Goal: Task Accomplishment & Management: Use online tool/utility

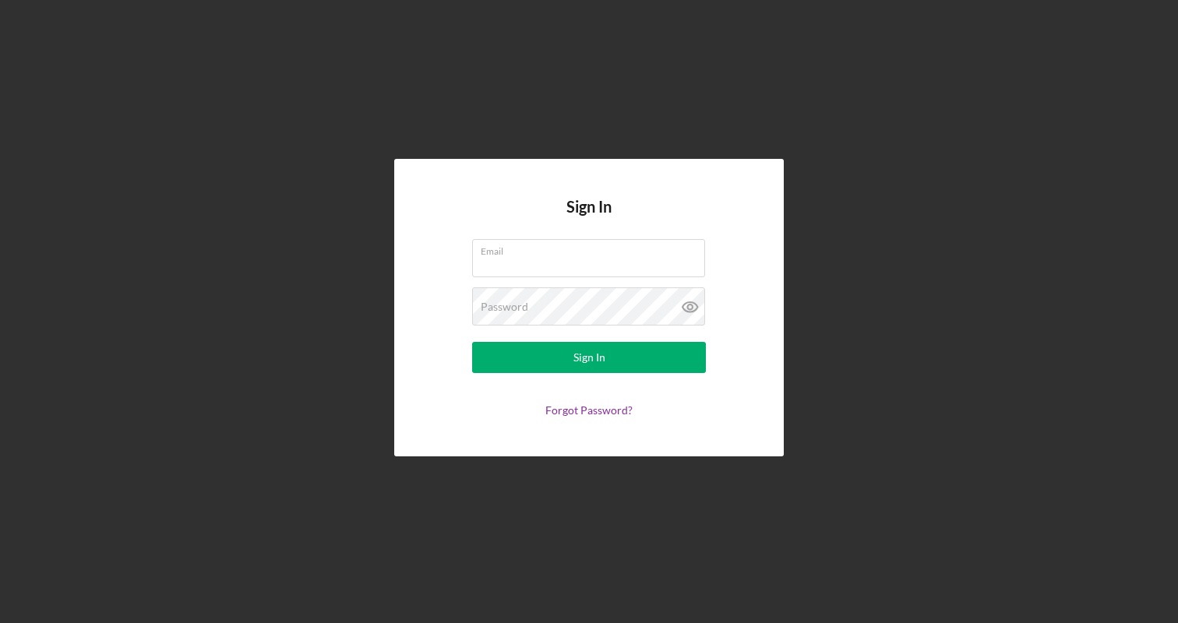
click at [0, 623] on com-1password-button at bounding box center [0, 623] width 0 height 0
click at [591, 259] on input "Email" at bounding box center [588, 257] width 233 height 37
click at [551, 263] on input "Email" at bounding box center [588, 257] width 233 height 37
click at [0, 623] on com-1password-button at bounding box center [0, 623] width 0 height 0
type input "ellie@nwaccessfund.org"
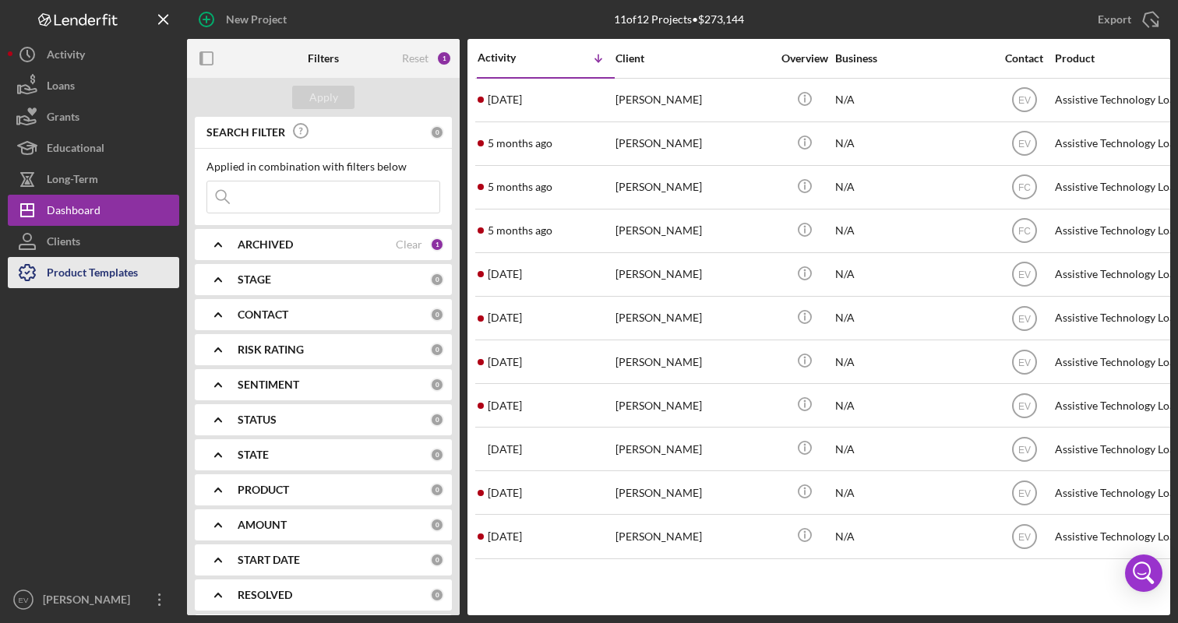
click at [35, 278] on icon "button" at bounding box center [27, 272] width 39 height 39
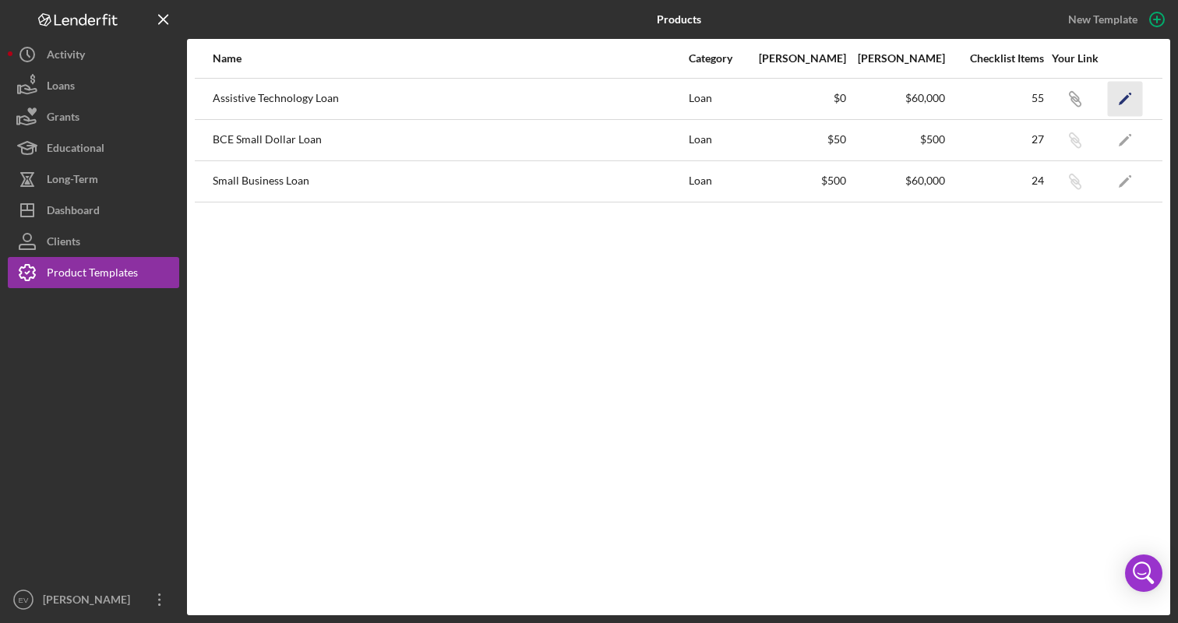
click at [1135, 97] on icon "Icon/Edit" at bounding box center [1125, 98] width 35 height 35
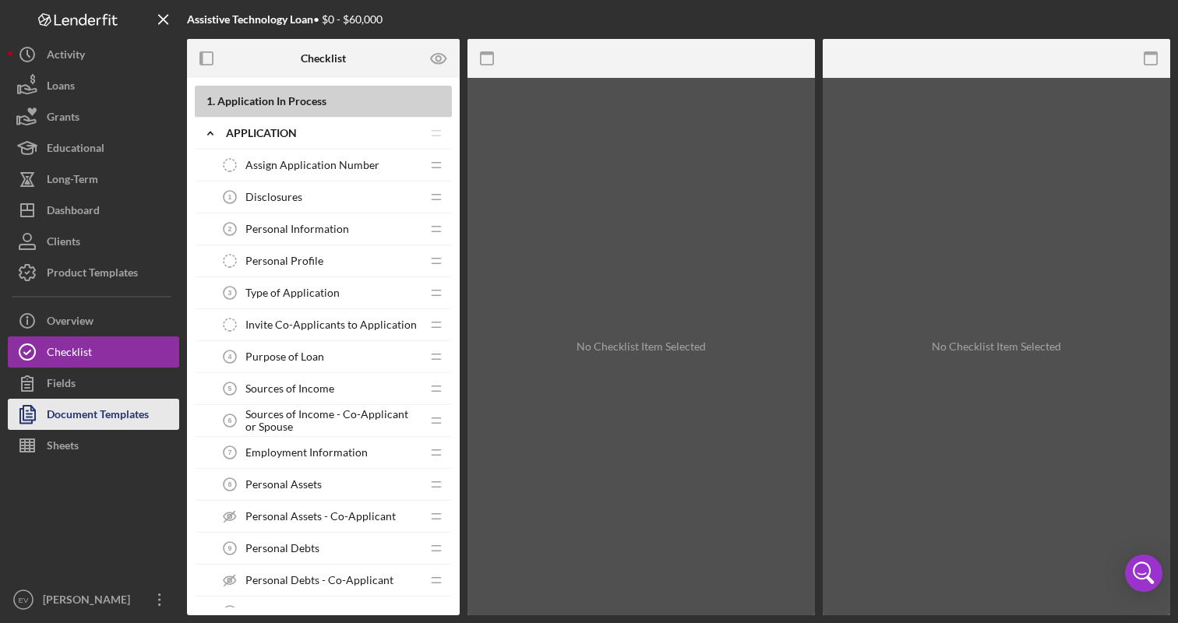
click at [84, 415] on div "Document Templates" at bounding box center [98, 416] width 102 height 35
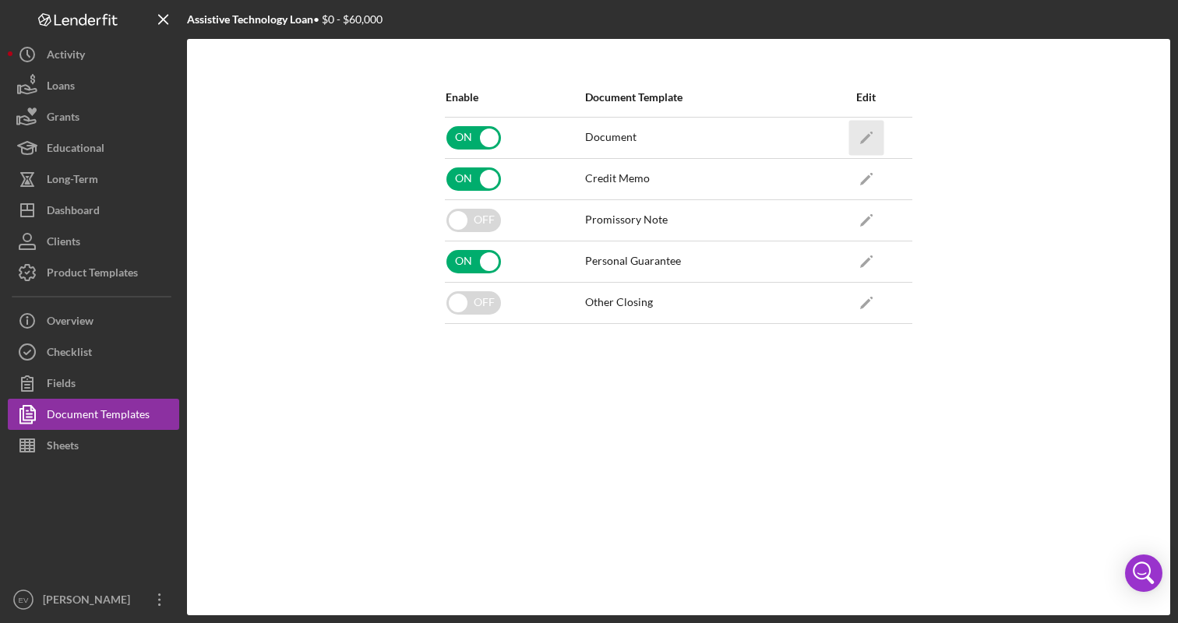
click at [872, 132] on icon "button" at bounding box center [871, 132] width 3 height 3
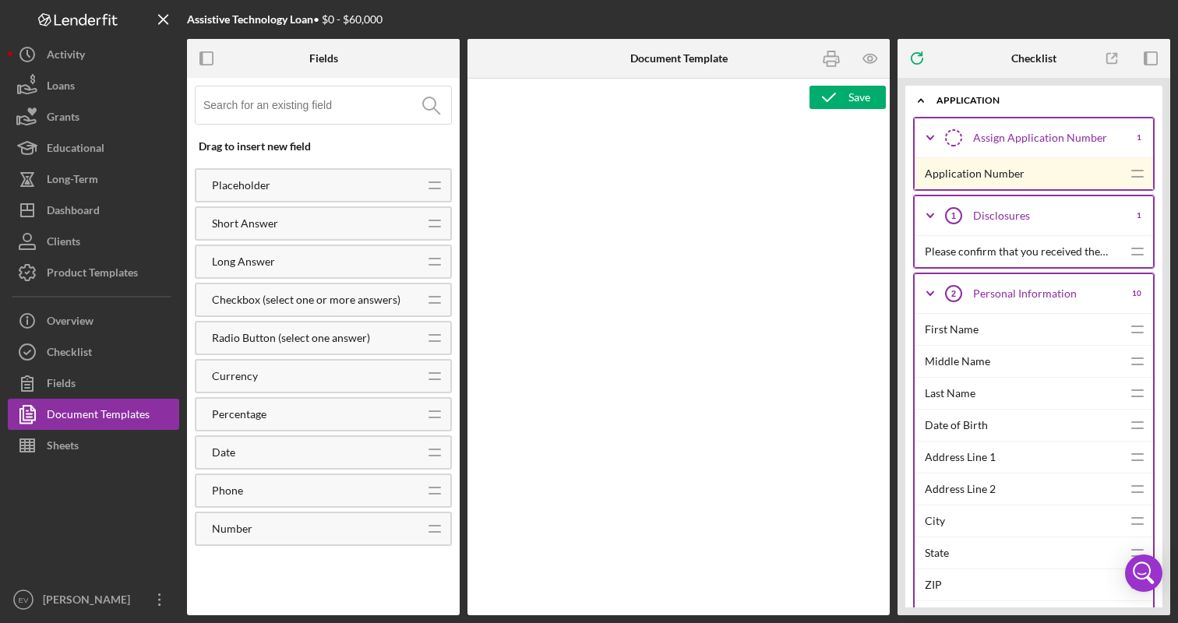
type textarea "<div class="WordSection1"> <p style="text-align: center; margin: 0in; font-size…"
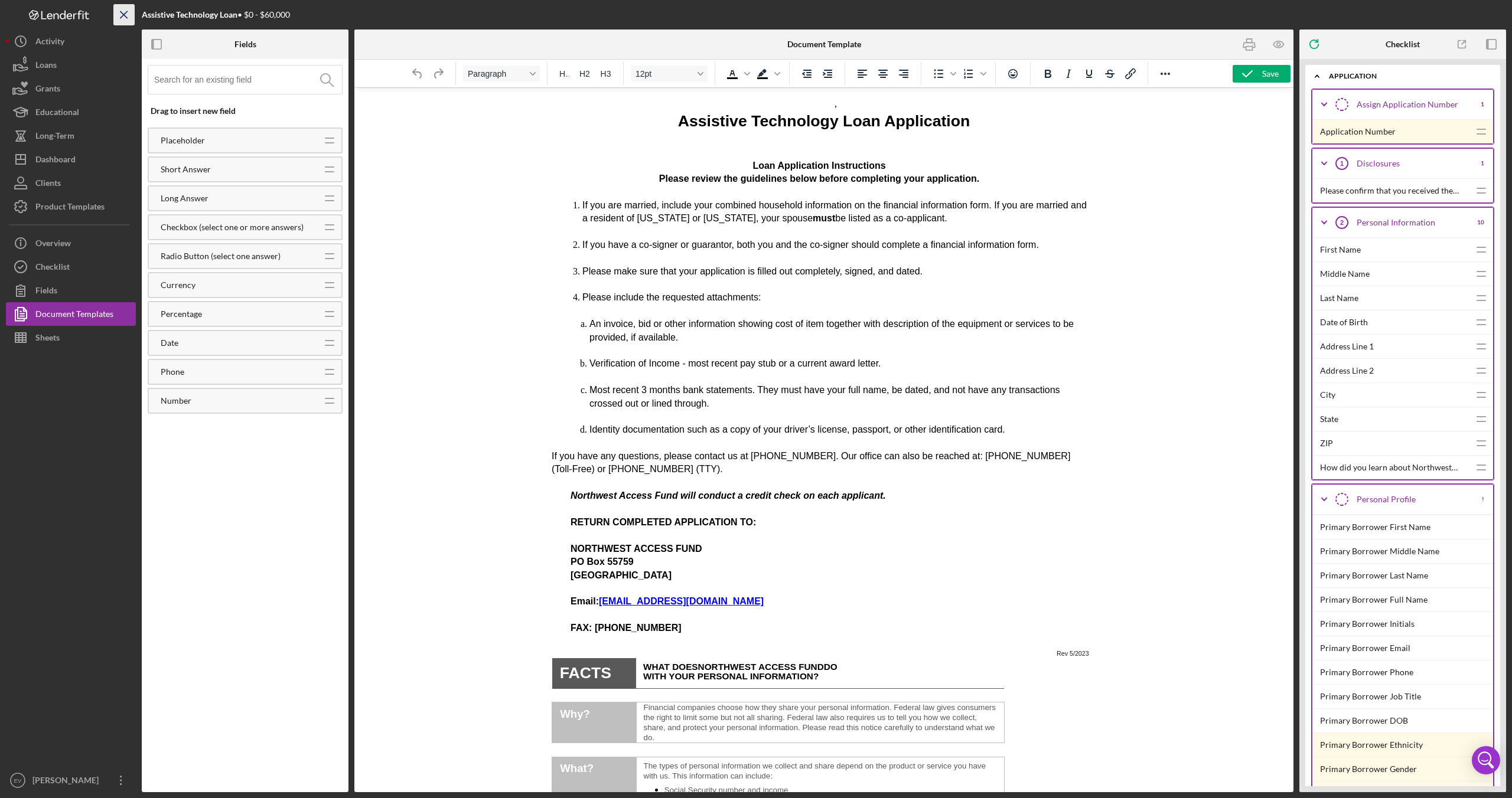
click at [122, 12] on line "button" at bounding box center [124, 14] width 7 height 7
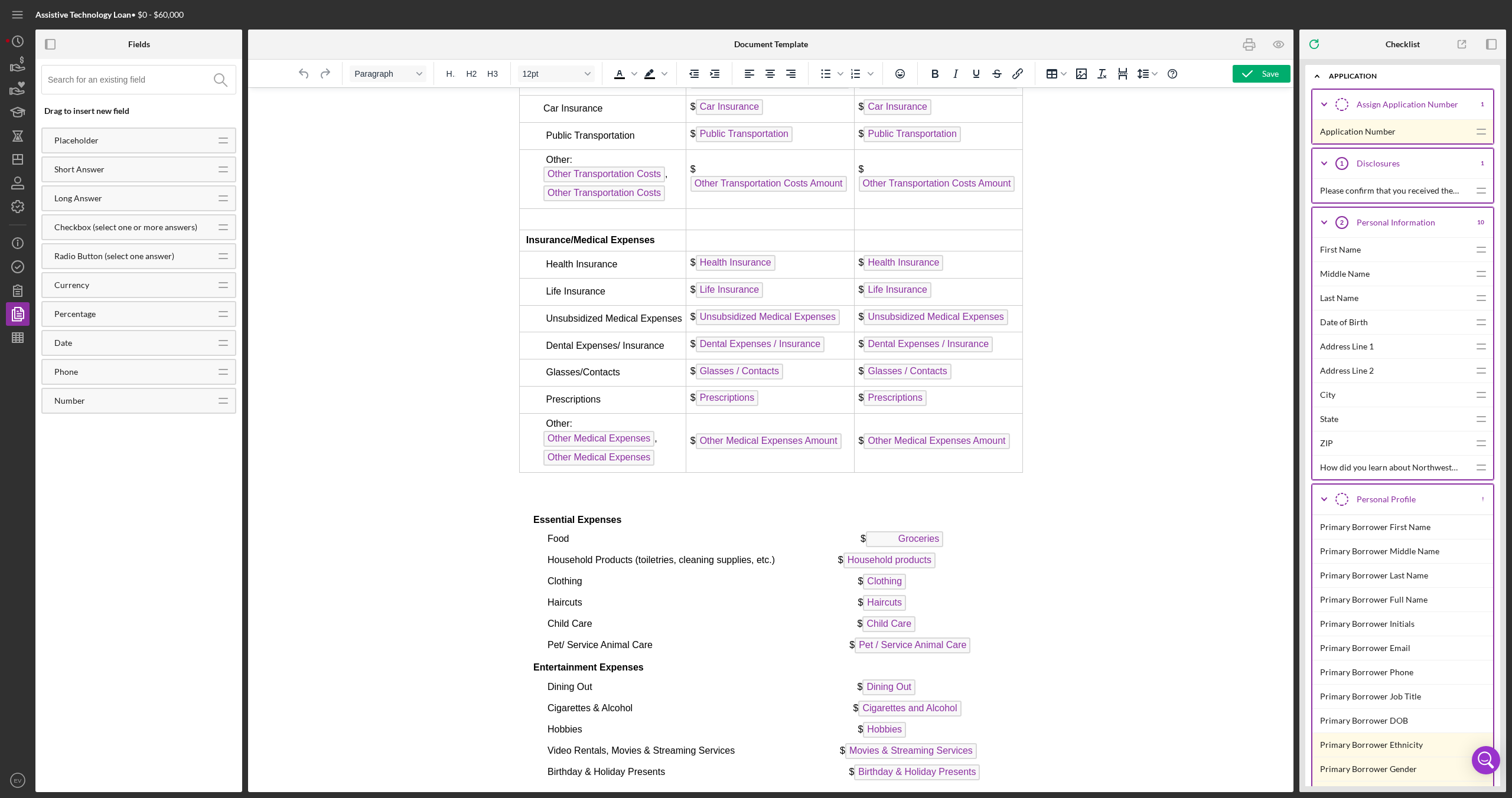
scroll to position [4824, 0]
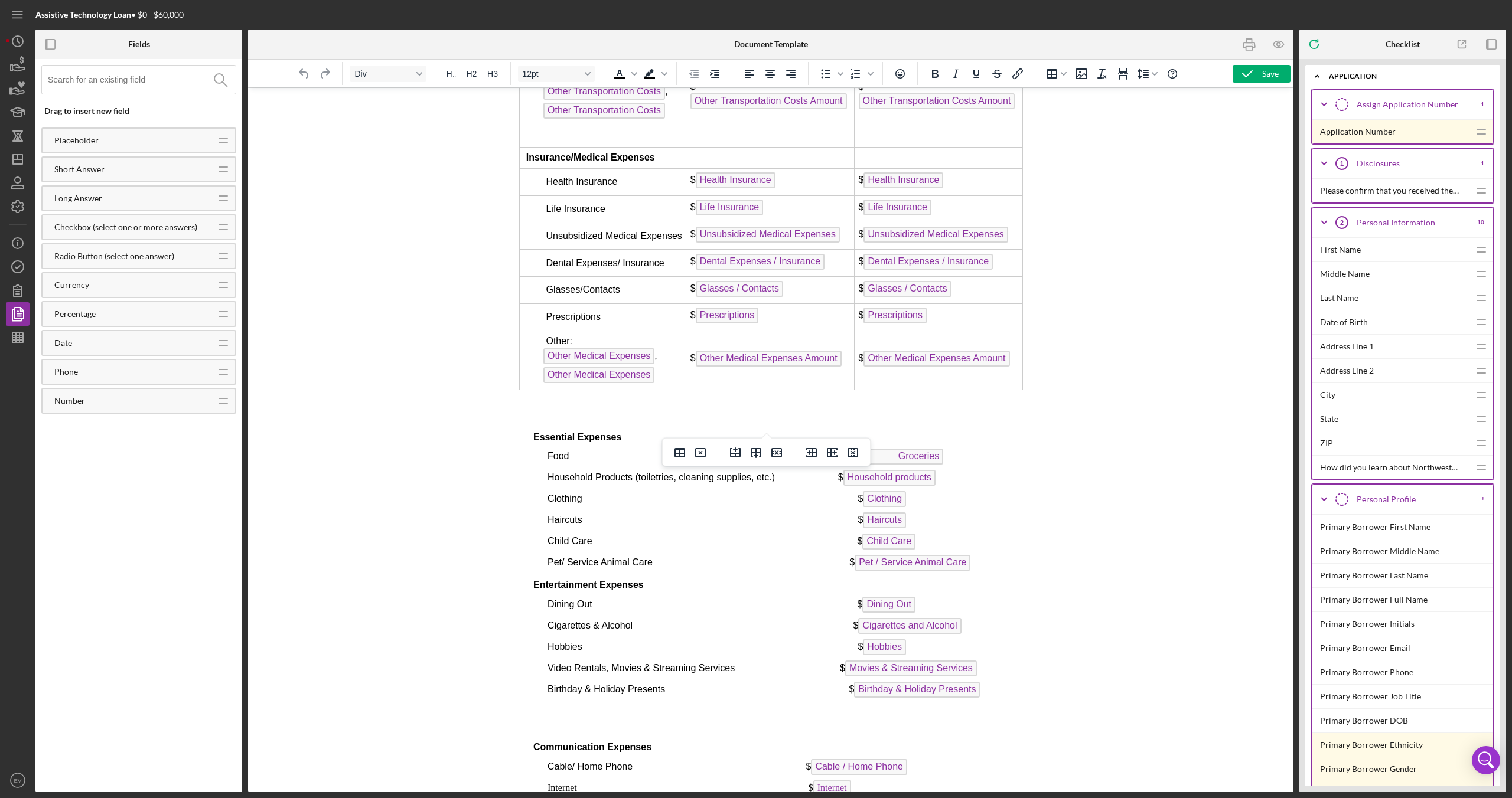
click at [892, 390] on td "$ Other Medical Expenses Amount" at bounding box center [938, 360] width 168 height 59
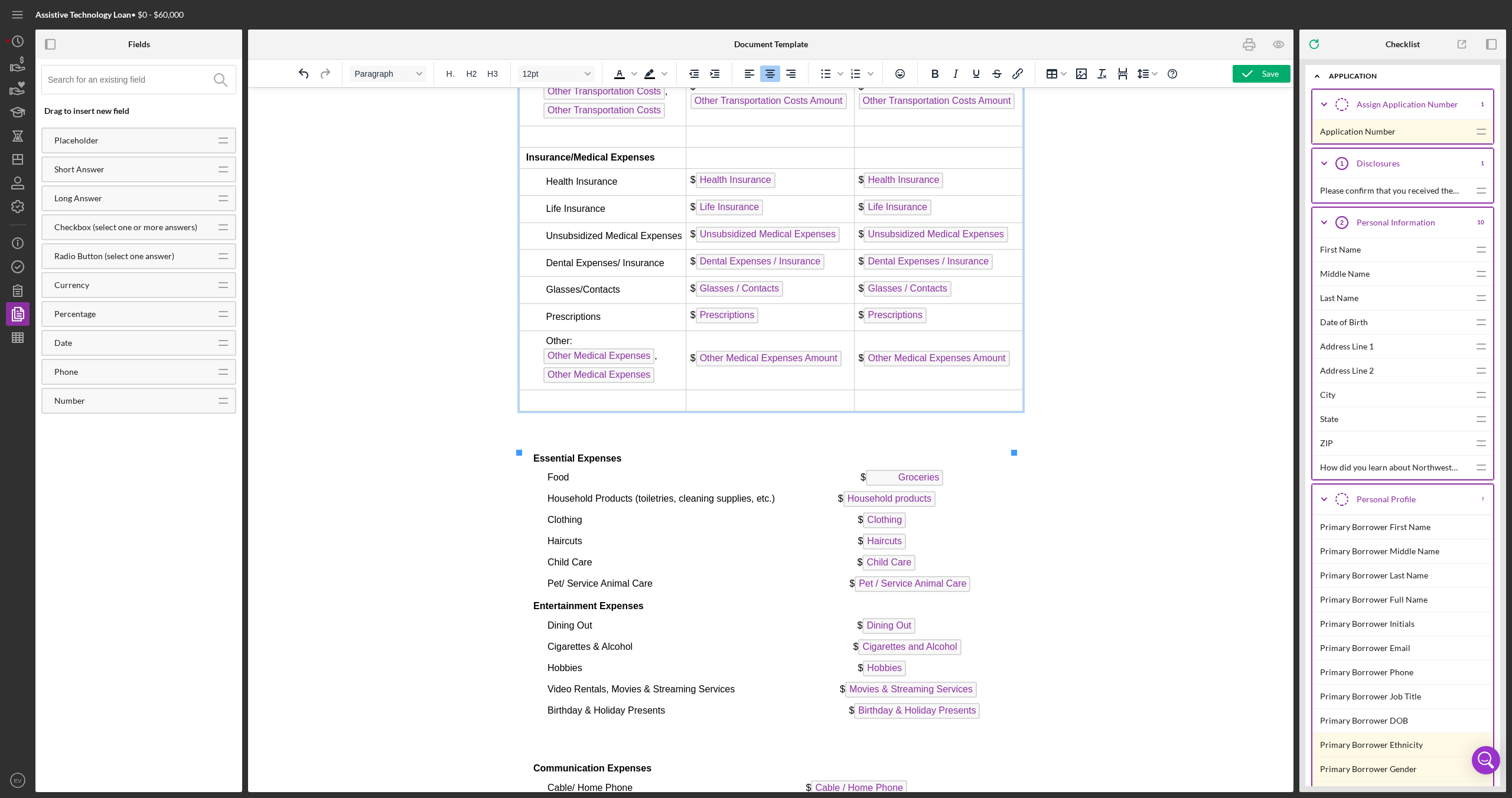
click at [738, 411] on td "Rich Text Area. Press ALT-0 for help." at bounding box center [770, 400] width 168 height 21
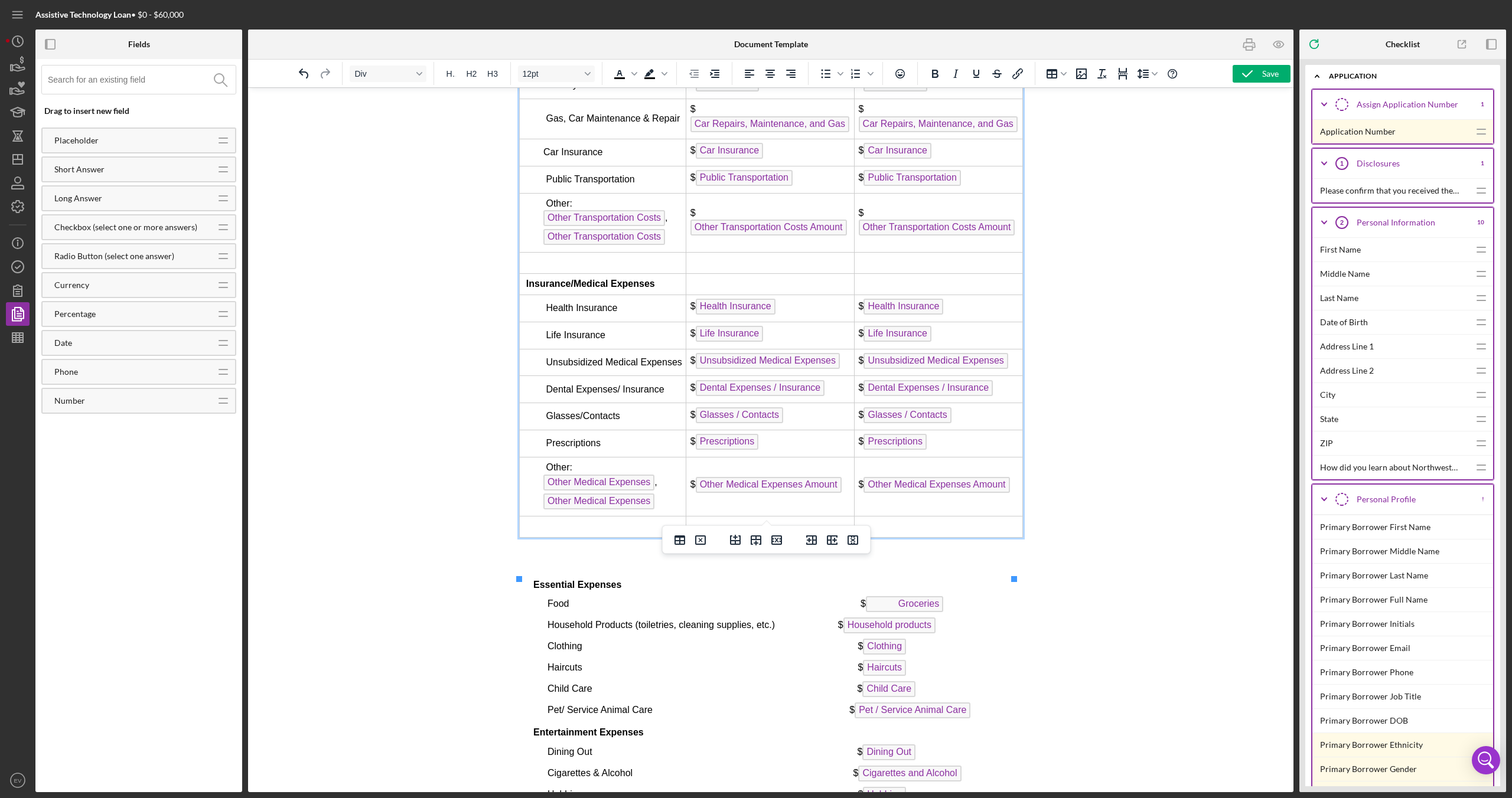
scroll to position [4758, 0]
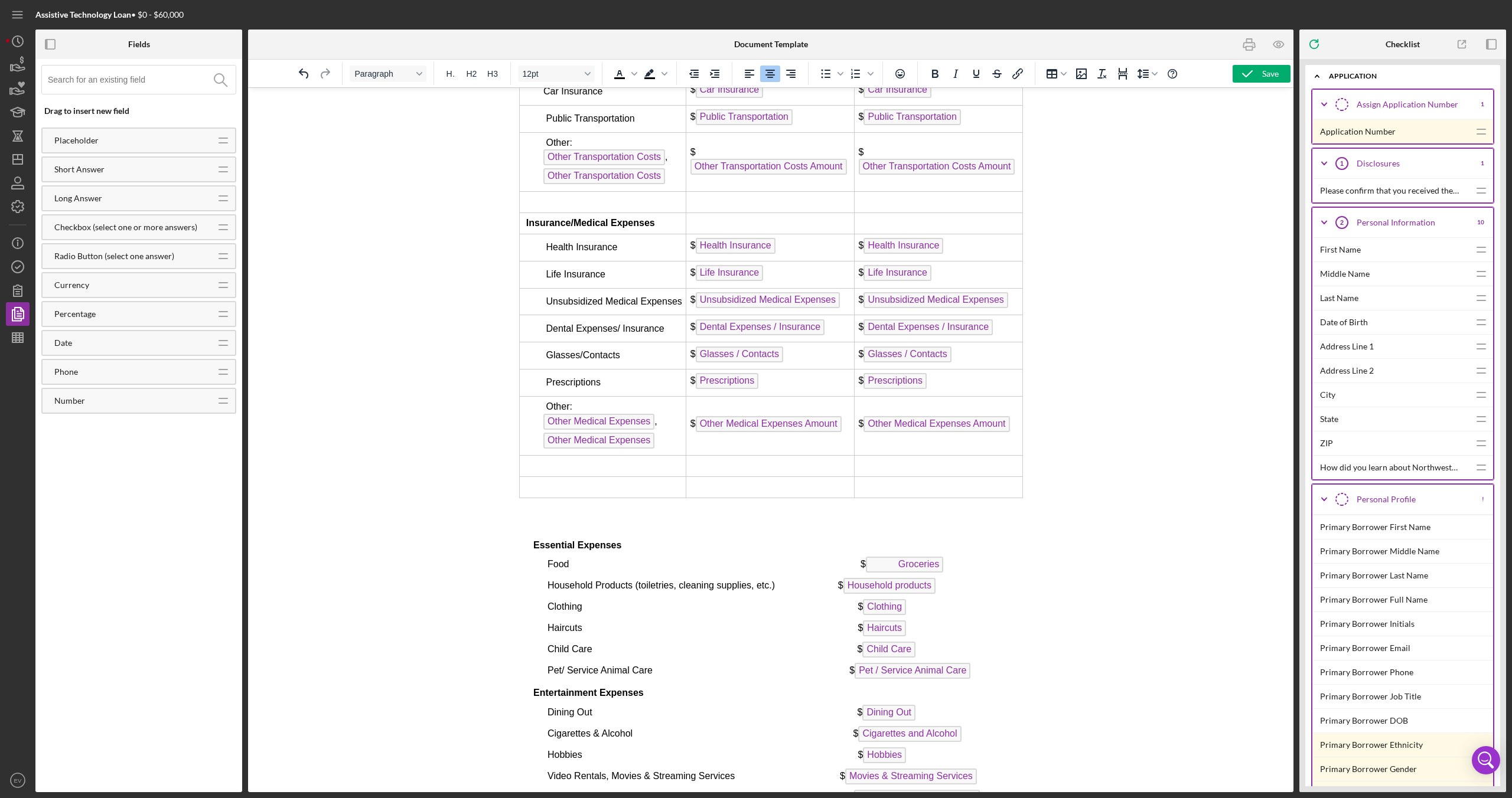
click at [620, 472] on span "Essential Expenses" at bounding box center [577, 545] width 88 height 10
drag, startPoint x: 618, startPoint y: 589, endPoint x: 532, endPoint y: 584, distance: 86.1
click at [531, 472] on p "Essential Expenses" at bounding box center [770, 545] width 504 height 13
click at [563, 472] on td "Rich Text Area. Press ALT-0 for help." at bounding box center [603, 488] width 167 height 21
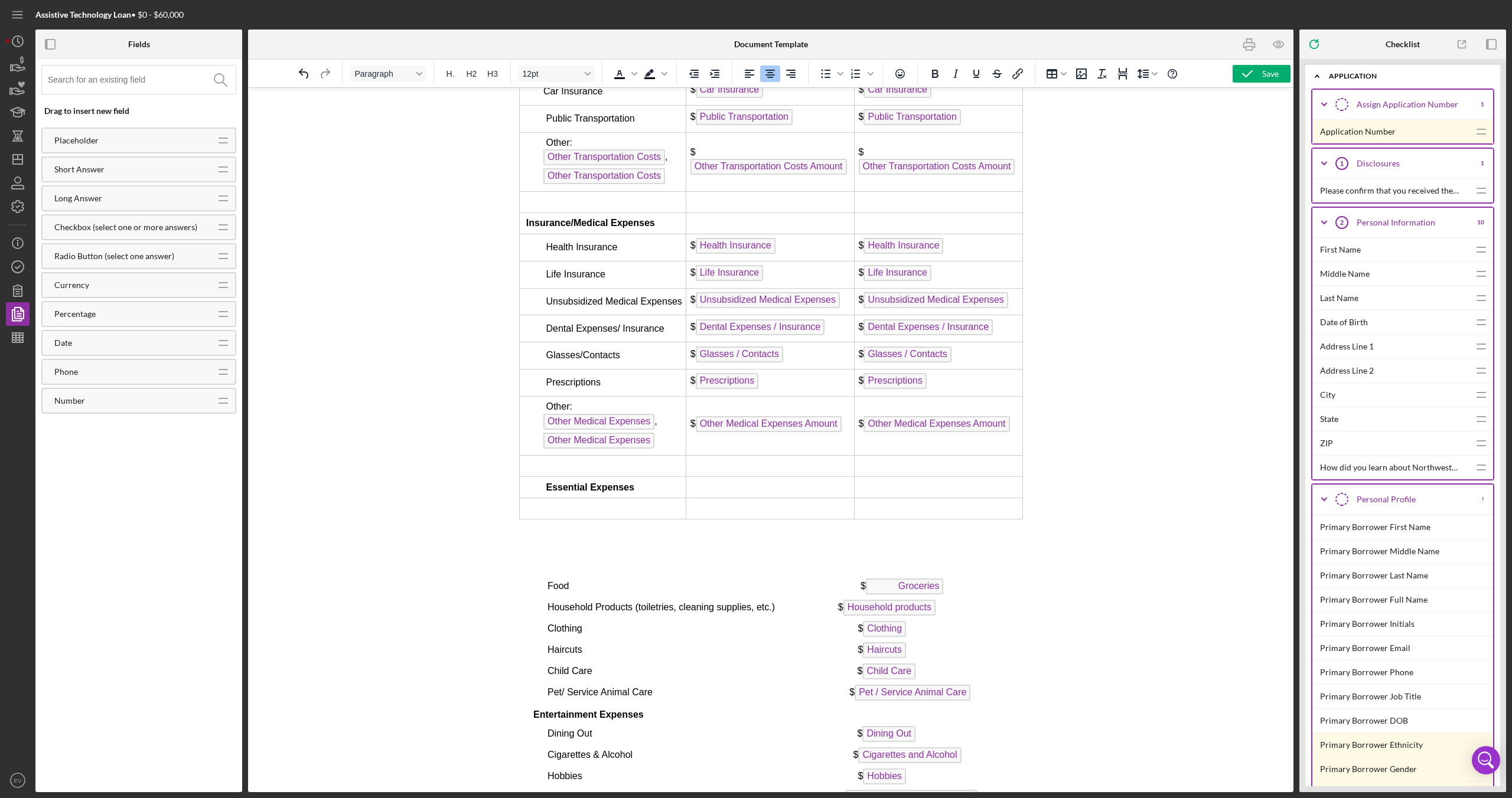
click at [545, 472] on span "Essential Expenses" at bounding box center [589, 487] width 88 height 10
click at [696, 74] on icon "Decrease indent" at bounding box center [693, 74] width 14 height 14
click at [584, 472] on td "Rich Text Area. Press ALT-0 for help." at bounding box center [603, 509] width 167 height 21
drag, startPoint x: 548, startPoint y: 631, endPoint x: 568, endPoint y: 630, distance: 20.0
click at [568, 472] on span "Food $ Groceries" at bounding box center [745, 586] width 396 height 10
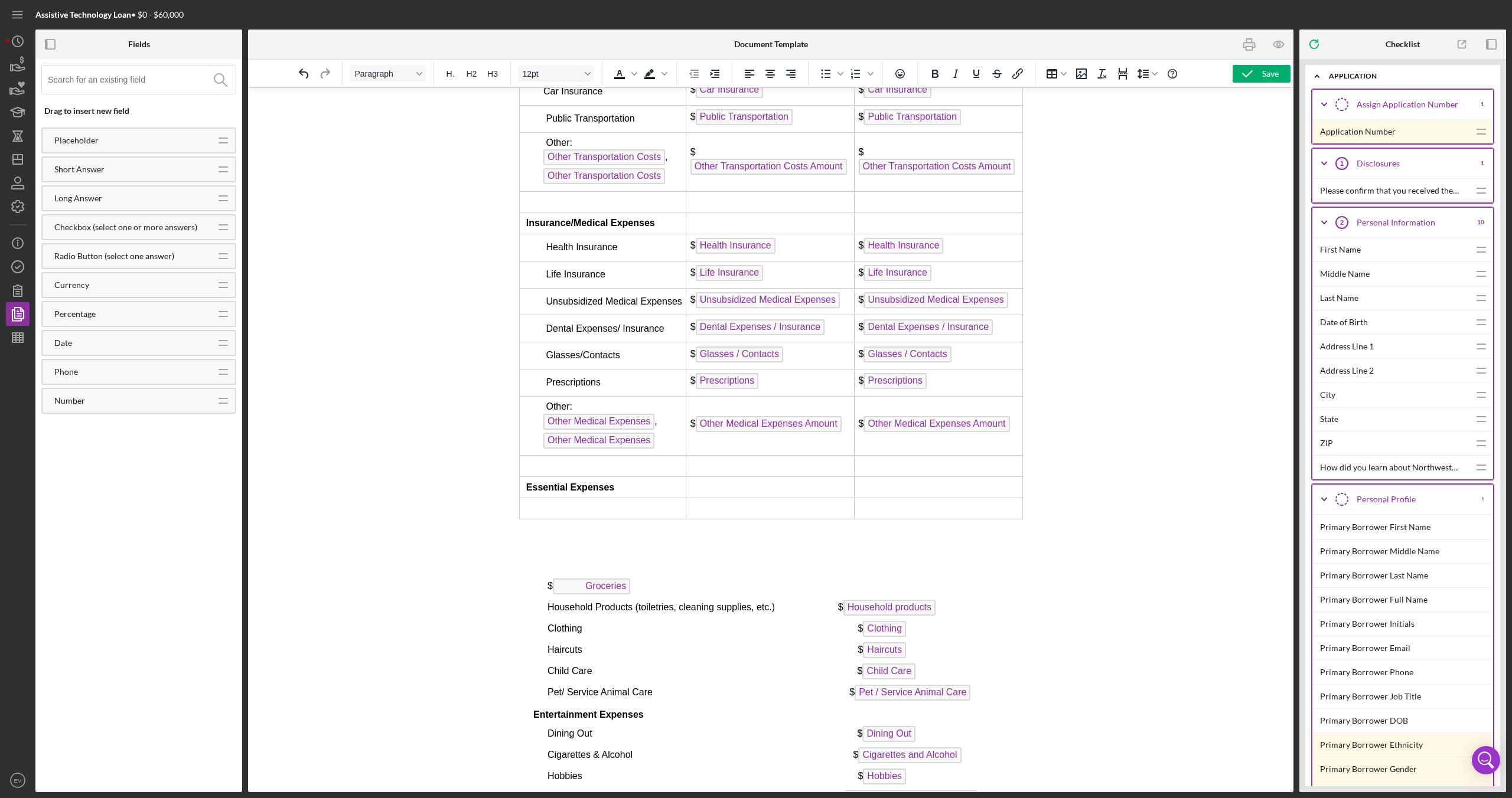
click at [581, 472] on td "Rich Text Area. Press ALT-0 for help." at bounding box center [603, 509] width 167 height 21
click at [572, 472] on td "Rich Text Area. Press ALT-0 for help." at bounding box center [603, 509] width 167 height 21
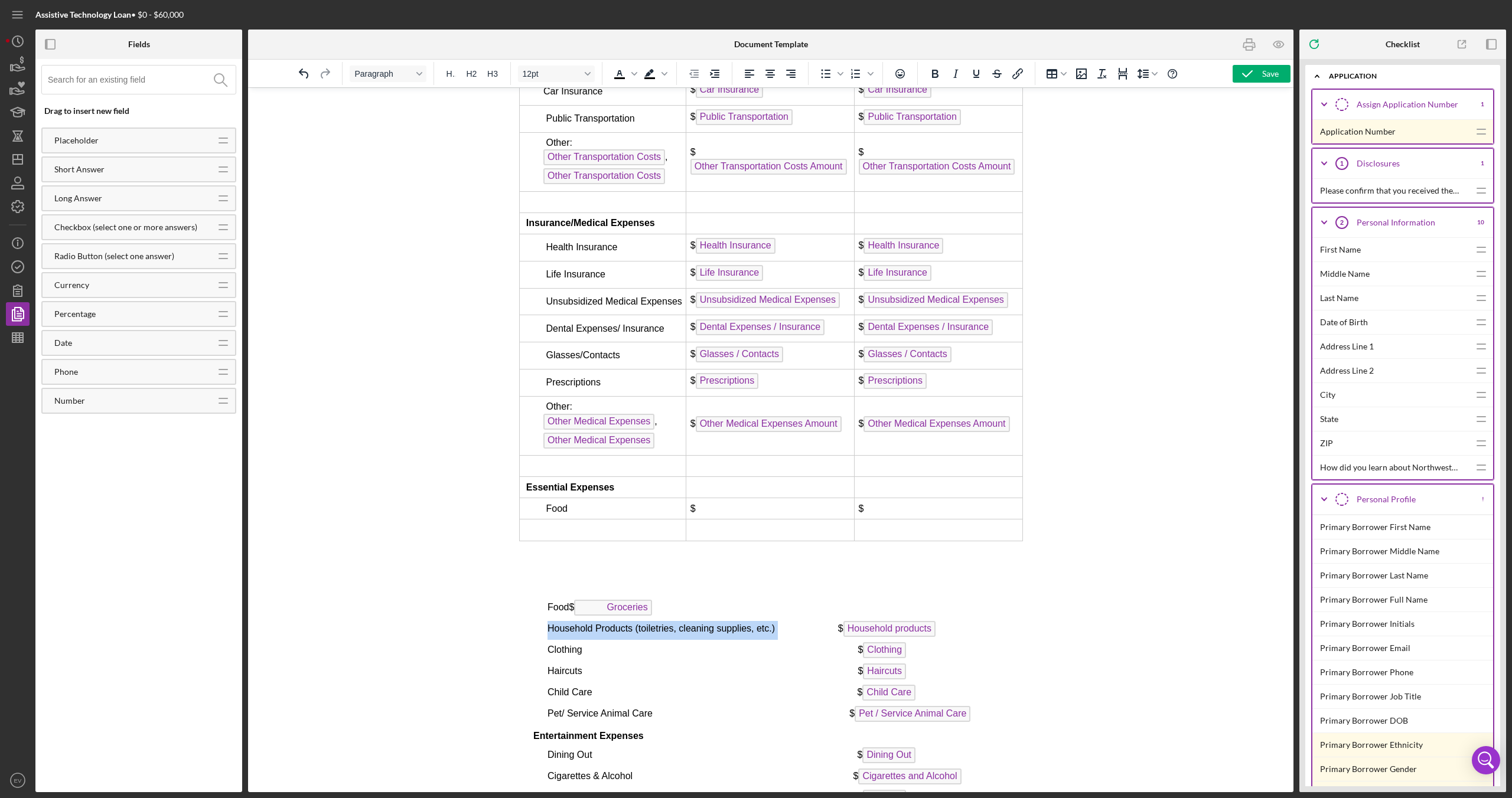
drag, startPoint x: 549, startPoint y: 673, endPoint x: 776, endPoint y: 674, distance: 227.0
click at [776, 472] on span "Household Products (toiletries, cleaning supplies, etc.) $ Household products" at bounding box center [741, 628] width 388 height 10
copy span "Household Products (toiletries, cleaning supplies, etc.)"
click at [565, 472] on td "Rich Text Area. Press ALT-0 for help." at bounding box center [603, 530] width 167 height 21
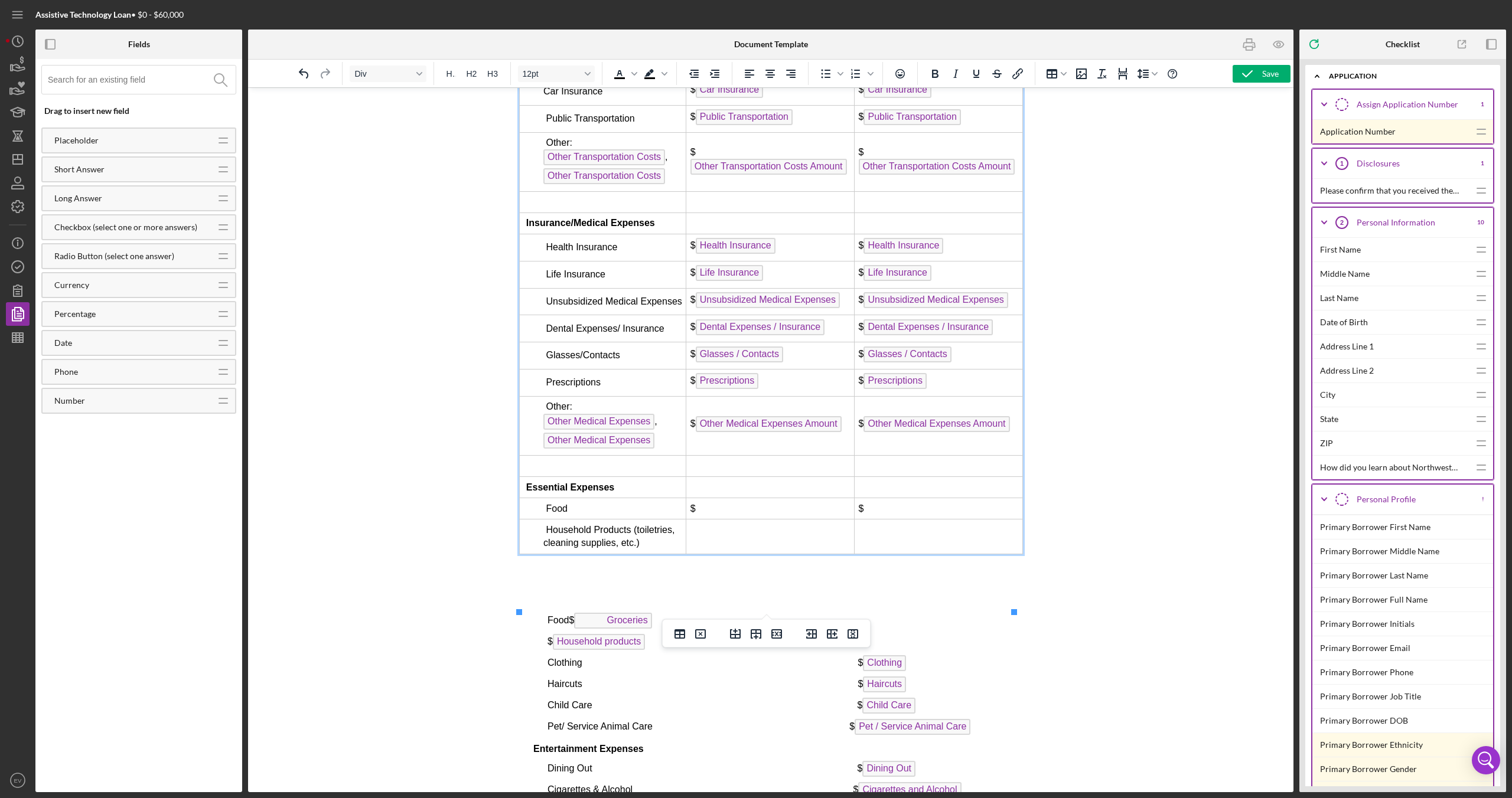
drag, startPoint x: 600, startPoint y: 599, endPoint x: 543, endPoint y: 588, distance: 58.1
click at [556, 472] on td "Household Products (toiletries, cleaning supplies, etc.)" at bounding box center [603, 537] width 167 height 35
drag, startPoint x: 534, startPoint y: 586, endPoint x: 584, endPoint y: 600, distance: 51.9
click at [584, 472] on td "Household Products (toiletries, cleaning supplies, etc.)" at bounding box center [603, 537] width 167 height 35
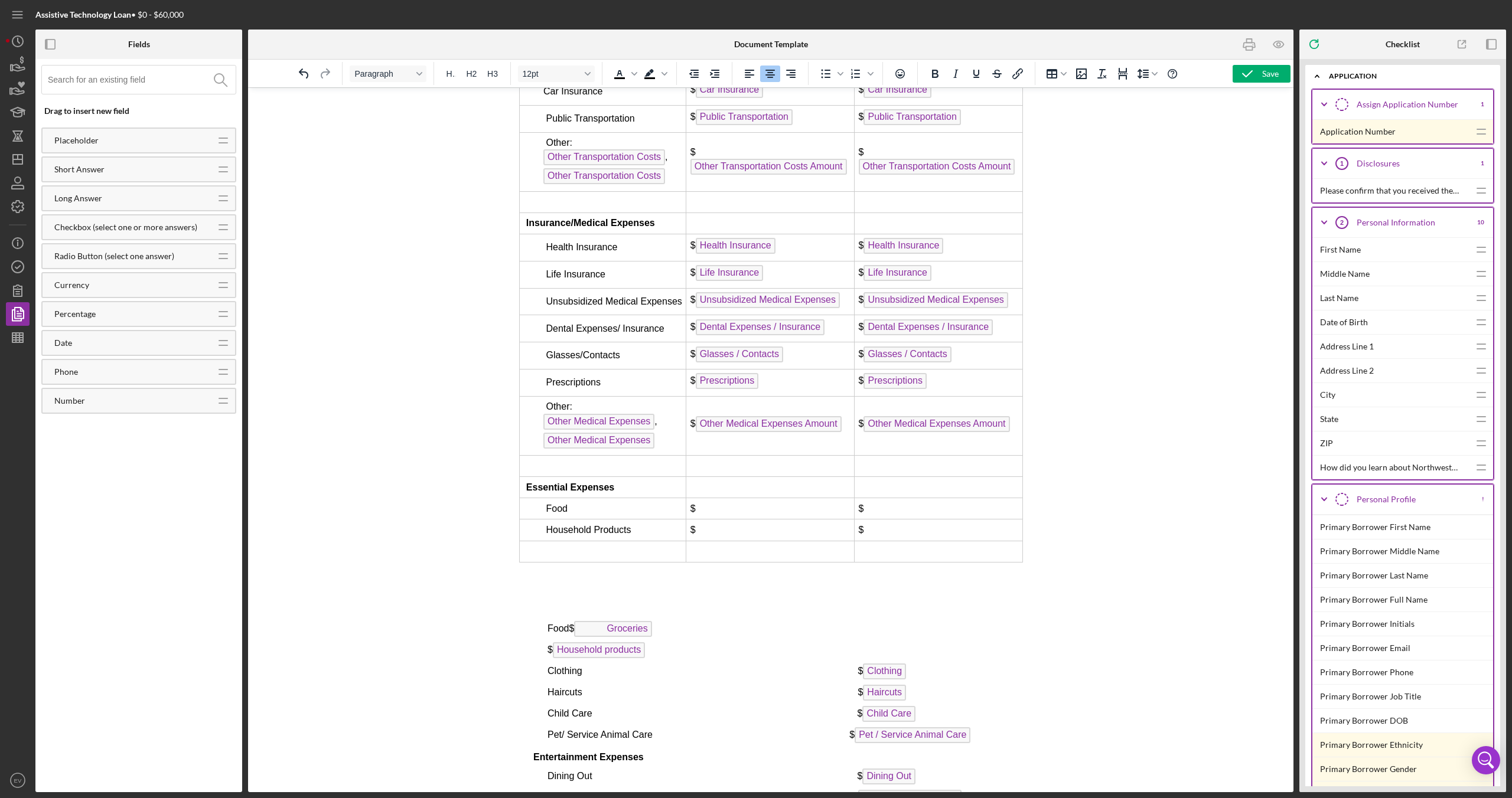
scroll to position [4962, 0]
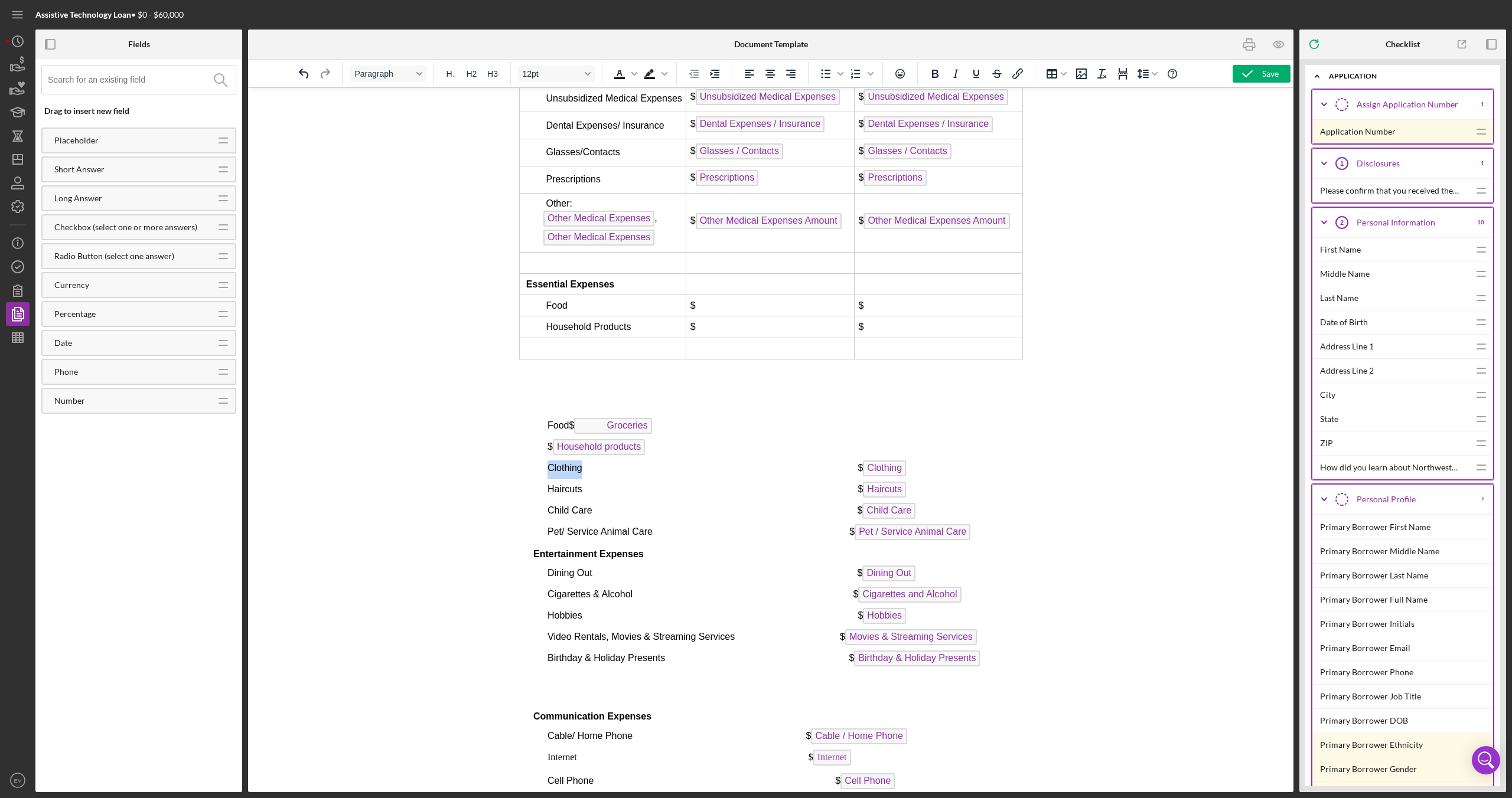
drag, startPoint x: 545, startPoint y: 509, endPoint x: 581, endPoint y: 515, distance: 36.5
click at [581, 472] on div "PART III budget worksheet Basic MONTHLY Expenses Applicant 1 Applicant 2 (If se…" at bounding box center [770, 392] width 504 height 1976
click at [571, 359] on td "Rich Text Area. Press ALT-0 for help." at bounding box center [603, 349] width 167 height 21
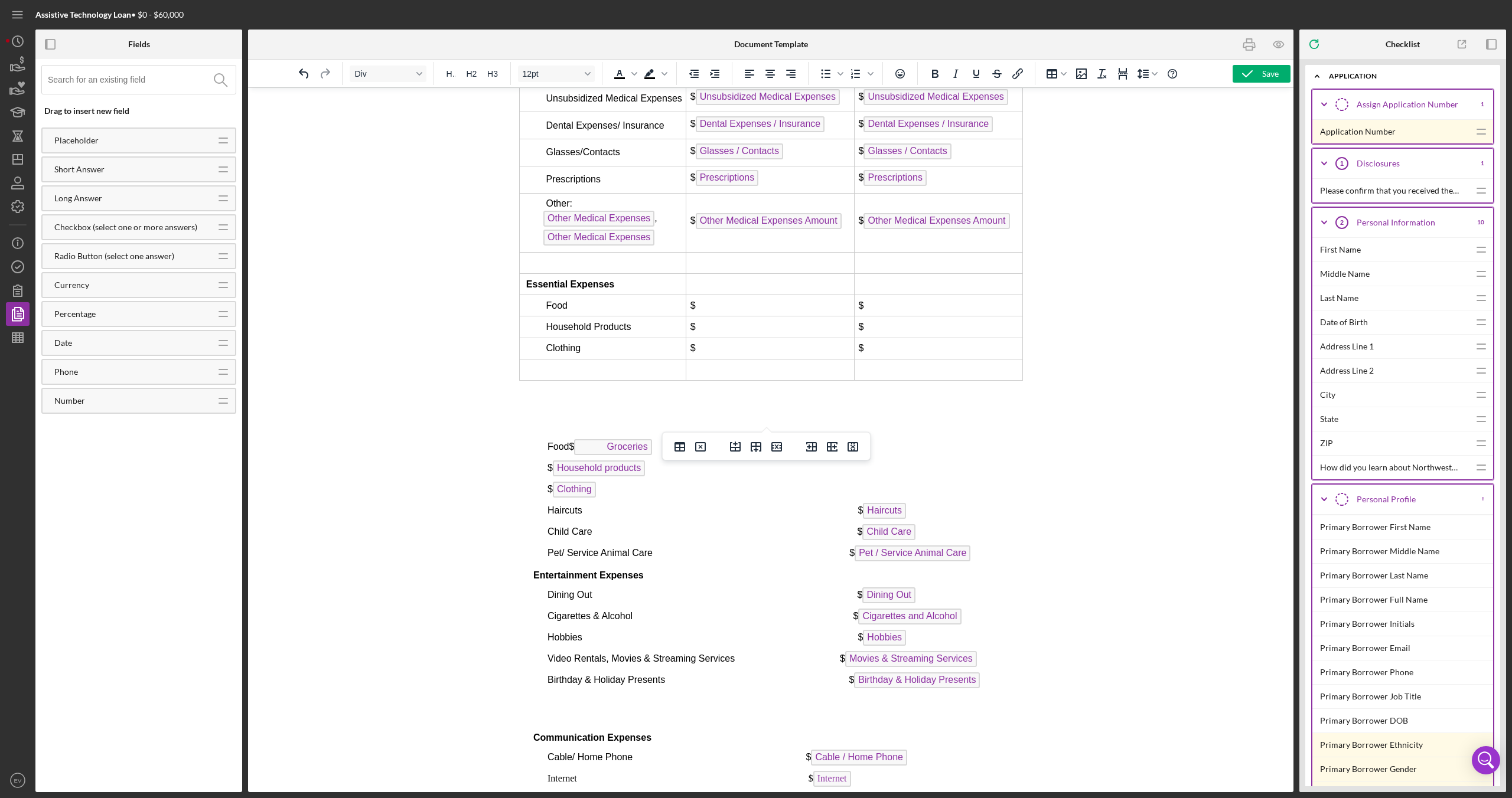
click at [582, 380] on td "Rich Text Area. Press ALT-0 for help." at bounding box center [603, 370] width 167 height 21
drag, startPoint x: 549, startPoint y: 555, endPoint x: 578, endPoint y: 555, distance: 29.0
click at [578, 472] on span "Haircuts $ Haircuts" at bounding box center [726, 510] width 358 height 10
drag, startPoint x: 581, startPoint y: 555, endPoint x: 542, endPoint y: 552, distance: 39.1
click at [542, 472] on div "PART III budget worksheet Basic MONTHLY Expenses Applicant 1 Applicant 2 (If se…" at bounding box center [770, 402] width 504 height 1998
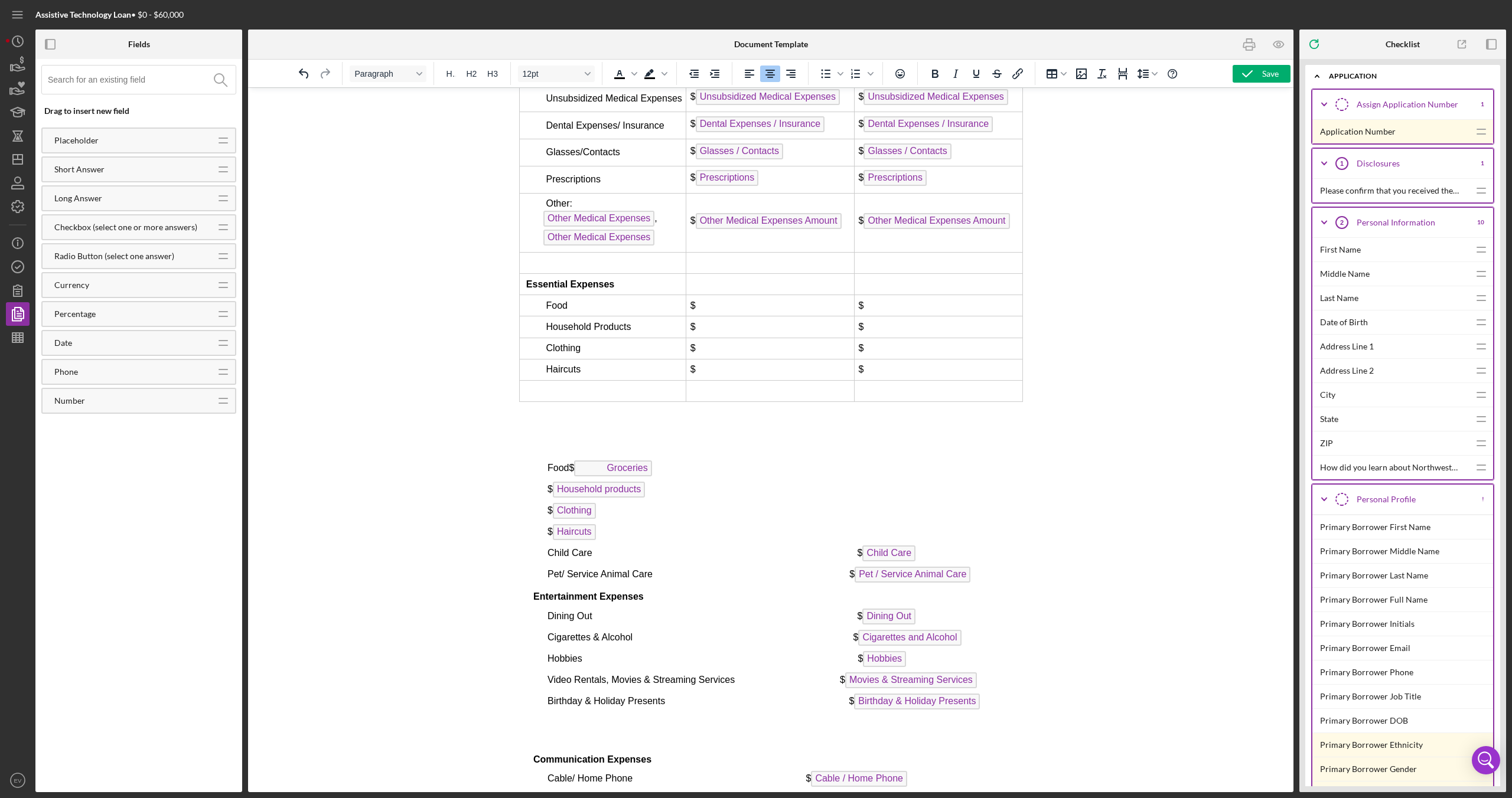
click at [643, 402] on td "Rich Text Area. Press ALT-0 for help." at bounding box center [603, 391] width 167 height 21
click at [756, 472] on icon "Insert row after" at bounding box center [756, 468] width 11 height 10
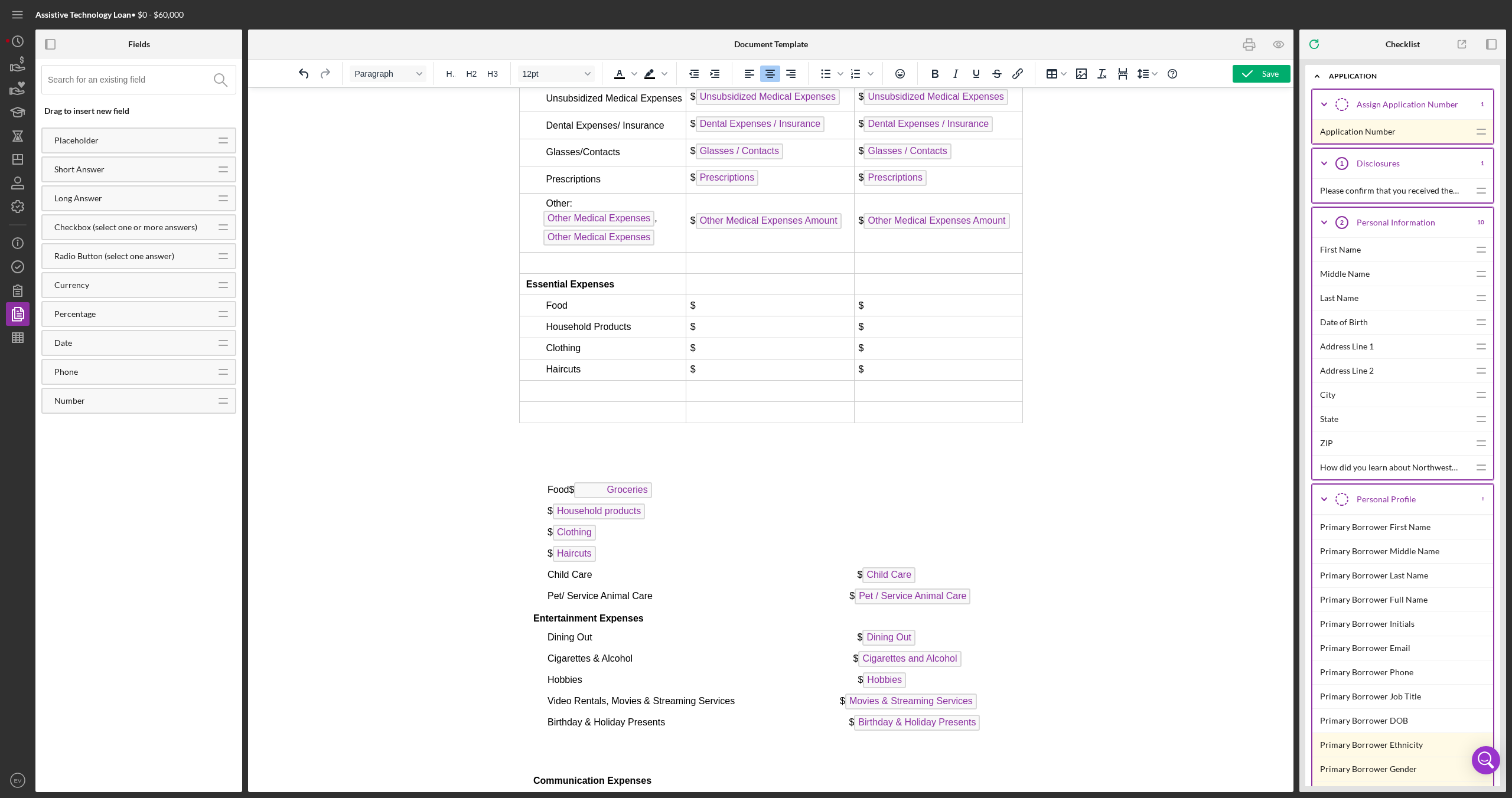
click at [756, 424] on td "Rich Text Area. Press ALT-0 for help." at bounding box center [770, 413] width 168 height 21
drag, startPoint x: 758, startPoint y: 492, endPoint x: 243, endPoint y: 377, distance: 527.7
click at [758, 472] on icon "Insert row after" at bounding box center [756, 491] width 14 height 14
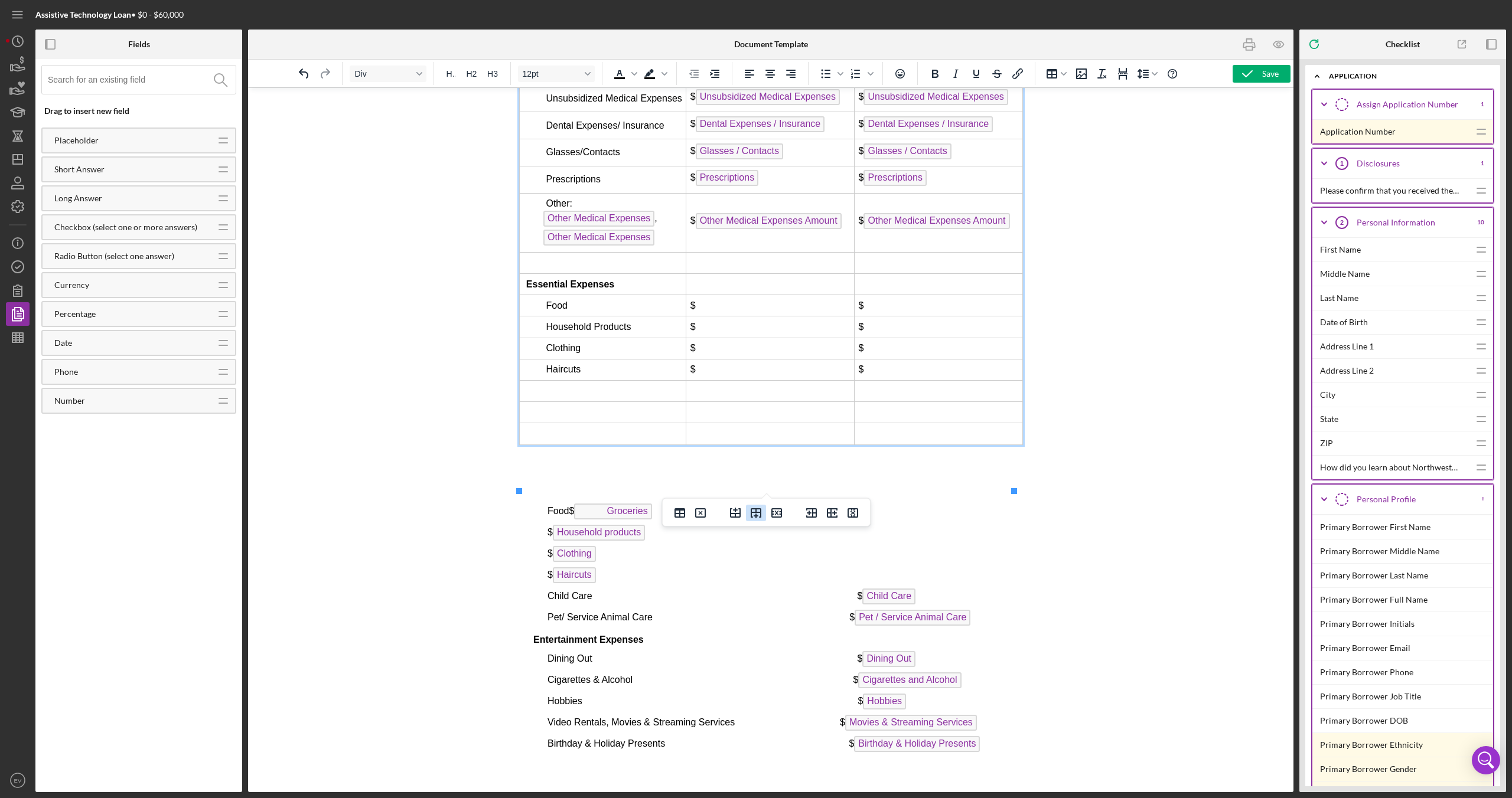
click at [754, 472] on icon "Insert row after" at bounding box center [756, 513] width 11 height 10
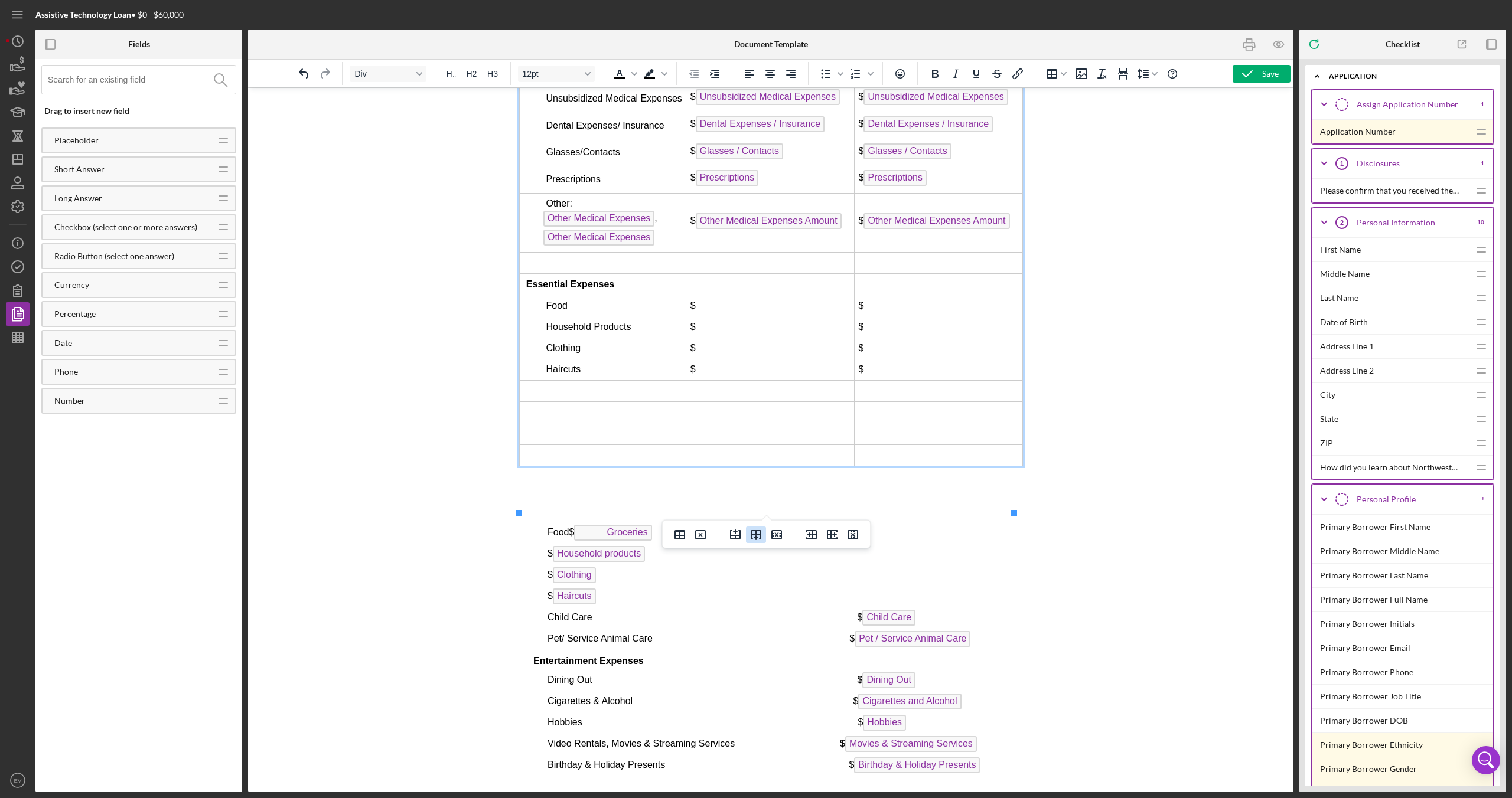
click at [757, 472] on icon "Insert row after" at bounding box center [756, 535] width 14 height 14
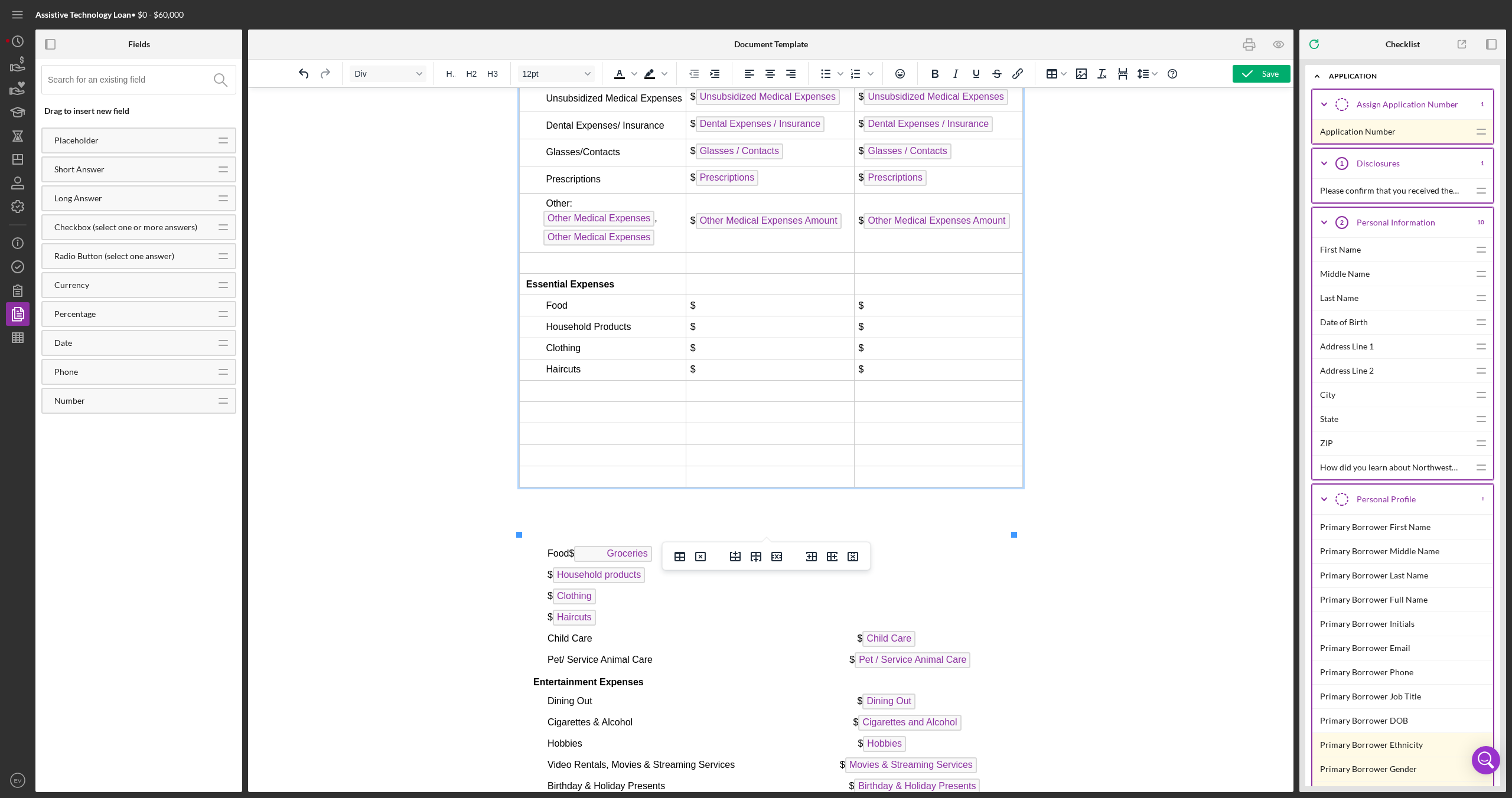
click at [755, 472] on icon "Insert row after" at bounding box center [756, 556] width 14 height 14
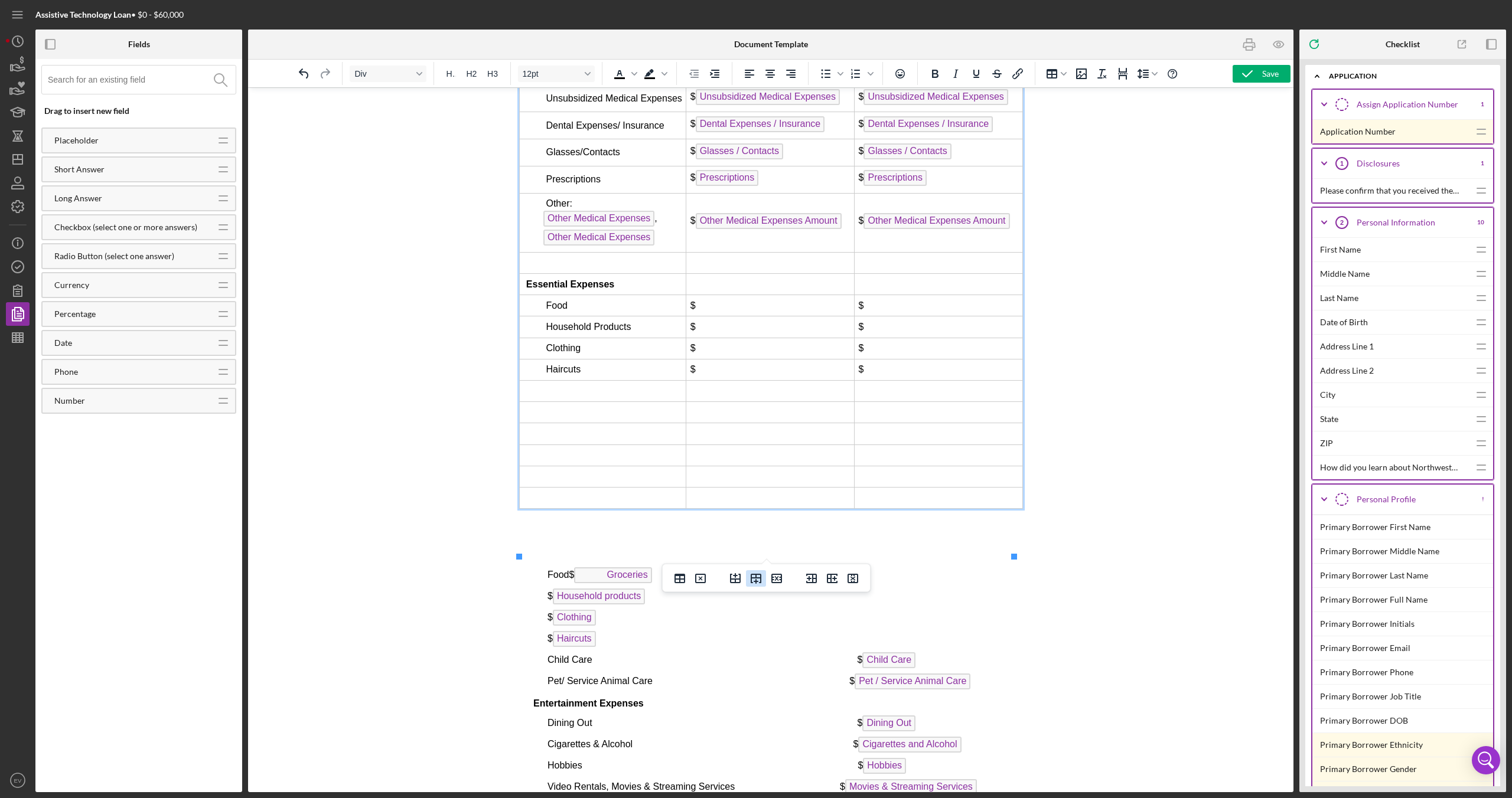
click at [755, 472] on icon "Insert row after" at bounding box center [756, 578] width 14 height 14
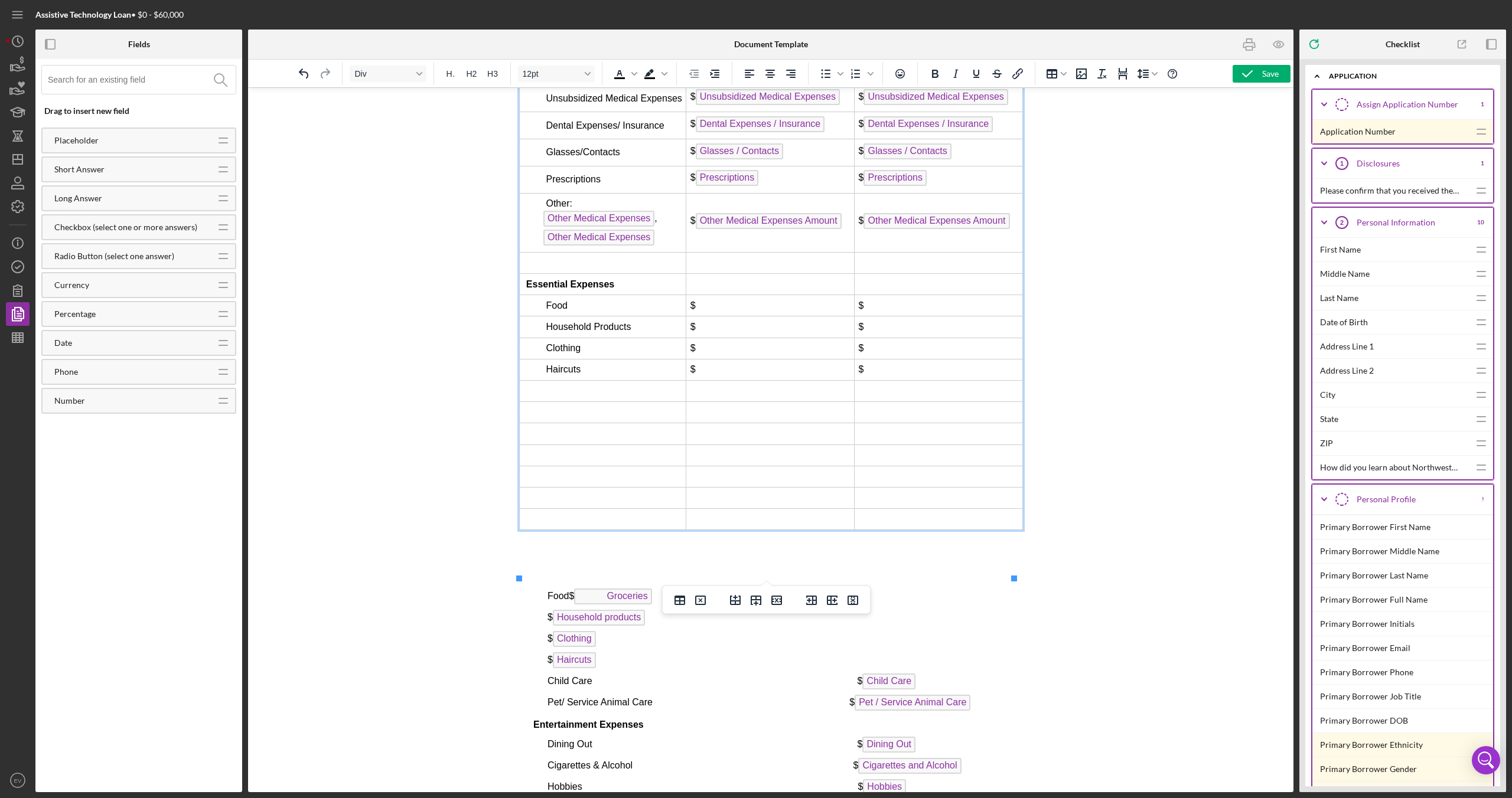
click at [756, 472] on icon "Insert row after" at bounding box center [756, 600] width 14 height 14
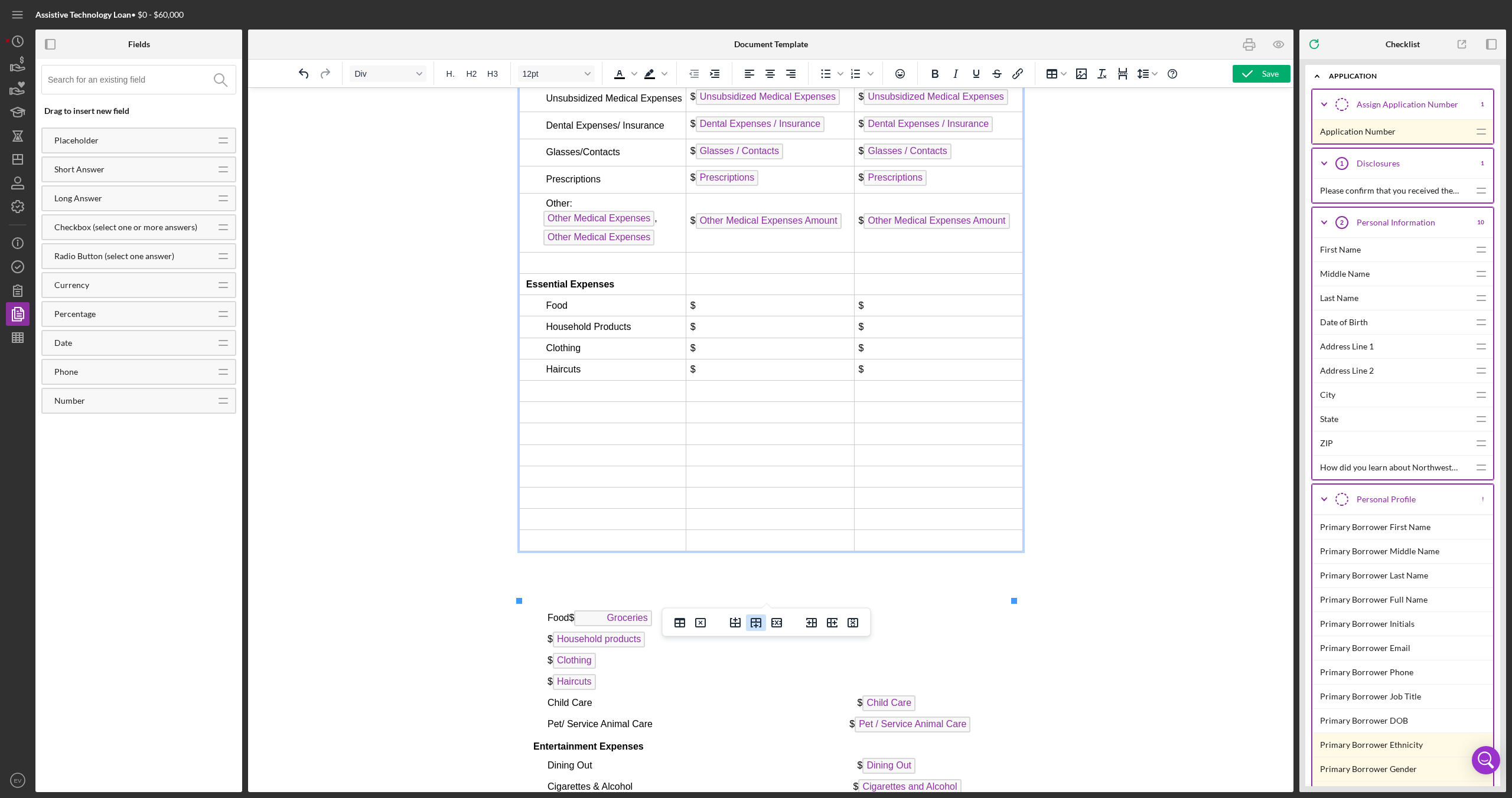
click at [756, 472] on icon "Insert row after" at bounding box center [756, 623] width 11 height 10
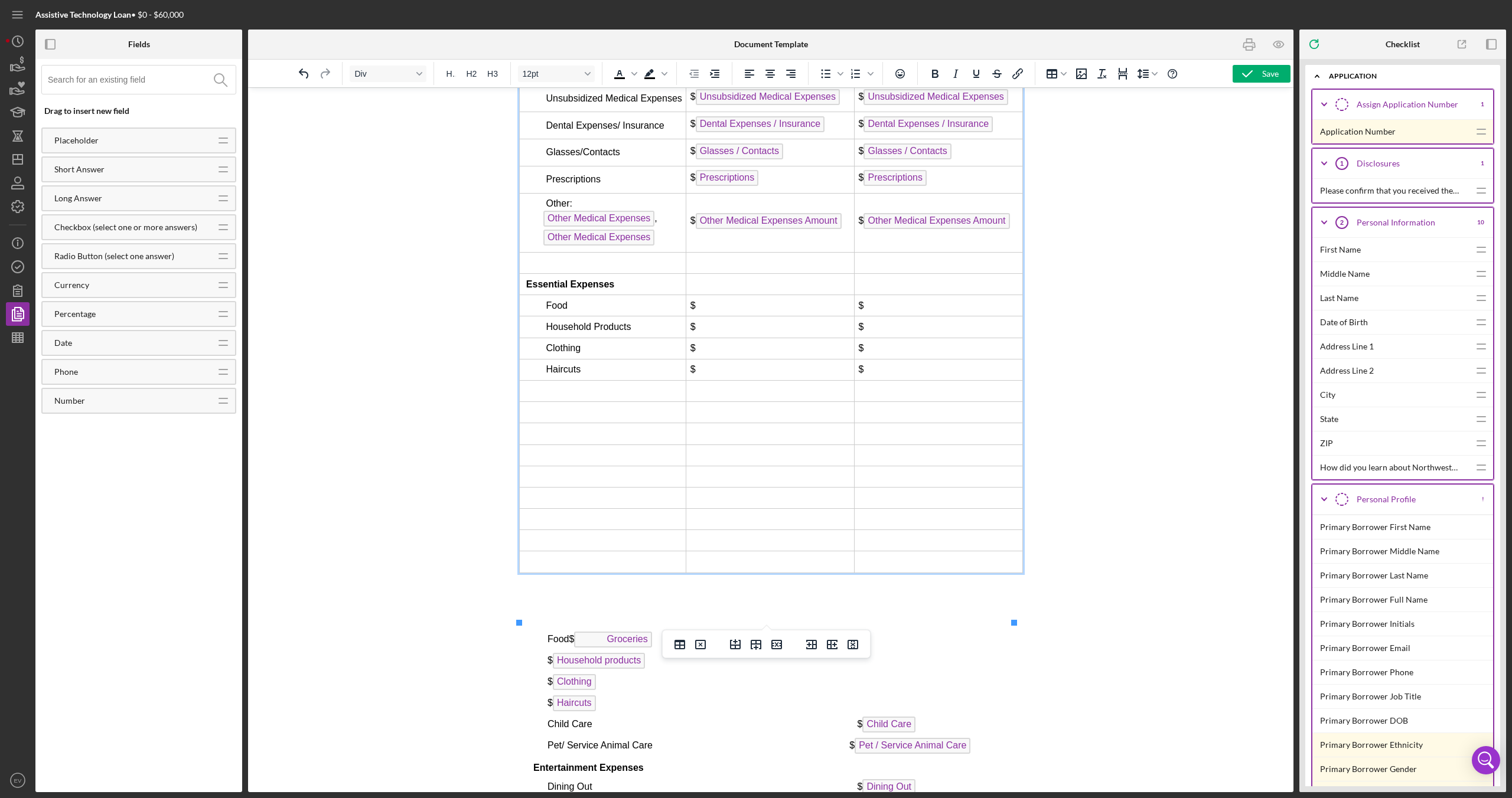
click at [756, 472] on icon "Insert row after" at bounding box center [756, 645] width 11 height 10
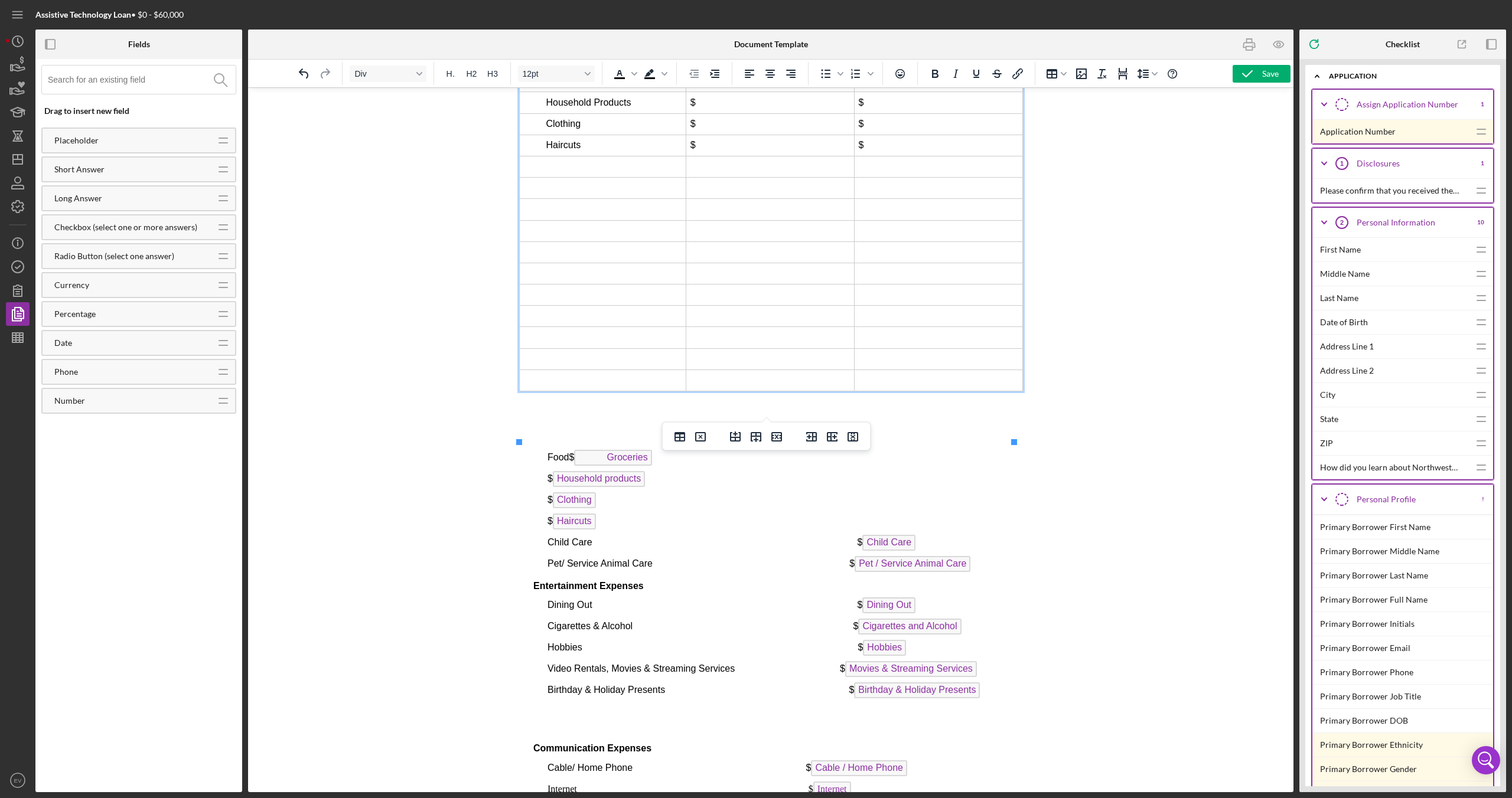
scroll to position [5213, 0]
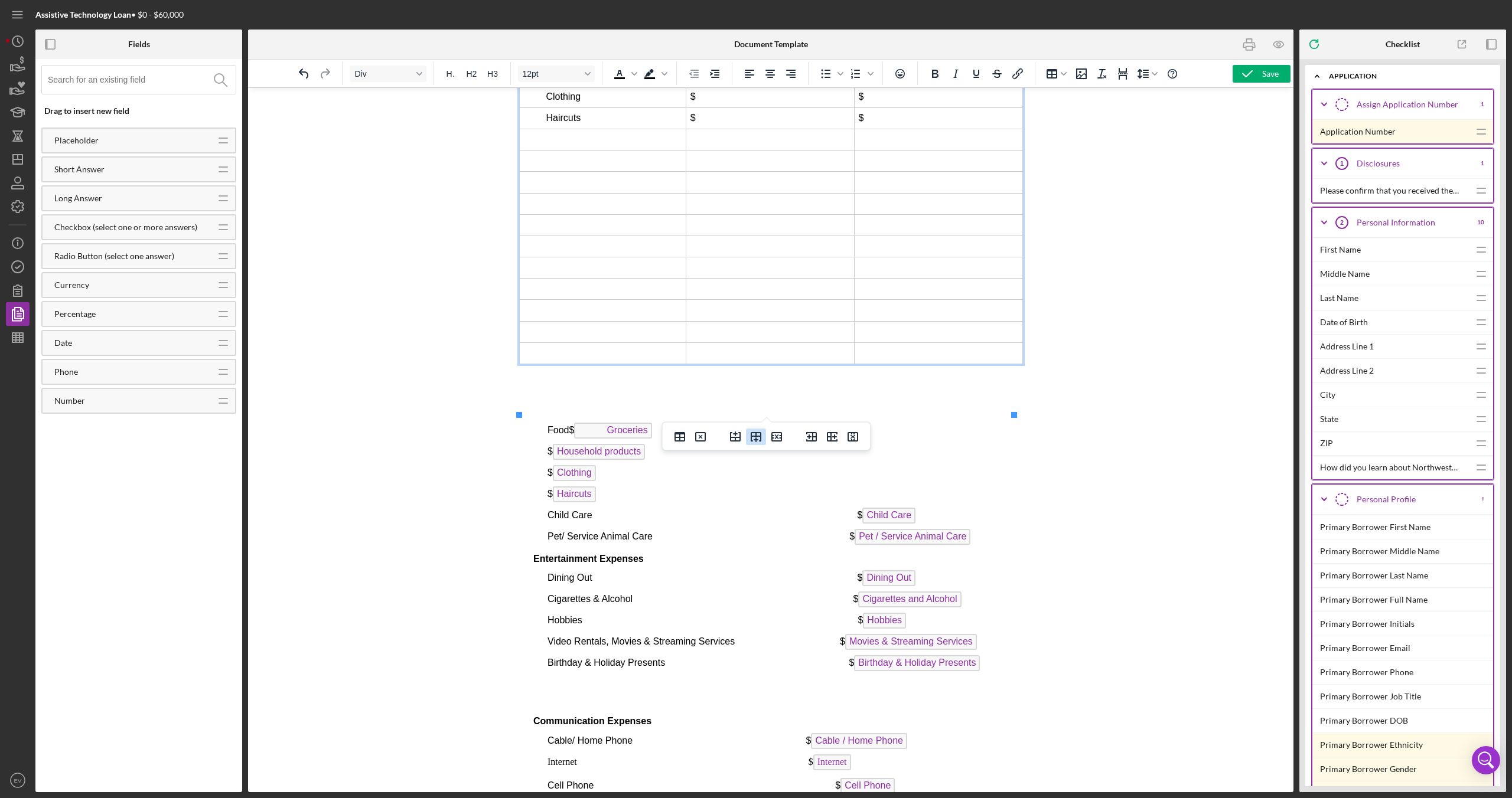
click at [756, 439] on icon "Insert row after" at bounding box center [756, 437] width 14 height 14
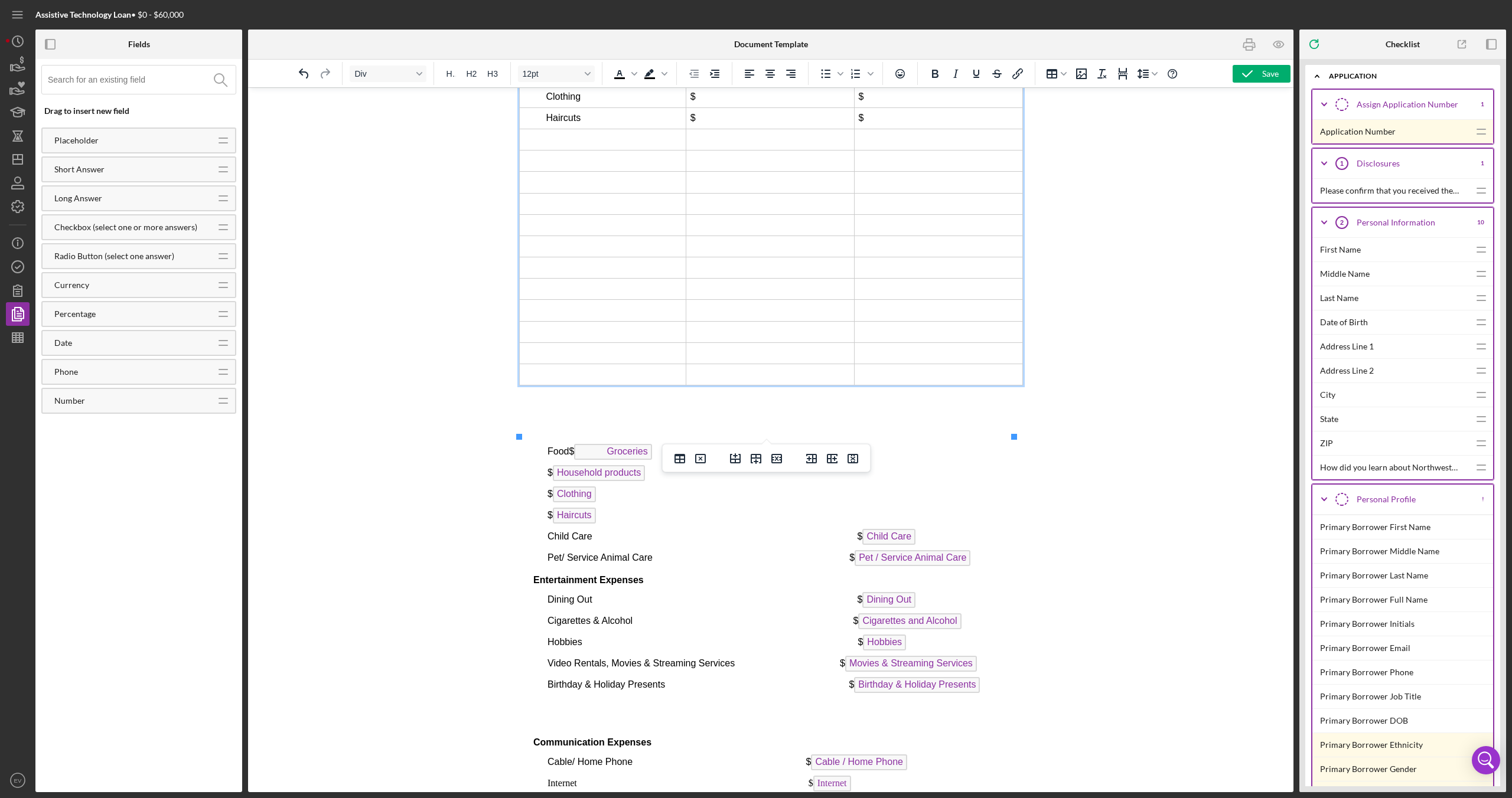
click at [756, 461] on icon "Insert row after" at bounding box center [756, 458] width 11 height 10
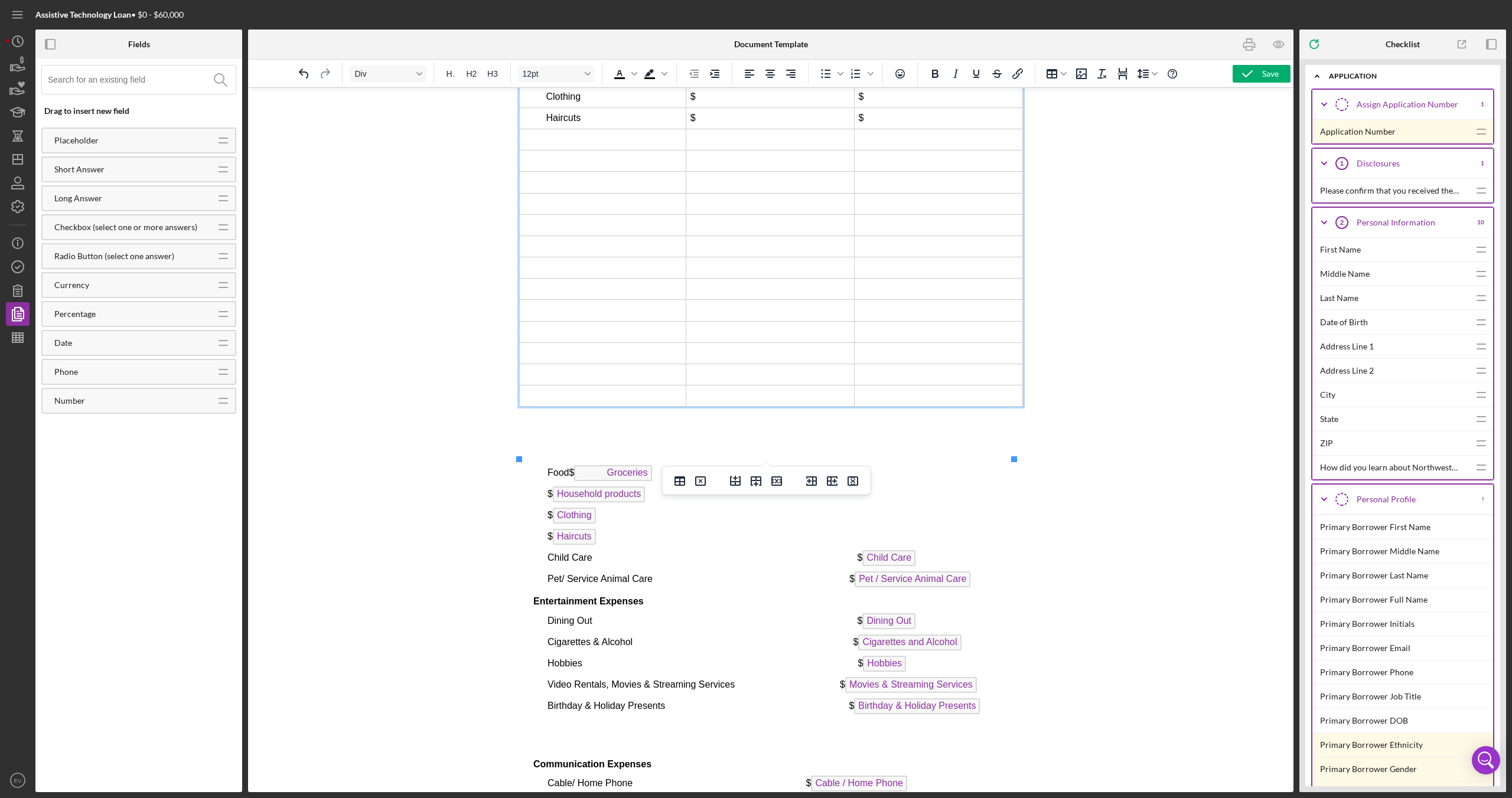
click at [756, 472] on button "Insert row after" at bounding box center [756, 481] width 20 height 17
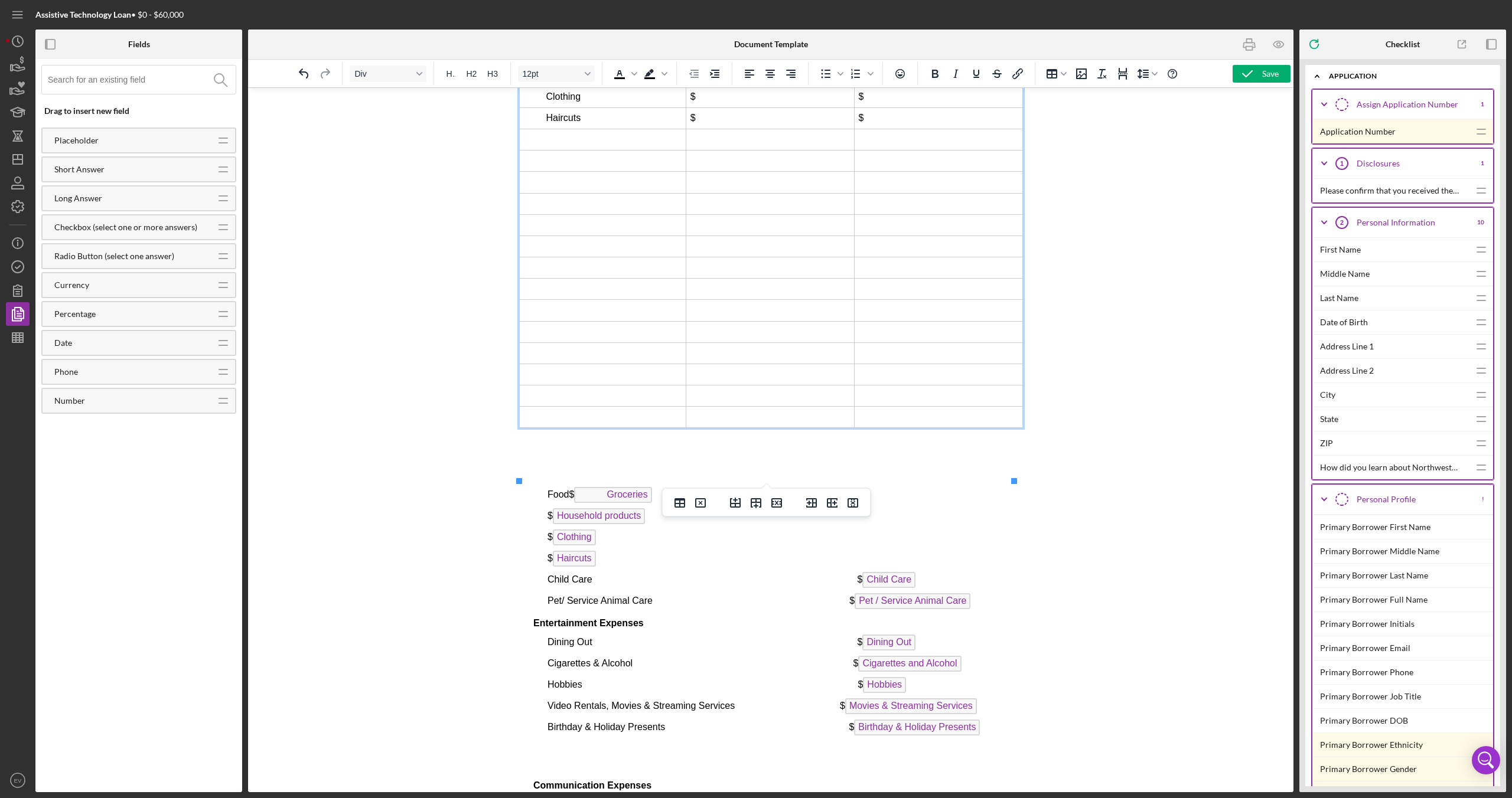
drag, startPoint x: 756, startPoint y: 499, endPoint x: 758, endPoint y: 513, distance: 14.1
click at [757, 472] on icon "Insert row after" at bounding box center [756, 503] width 14 height 14
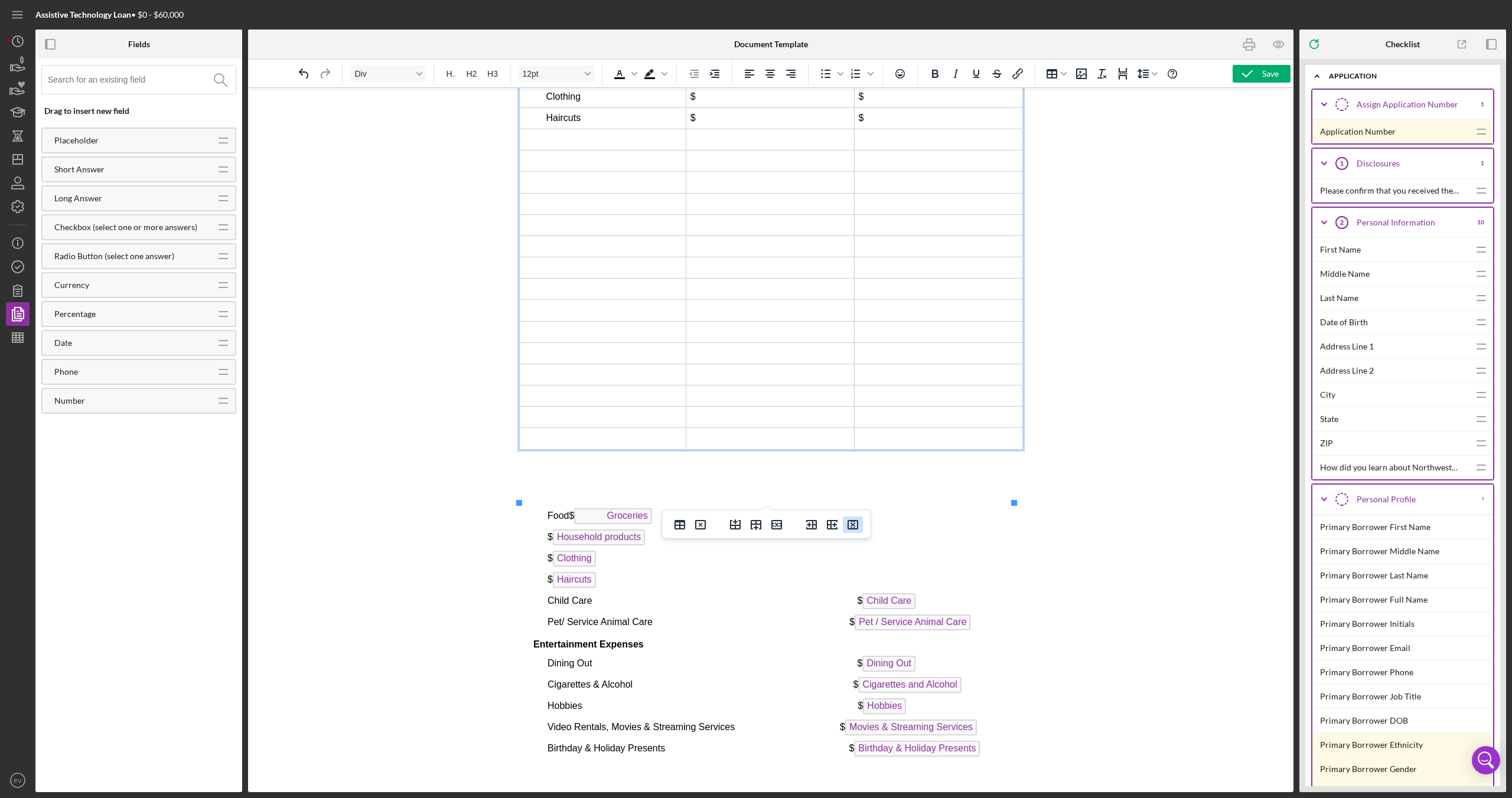
click at [756, 472] on icon "Insert row after" at bounding box center [756, 524] width 11 height 10
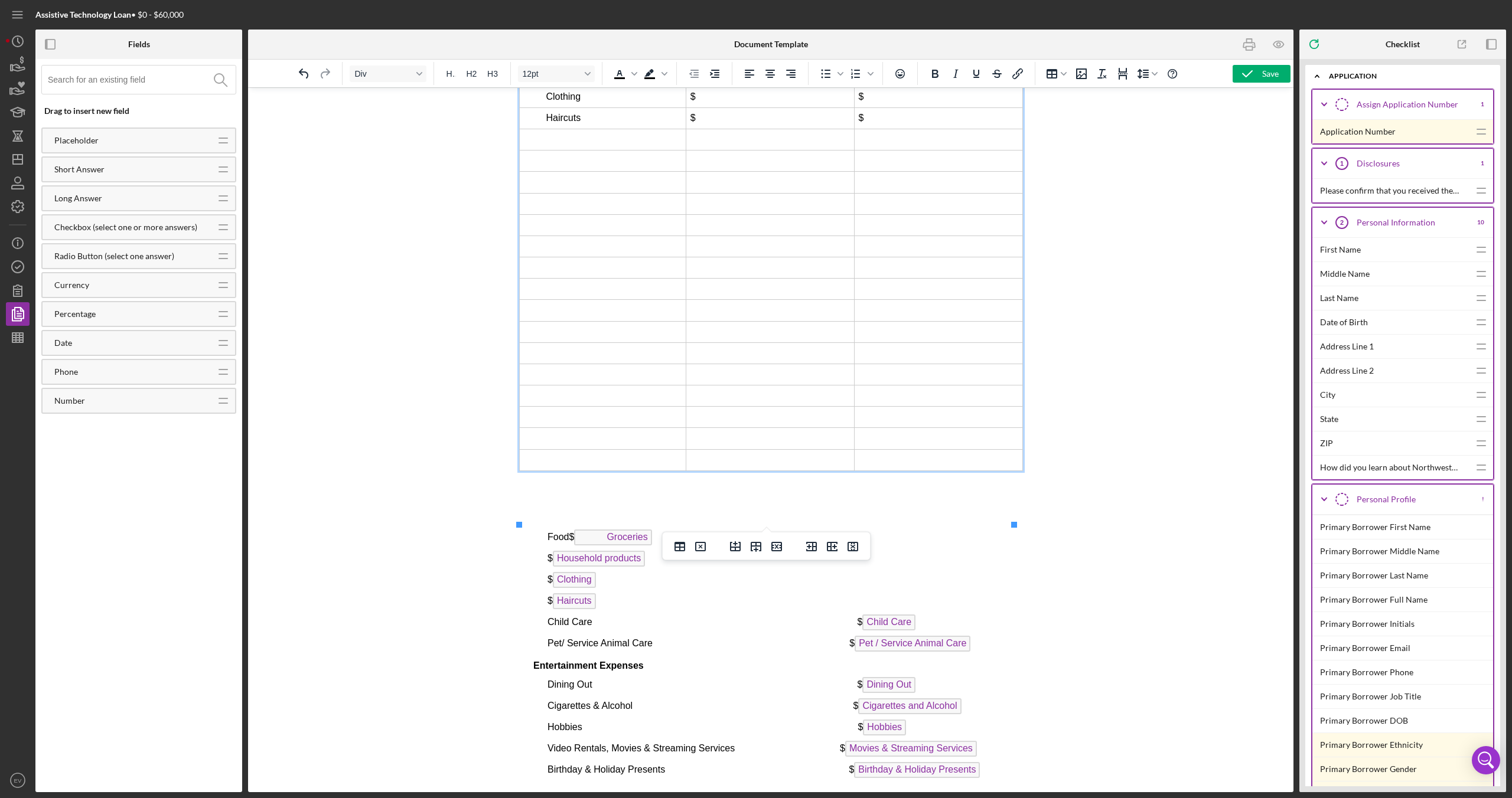
click at [612, 150] on td "Rich Text Area. Press ALT-0 for help." at bounding box center [603, 139] width 167 height 21
drag, startPoint x: 545, startPoint y: 674, endPoint x: 592, endPoint y: 678, distance: 47.2
click at [592, 472] on div "PART III budget worksheet Basic MONTHLY Expenses Applicant 1 Applicant 2 (If se…" at bounding box center [770, 321] width 504 height 2339
click at [576, 150] on td "Rich Text Area. Press ALT-0 for help." at bounding box center [603, 139] width 167 height 21
drag, startPoint x: 549, startPoint y: 694, endPoint x: 651, endPoint y: 699, distance: 102.1
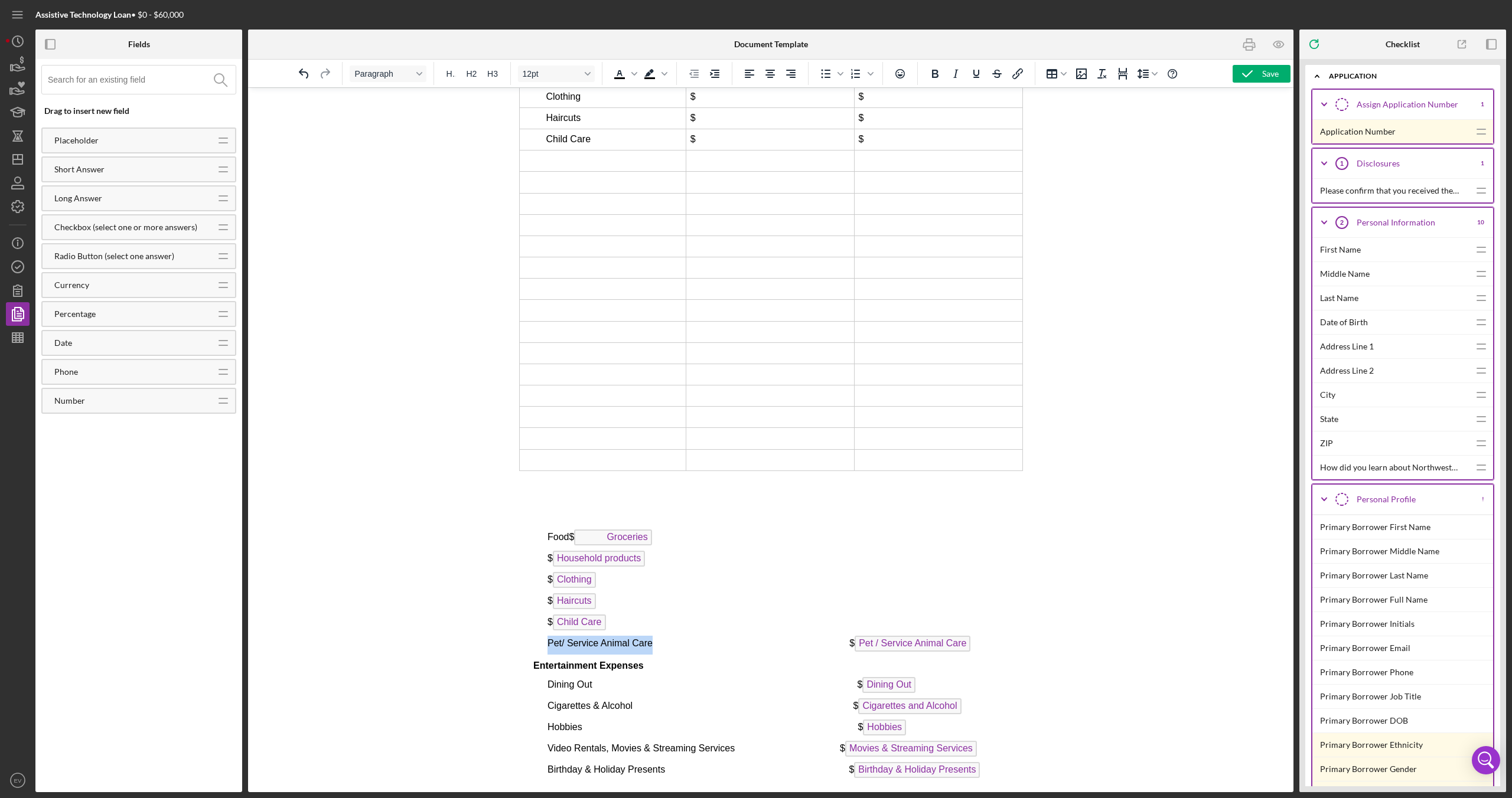
click at [651, 472] on span "Pet/ Service Animal Care $ Pet / Service Animal Care" at bounding box center [759, 643] width 423 height 10
copy span "Pet/ Service Animal Care"
click at [576, 172] on td "Rich Text Area. Press ALT-0 for help." at bounding box center [603, 161] width 167 height 21
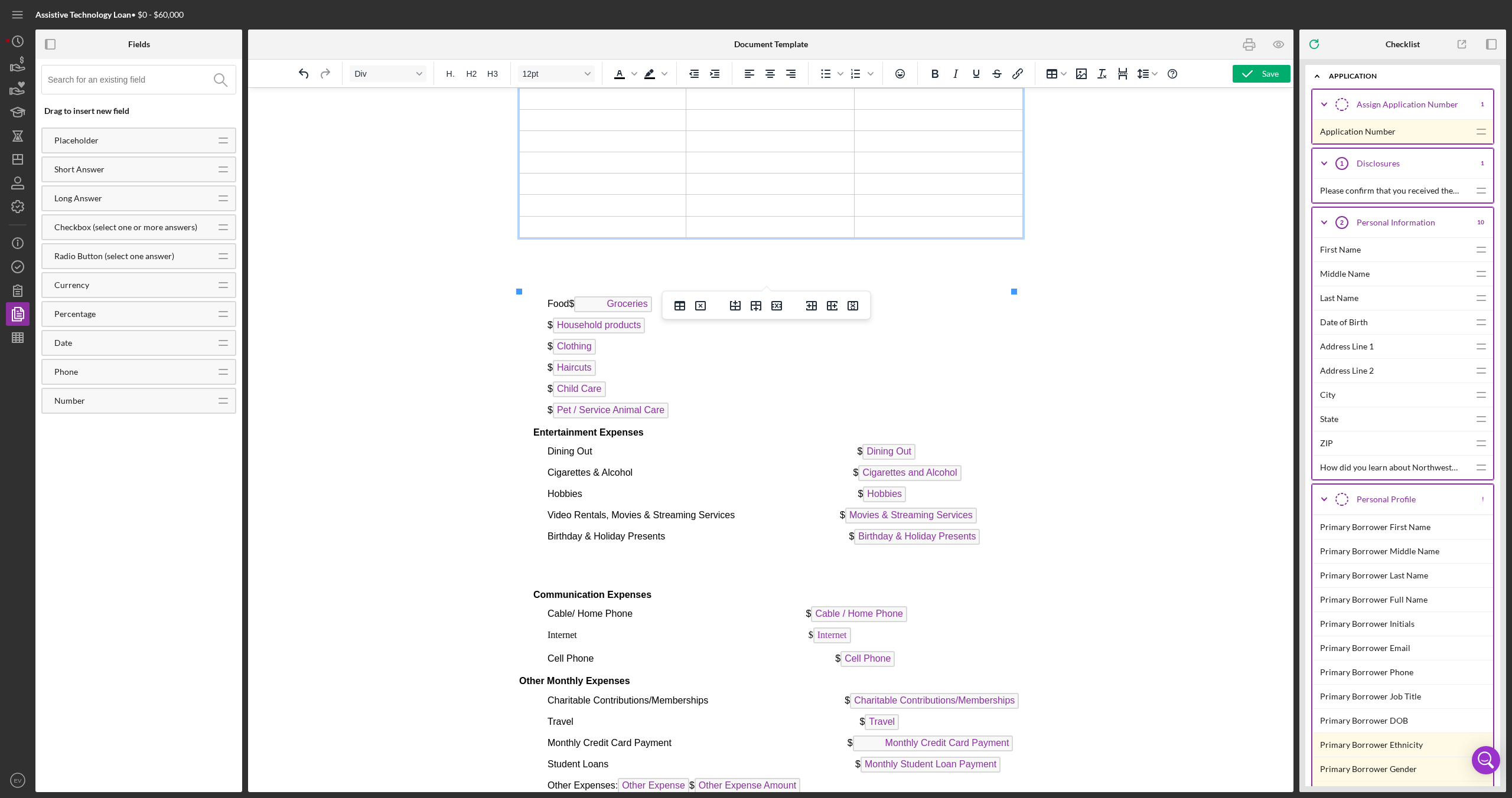
scroll to position [5462, 0]
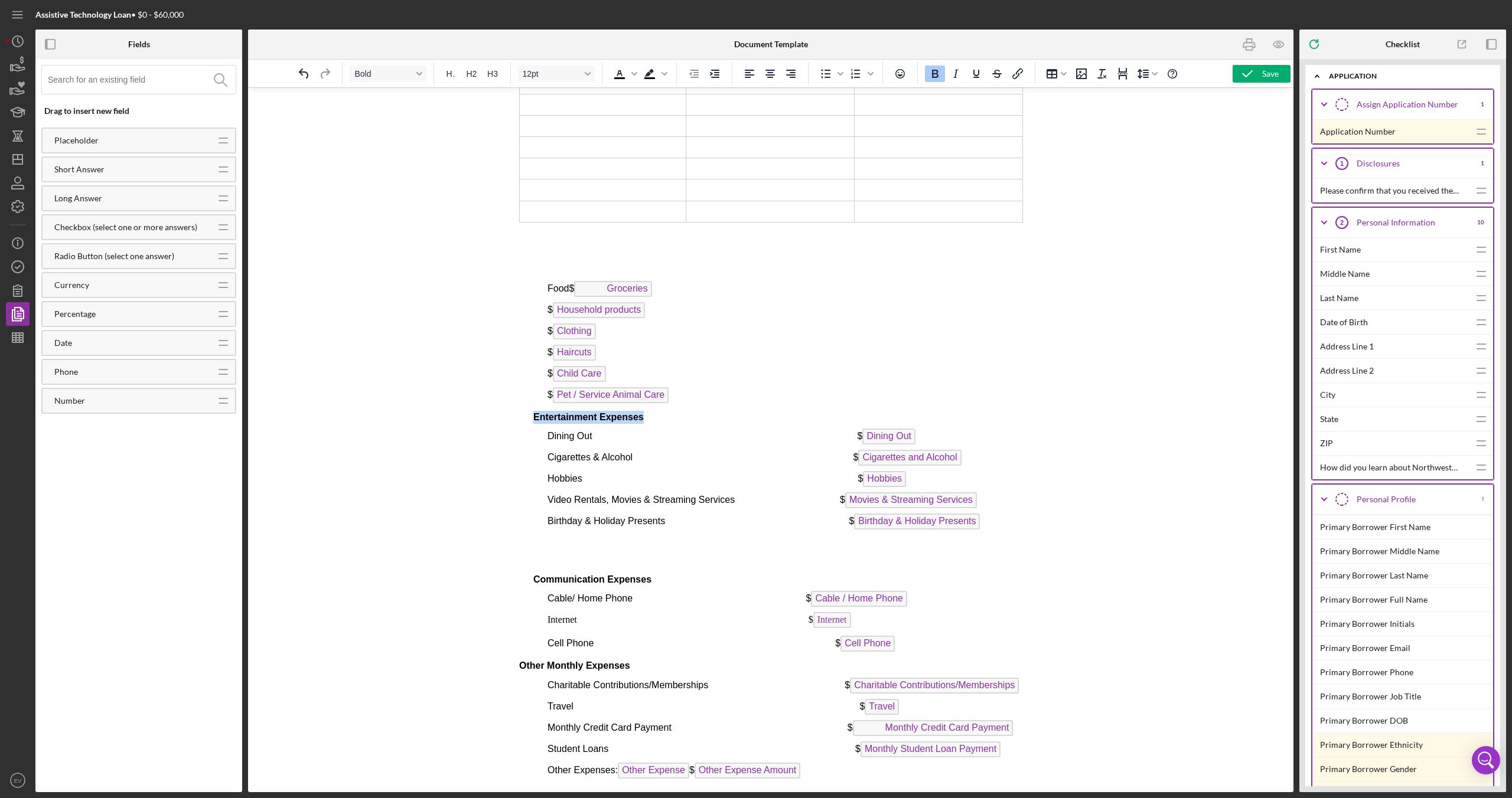
drag, startPoint x: 546, startPoint y: 469, endPoint x: 641, endPoint y: 474, distance: 95.1
click at [641, 422] on span "Entertainment Expenses" at bounding box center [588, 417] width 111 height 10
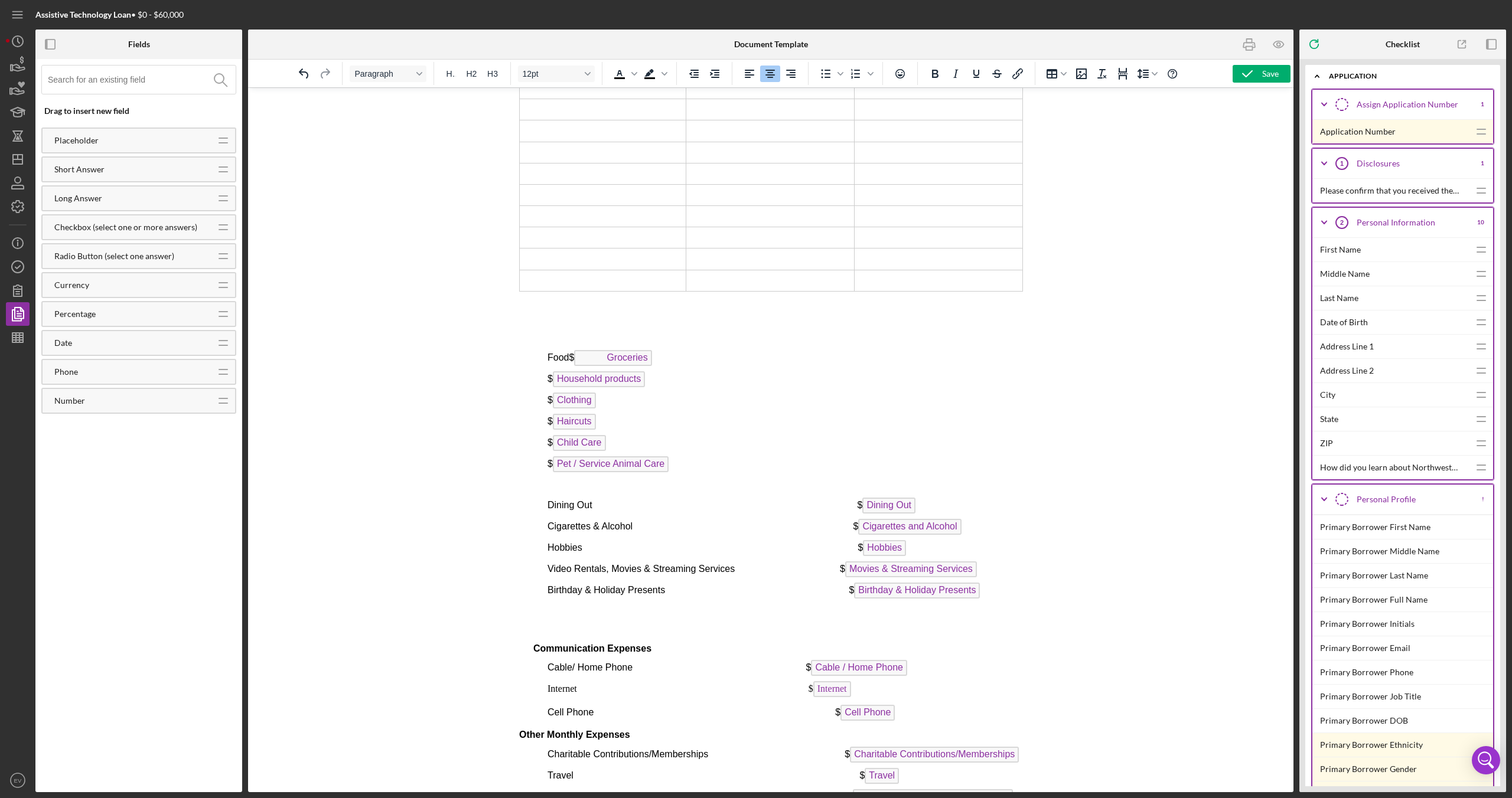
scroll to position [5264, 0]
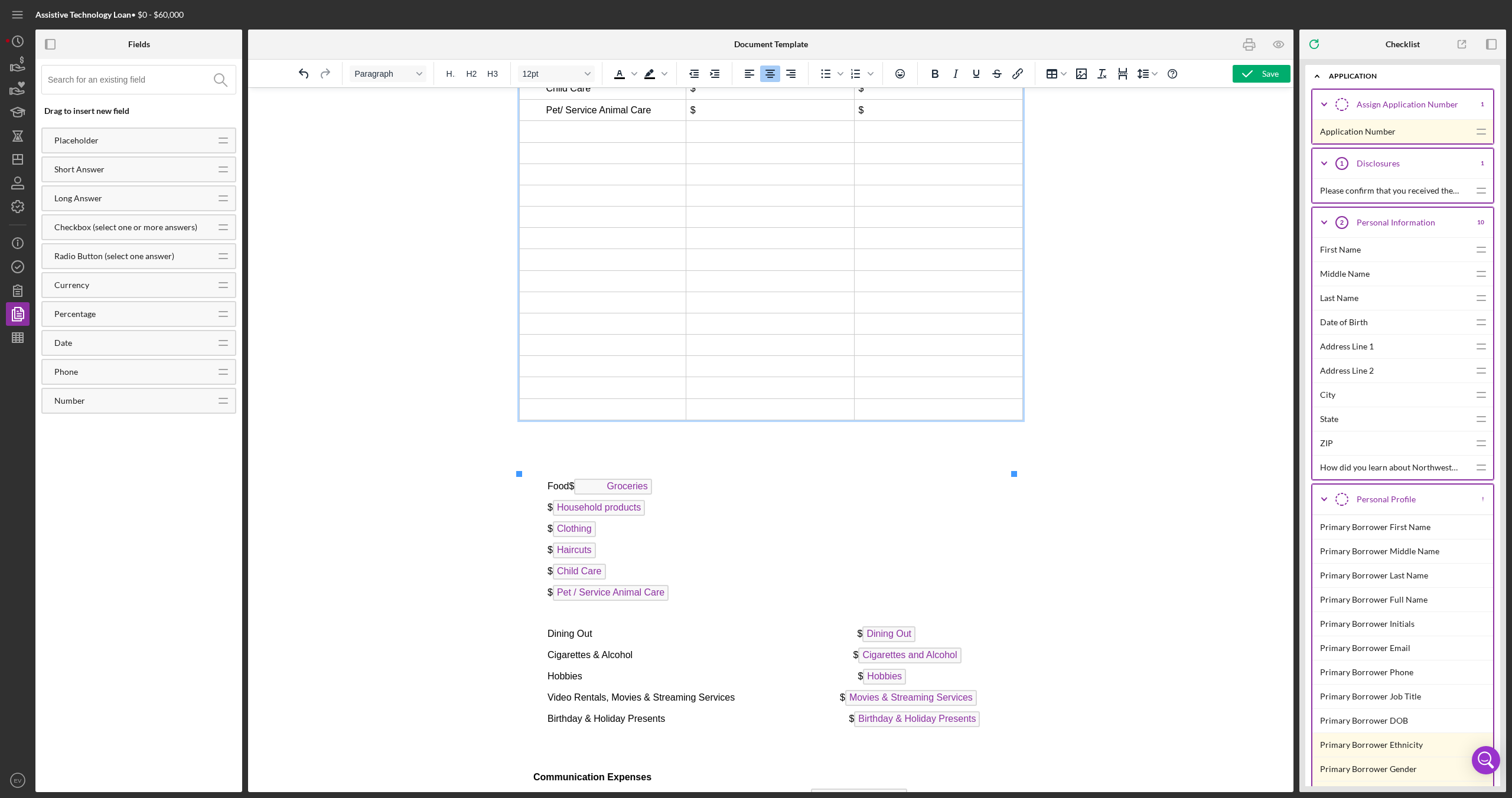
click at [590, 164] on td "Rich Text Area. Press ALT-0 for help." at bounding box center [603, 153] width 167 height 21
click at [694, 79] on icon "Decrease indent" at bounding box center [693, 74] width 14 height 14
click at [700, 185] on td "Rich Text Area. Press ALT-0 for help." at bounding box center [770, 174] width 168 height 21
copy td "$"
click at [878, 185] on td "Rich Text Area. Press ALT-0 for help." at bounding box center [938, 174] width 168 height 21
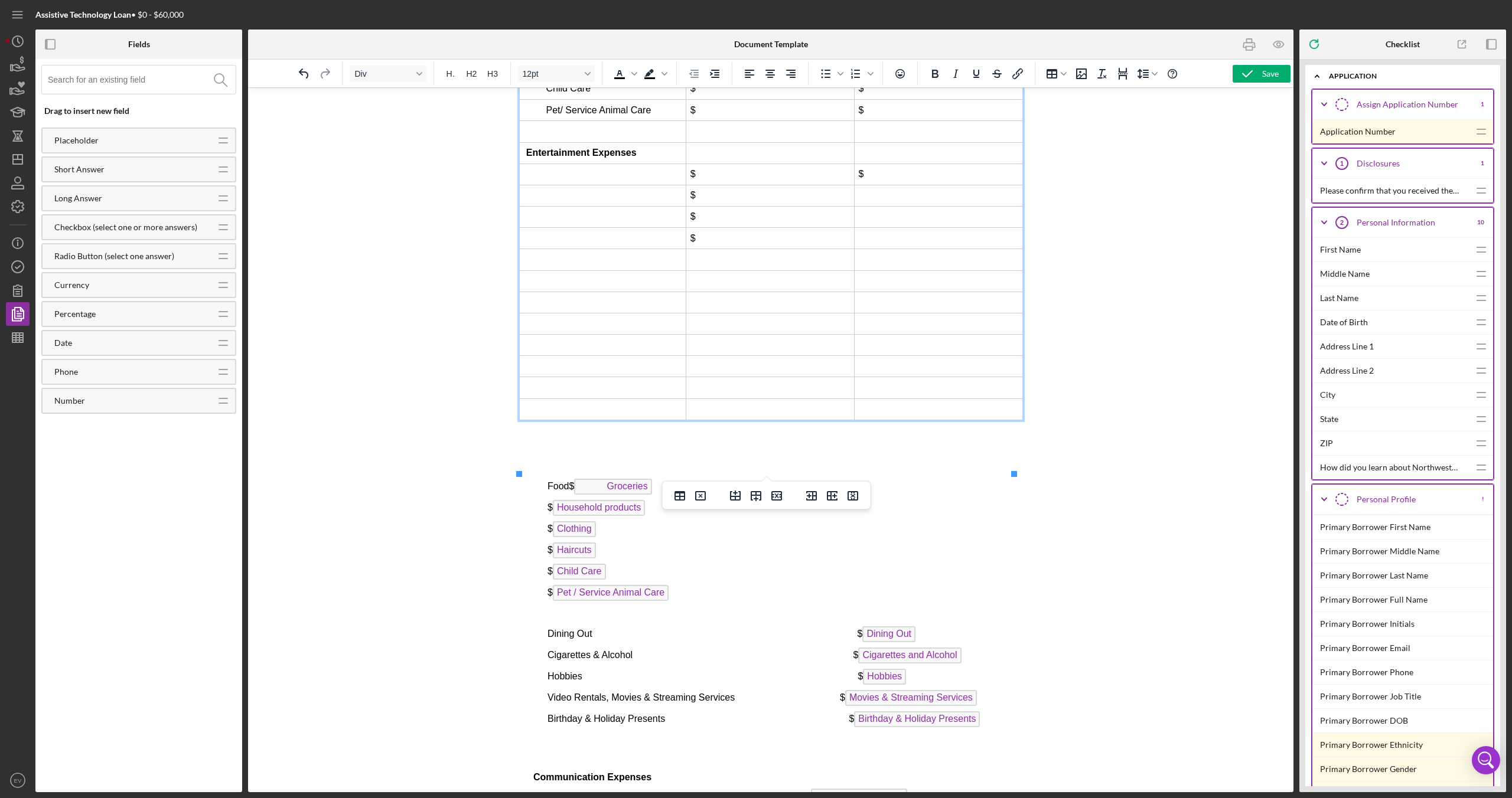
click at [869, 206] on td "Rich Text Area. Press ALT-0 for help." at bounding box center [938, 196] width 168 height 21
click at [869, 228] on td "Rich Text Area. Press ALT-0 for help." at bounding box center [938, 217] width 168 height 21
click at [868, 249] on td "Rich Text Area. Press ALT-0 for help." at bounding box center [938, 239] width 168 height 21
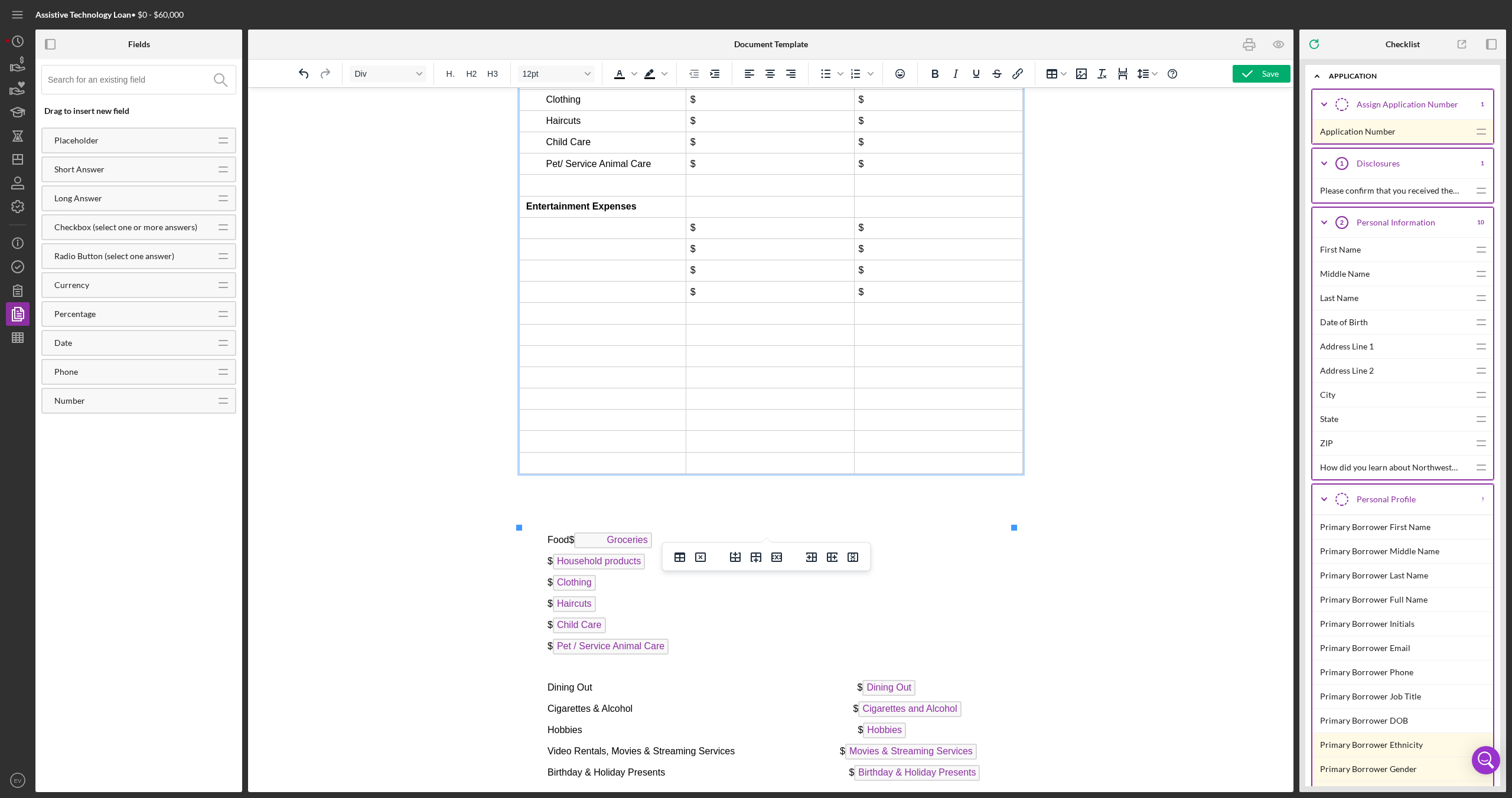
scroll to position [5141, 0]
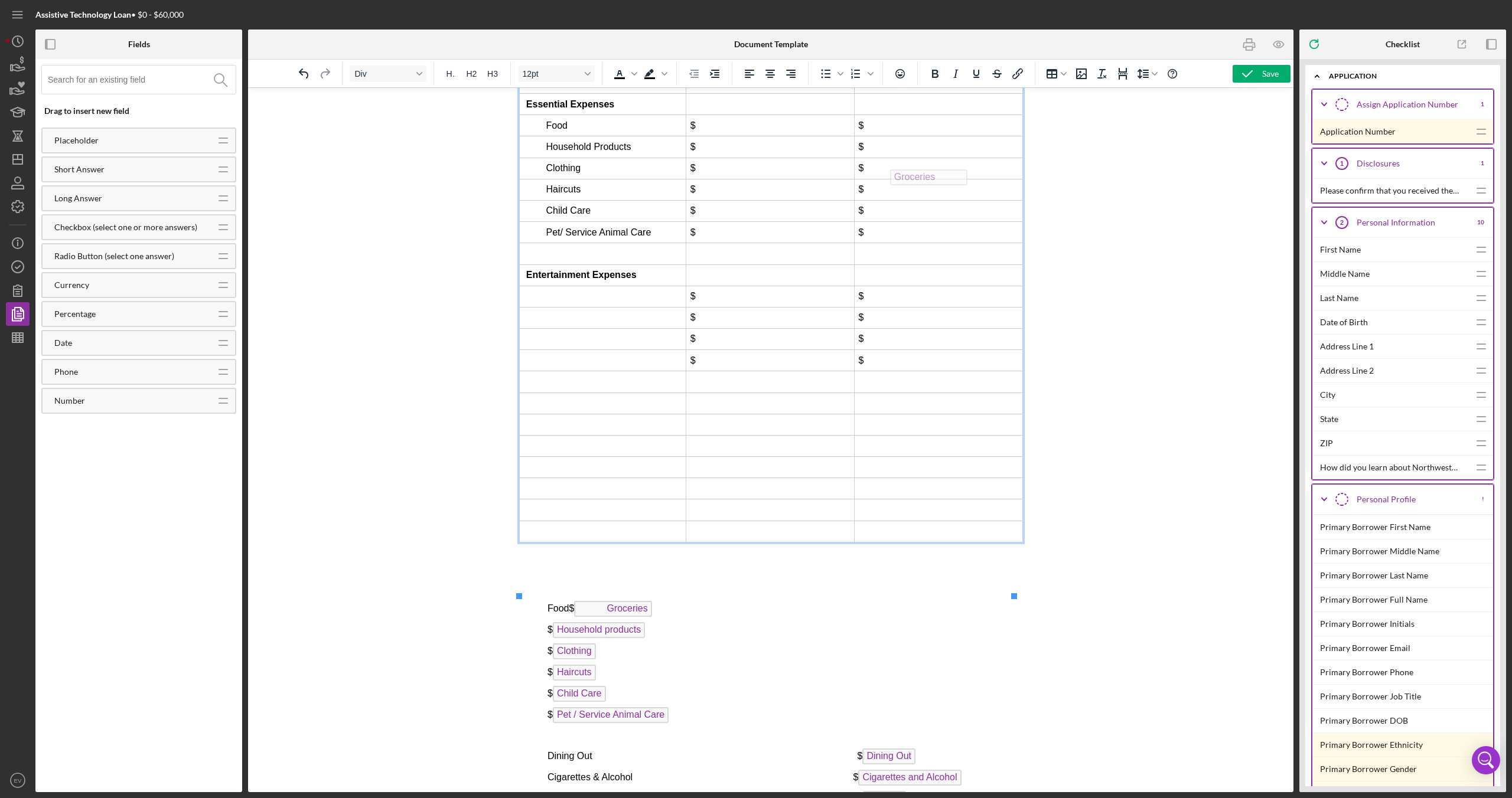
drag, startPoint x: 908, startPoint y: 659, endPoint x: 932, endPoint y: 167, distance: 492.6
drag, startPoint x: 670, startPoint y: 683, endPoint x: 947, endPoint y: 189, distance: 566.4
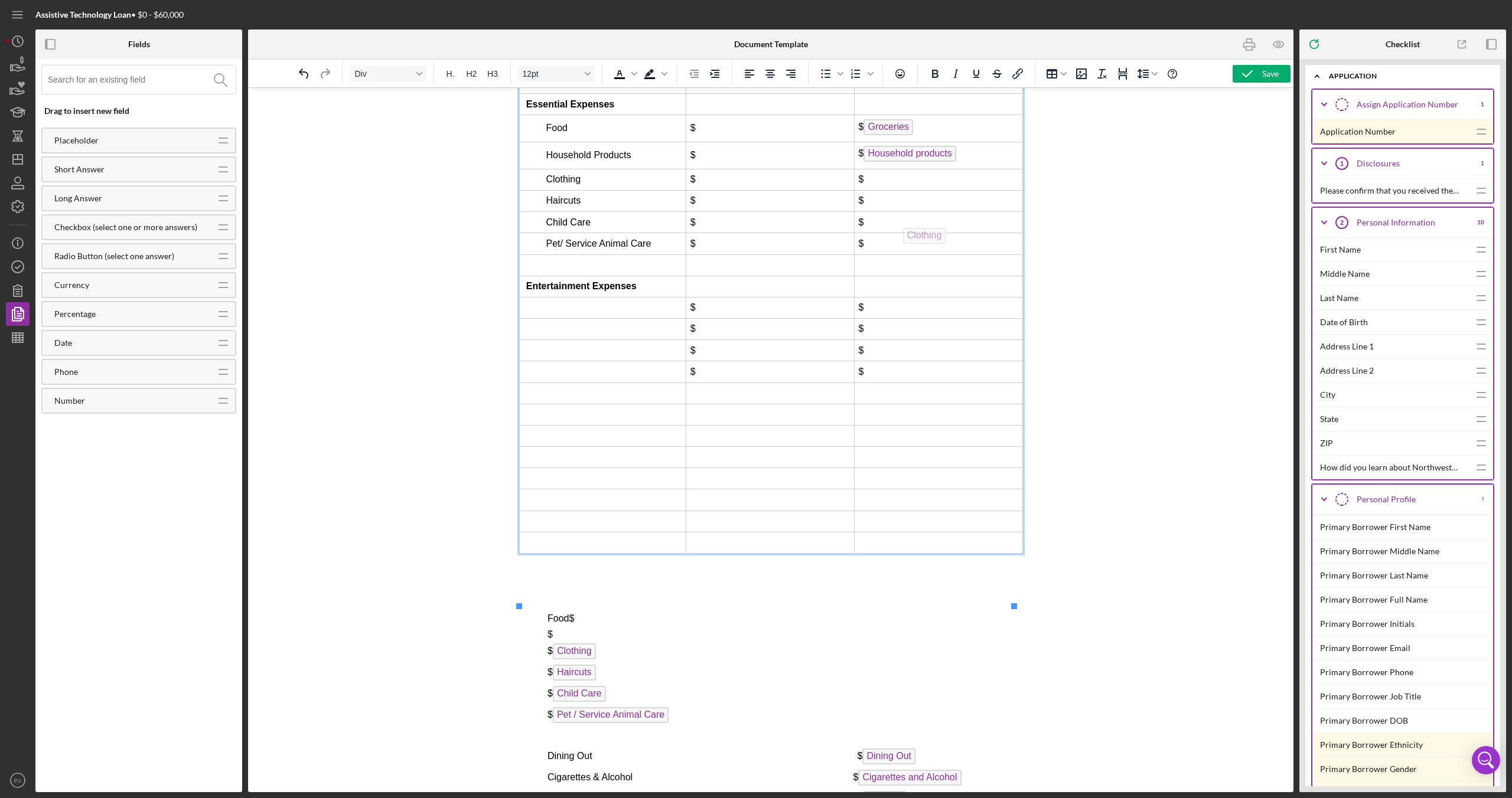
drag, startPoint x: 851, startPoint y: 703, endPoint x: 925, endPoint y: 225, distance: 483.7
drag, startPoint x: 859, startPoint y: 715, endPoint x: 919, endPoint y: 243, distance: 475.8
drag, startPoint x: 862, startPoint y: 731, endPoint x: 931, endPoint y: 271, distance: 465.1
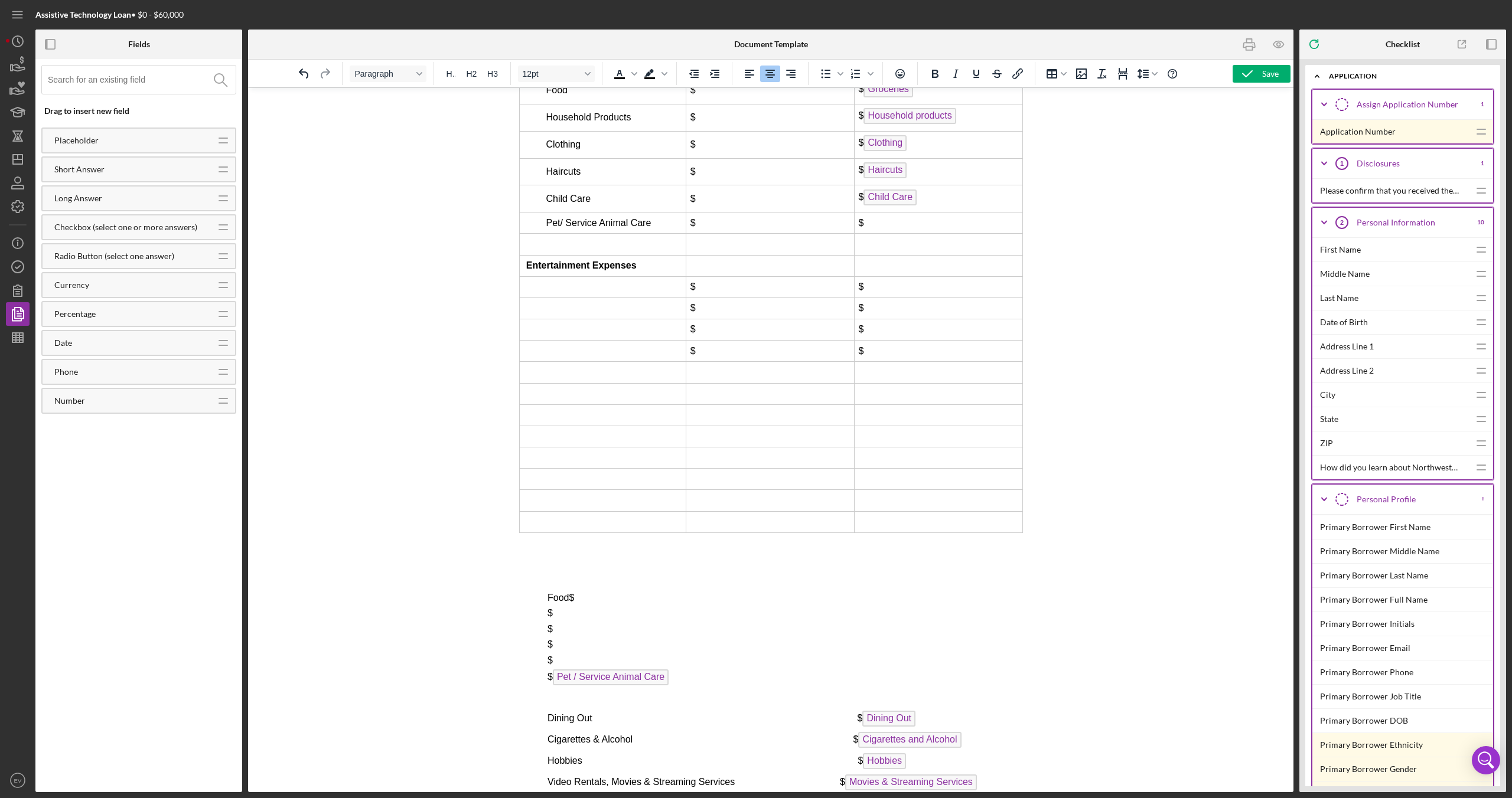
scroll to position [5218, 0]
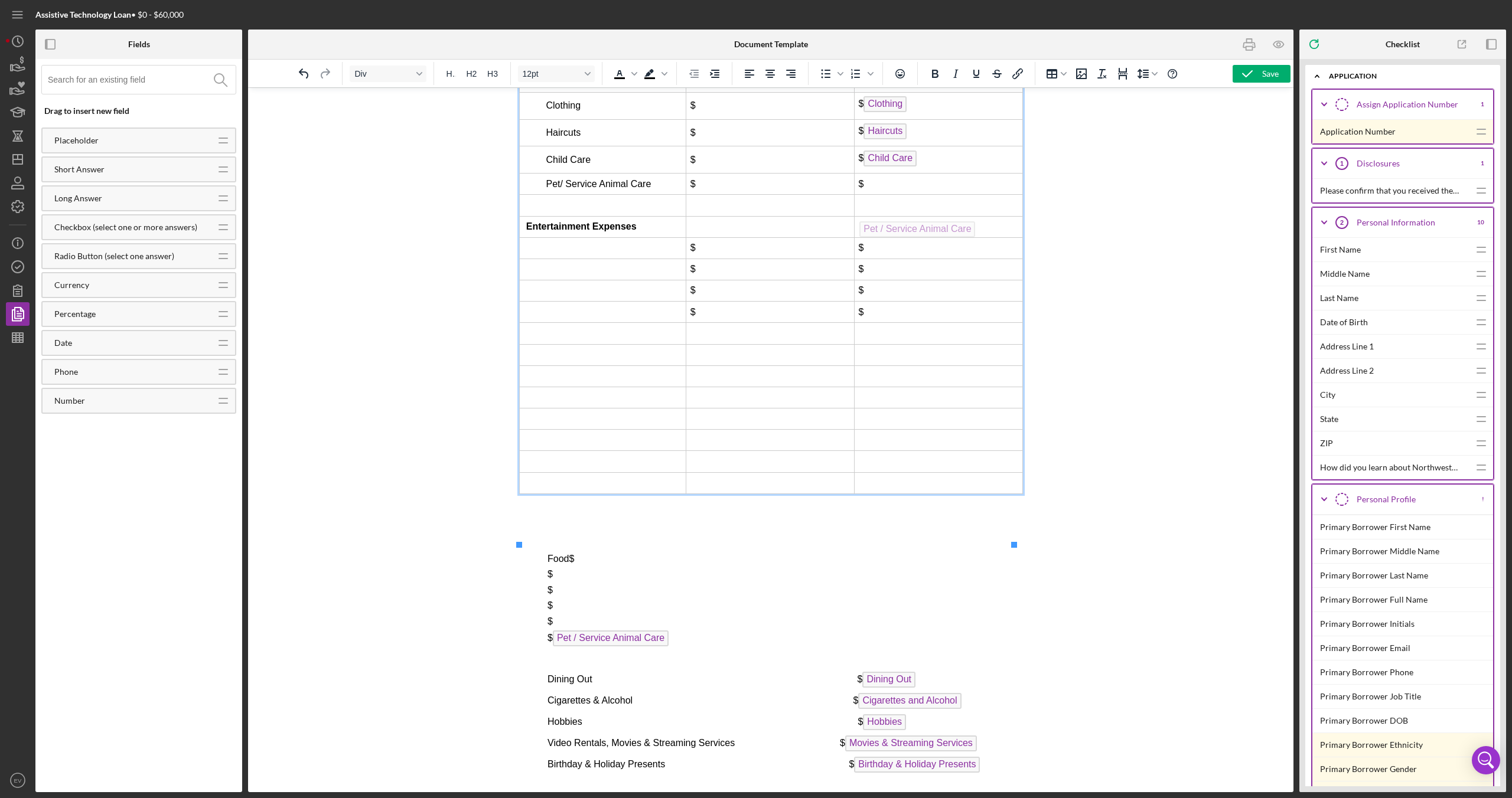
drag, startPoint x: 840, startPoint y: 686, endPoint x: 949, endPoint y: 218, distance: 480.5
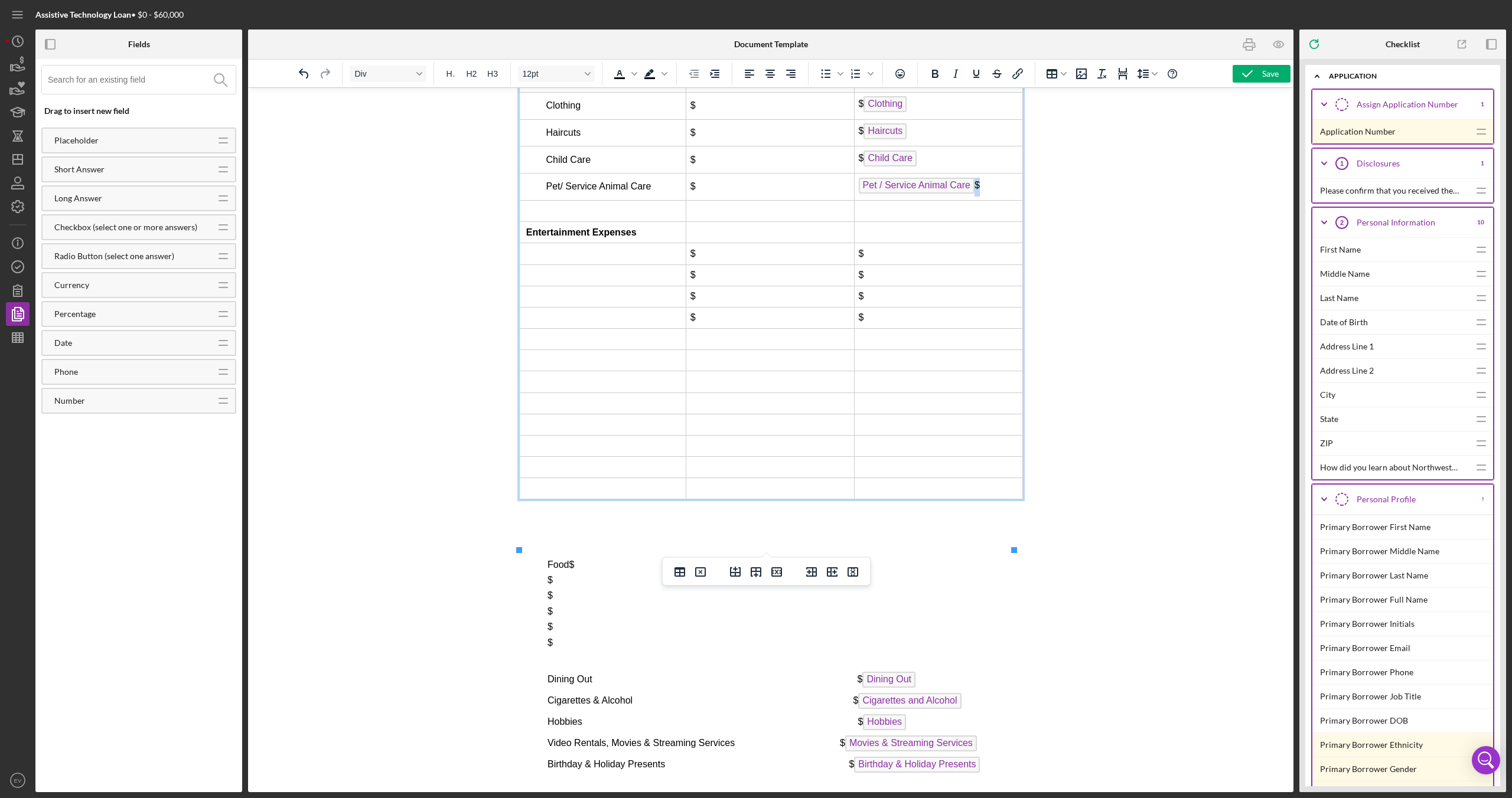
drag, startPoint x: 978, startPoint y: 226, endPoint x: 964, endPoint y: 226, distance: 14.0
click at [892, 201] on td "Pet / Service Animal Care $" at bounding box center [938, 187] width 168 height 27
click at [858, 194] on span "Pet / Service Animal Care" at bounding box center [916, 186] width 116 height 16
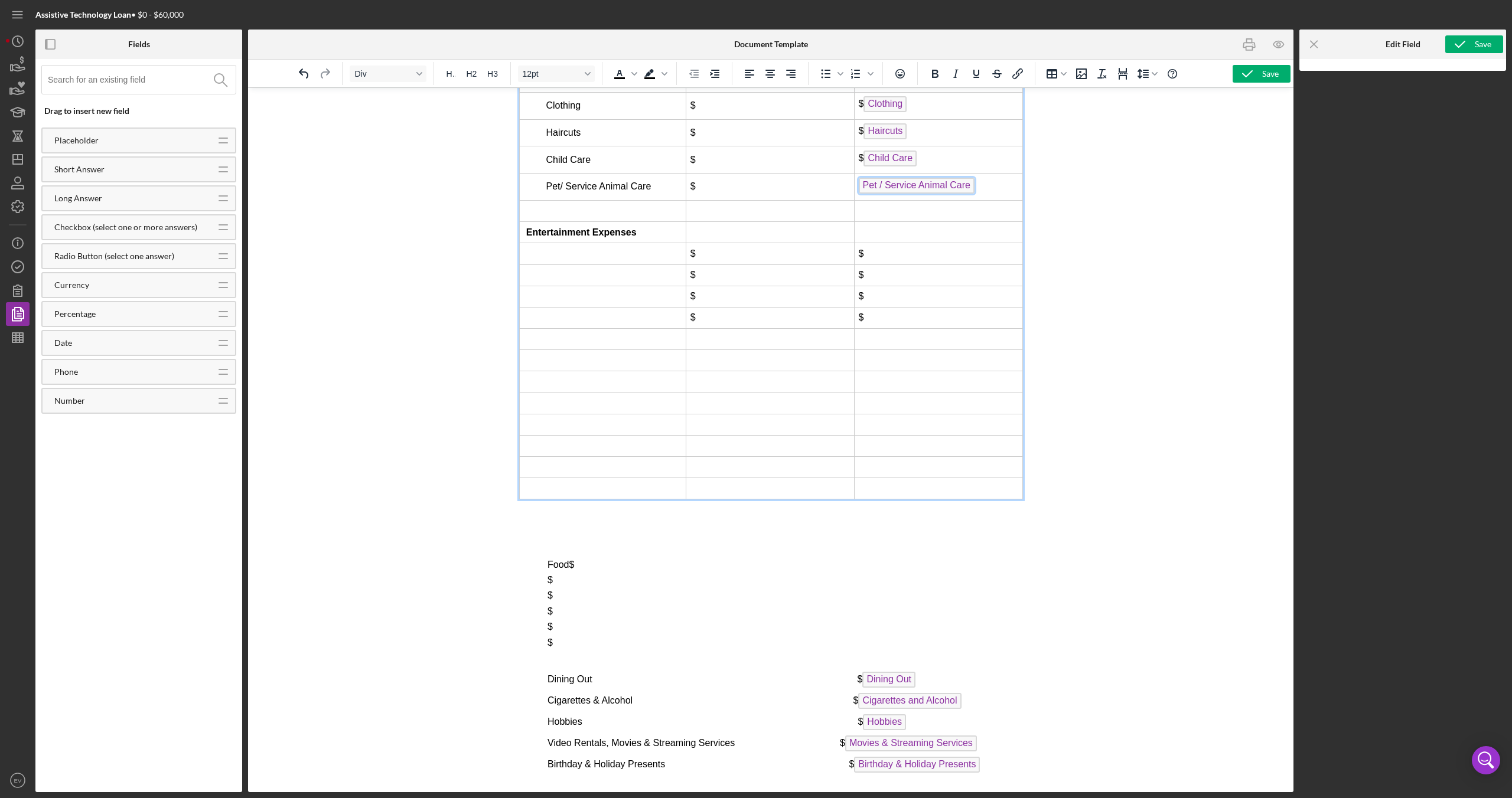
scroll to position [5010, 0]
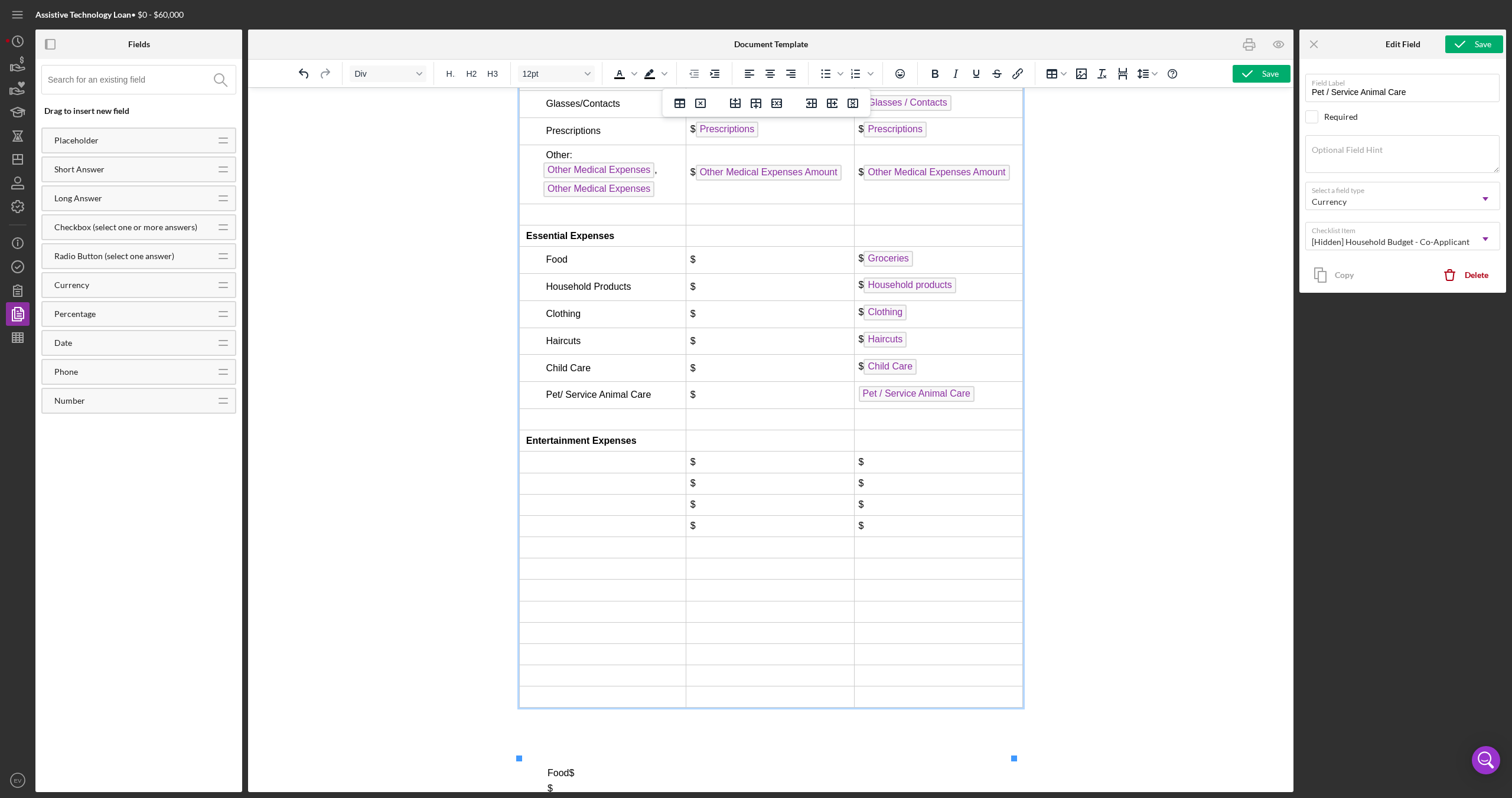
click at [892, 409] on td "Pet / Service Animal Care ﻿" at bounding box center [938, 396] width 168 height 27
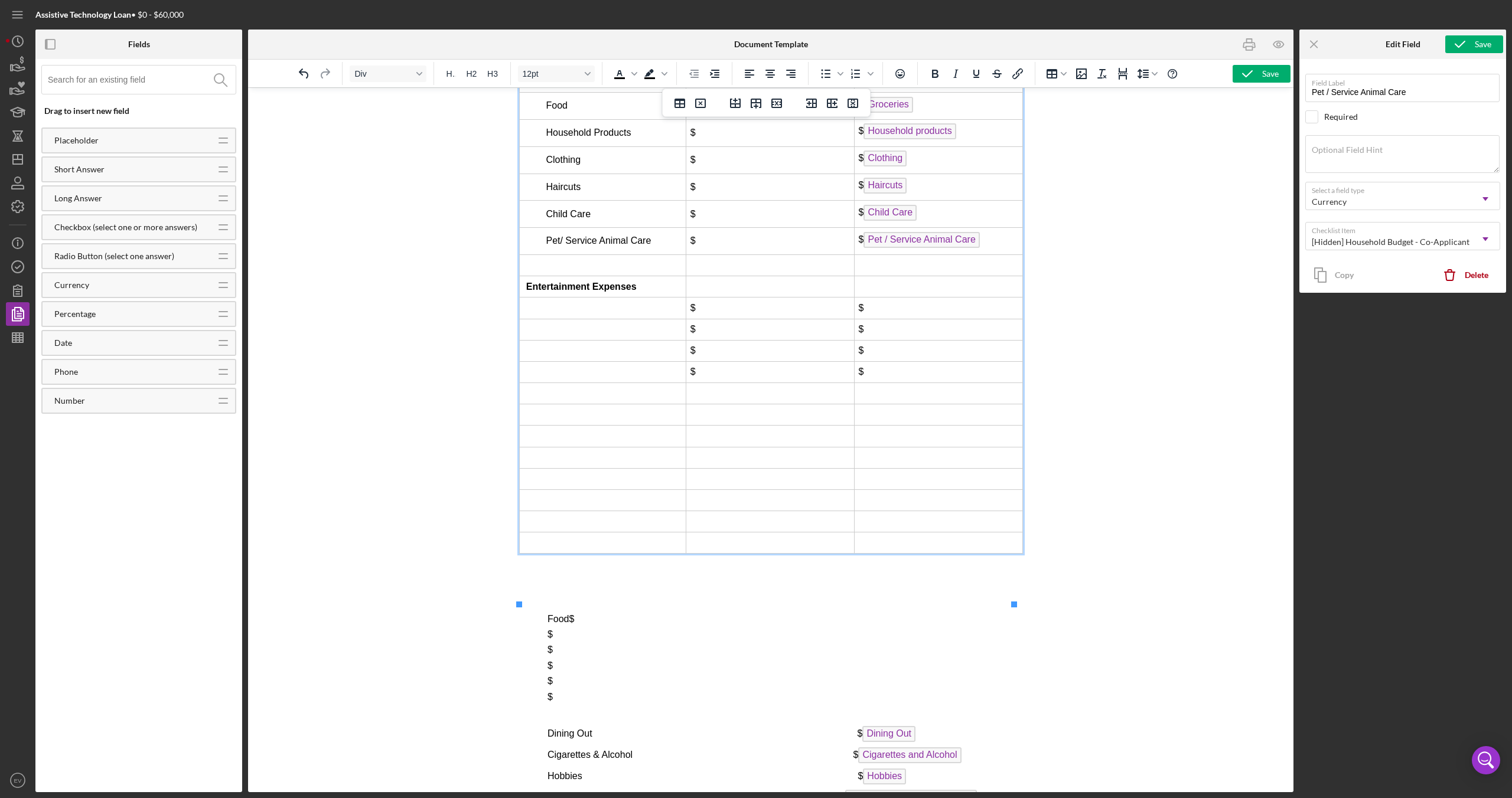
scroll to position [5286, 0]
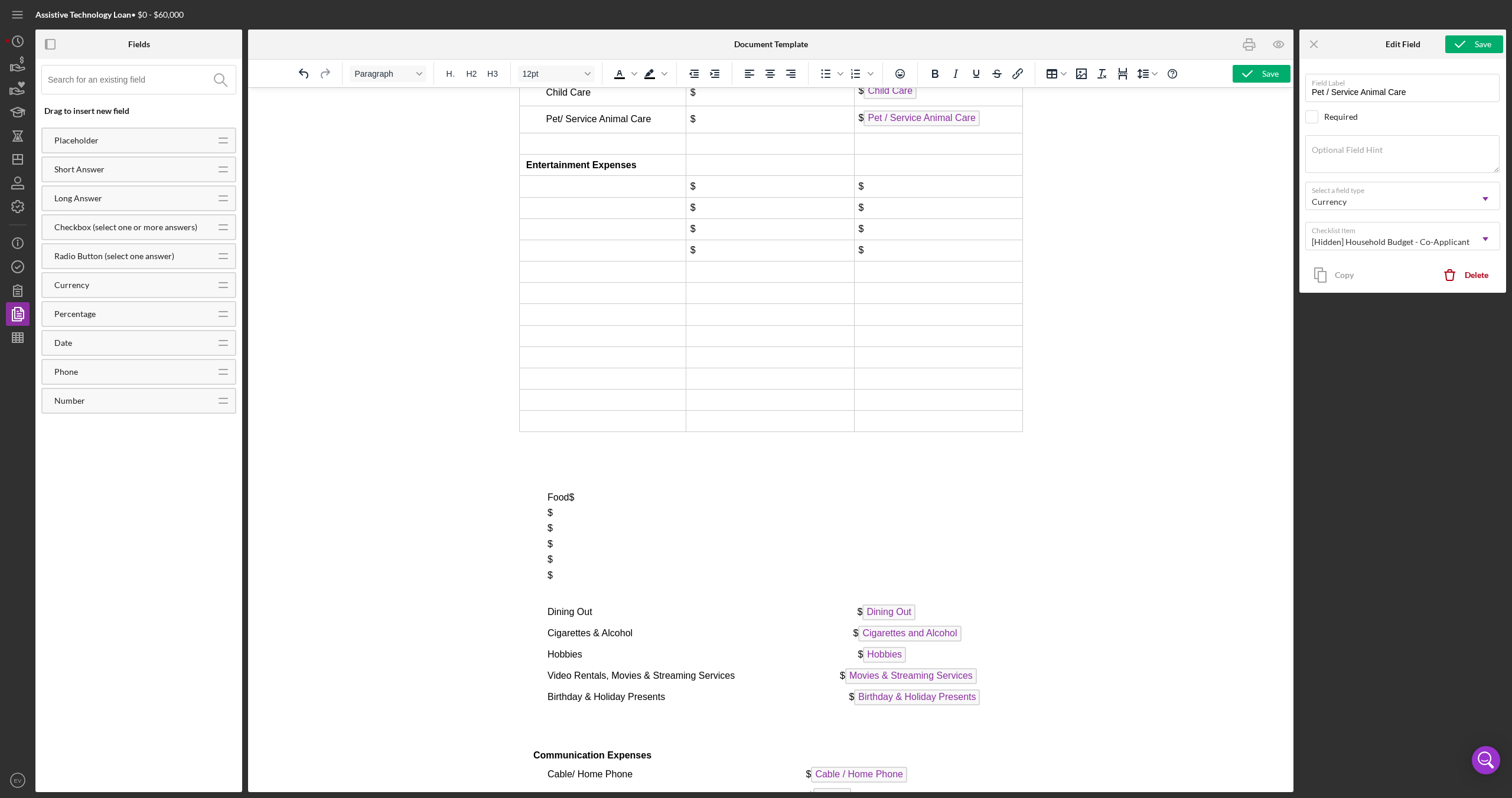
drag, startPoint x: 769, startPoint y: 614, endPoint x: 523, endPoint y: 506, distance: 268.7
click at [523, 472] on div "PART III budget worksheet Basic MONTHLY Expenses Applicant 1 Applicant 2 (If se…" at bounding box center [770, 249] width 504 height 2339
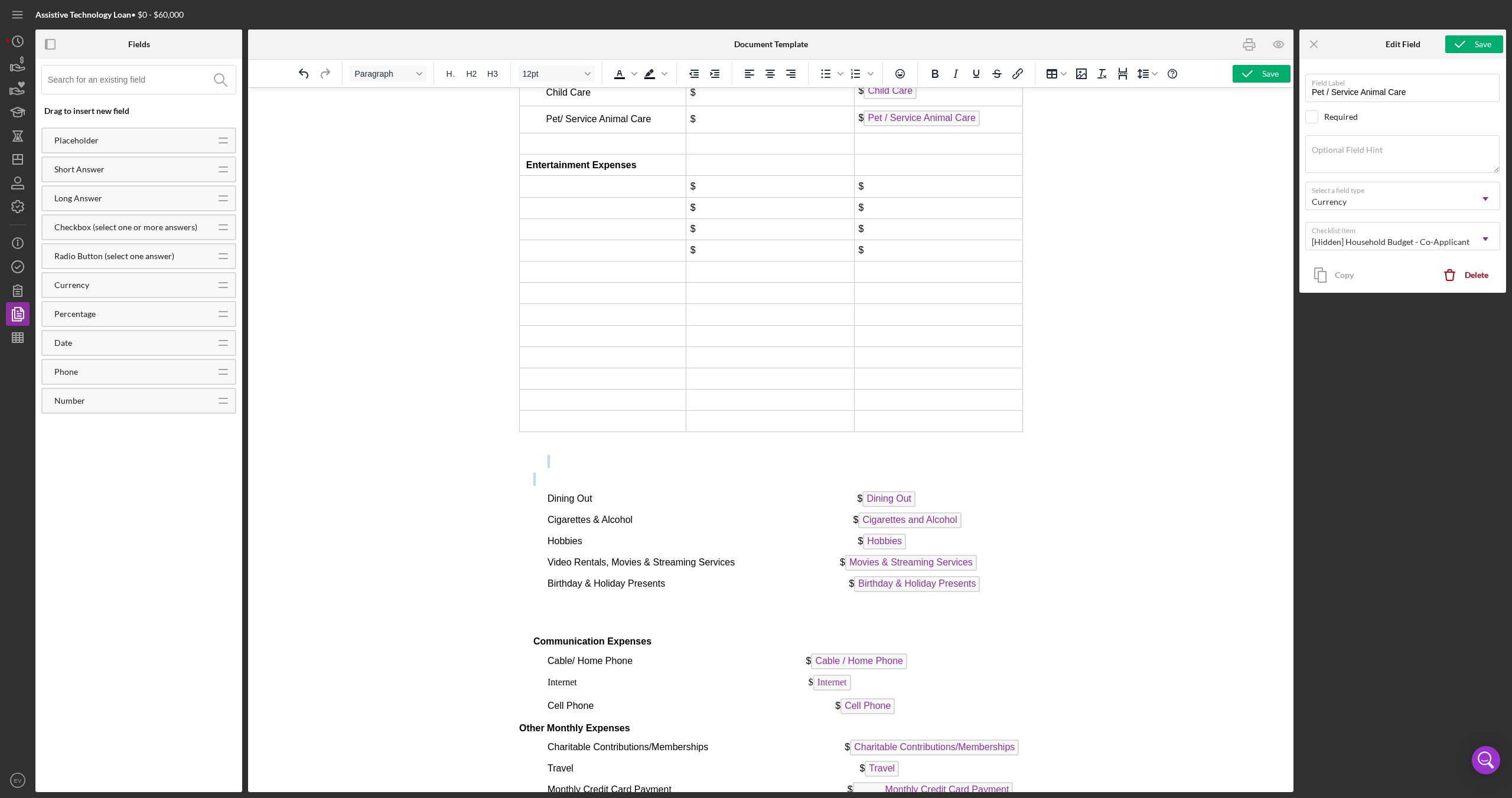
drag, startPoint x: 549, startPoint y: 512, endPoint x: 572, endPoint y: 535, distance: 32.5
click at [572, 472] on div "PART III budget worksheet Basic MONTHLY Expenses Applicant 1 Applicant 2 (If se…" at bounding box center [770, 192] width 504 height 2227
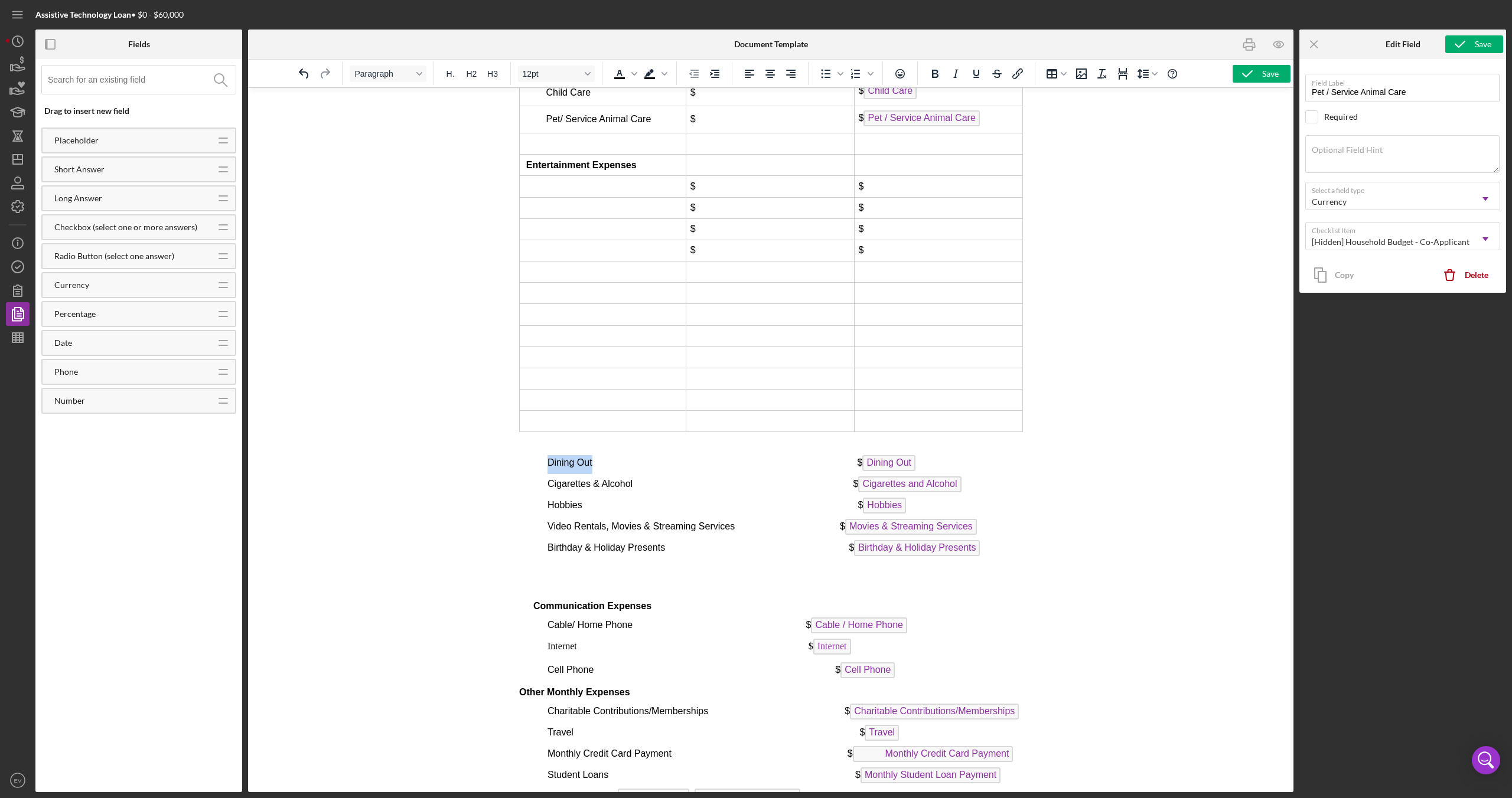
drag, startPoint x: 593, startPoint y: 513, endPoint x: 547, endPoint y: 509, distance: 46.2
click at [547, 468] on span "Dining Out $ Dining Out" at bounding box center [731, 462] width 368 height 10
click at [574, 218] on td "Rich Text Area. Press ALT-0 for help." at bounding box center [603, 208] width 167 height 21
click at [579, 197] on td "Rich Text Area. Press ALT-0 for help." at bounding box center [603, 186] width 167 height 21
drag, startPoint x: 633, startPoint y: 534, endPoint x: 548, endPoint y: 532, distance: 85.0
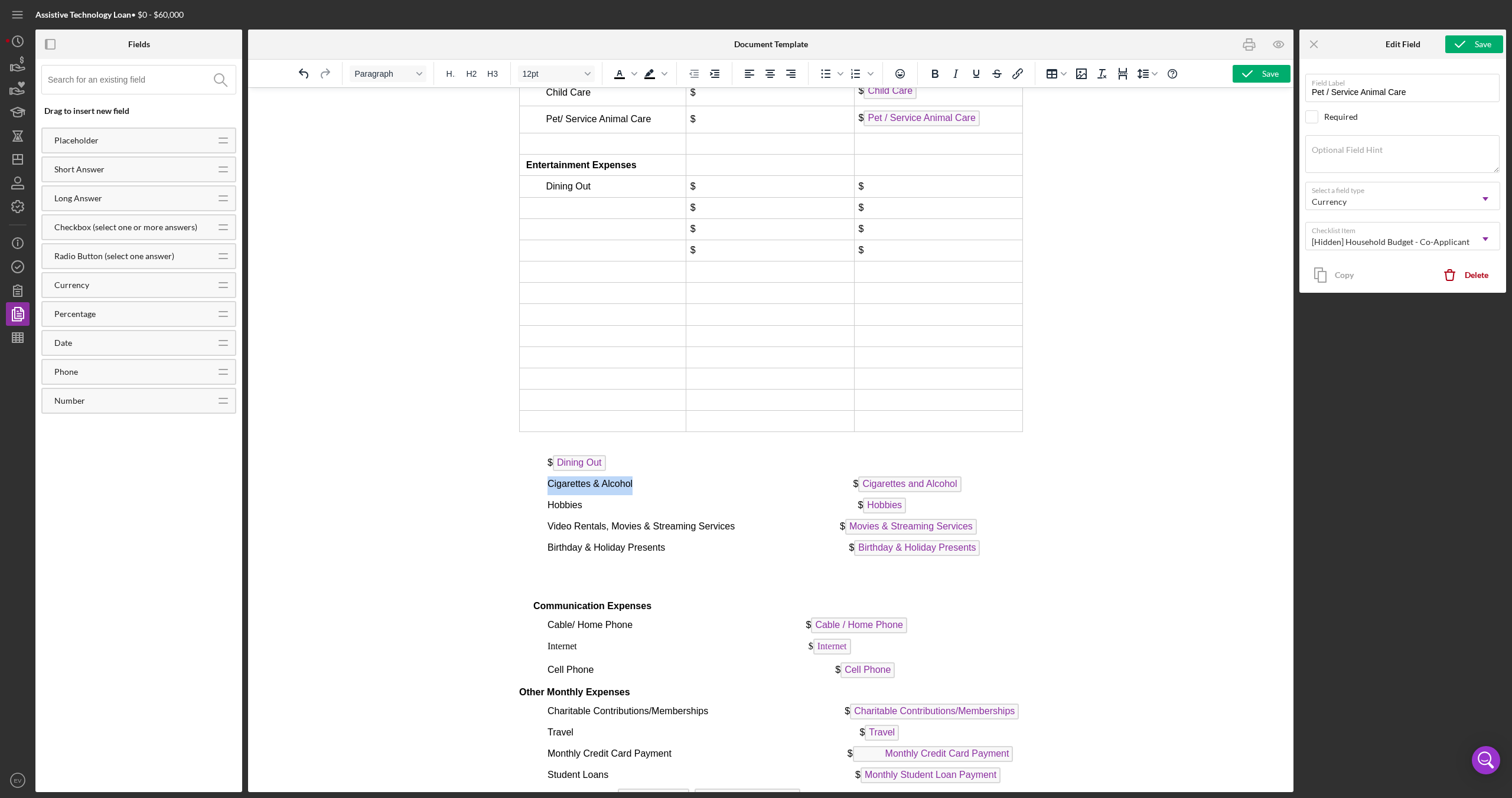
click at [548, 472] on span "Cigarettes & Alcohol $ Cigarettes and Alcohol" at bounding box center [754, 483] width 414 height 10
click at [587, 218] on td "Rich Text Area. Press ALT-0 for help." at bounding box center [603, 208] width 167 height 21
drag, startPoint x: 584, startPoint y: 556, endPoint x: 540, endPoint y: 552, distance: 44.2
click at [540, 472] on div "PART III budget worksheet Basic MONTHLY Expenses Applicant 1 Applicant 2 (If se…" at bounding box center [770, 174] width 504 height 2190
click at [592, 239] on td "Rich Text Area. Press ALT-0 for help." at bounding box center [603, 229] width 167 height 21
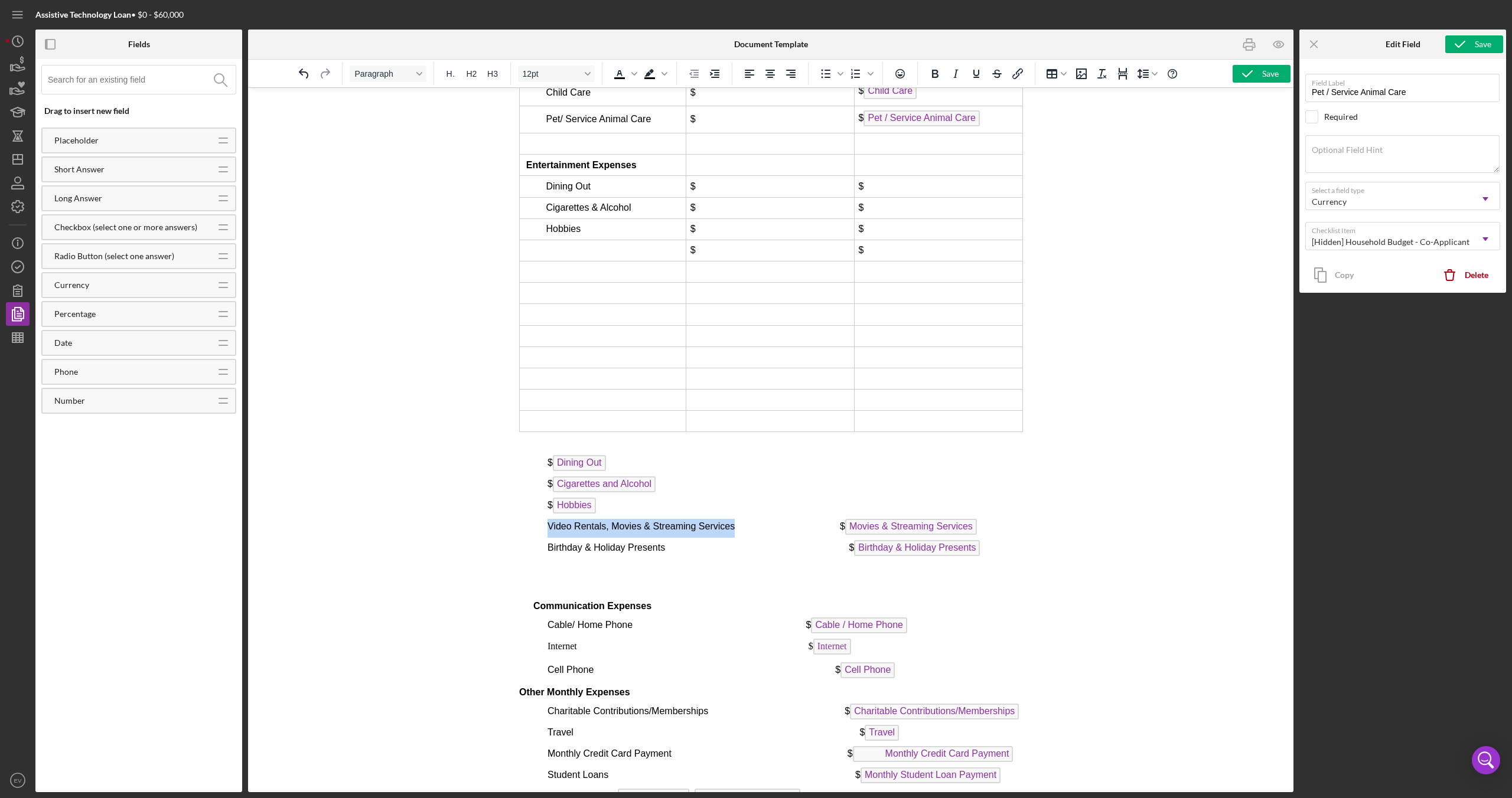
drag, startPoint x: 734, startPoint y: 579, endPoint x: 545, endPoint y: 571, distance: 189.2
click at [545, 472] on div "PART III budget worksheet Basic MONTHLY Expenses Applicant 1 Applicant 2 (If se…" at bounding box center [770, 174] width 504 height 2190
click at [584, 261] on td "Rich Text Area. Press ALT-0 for help." at bounding box center [603, 250] width 167 height 21
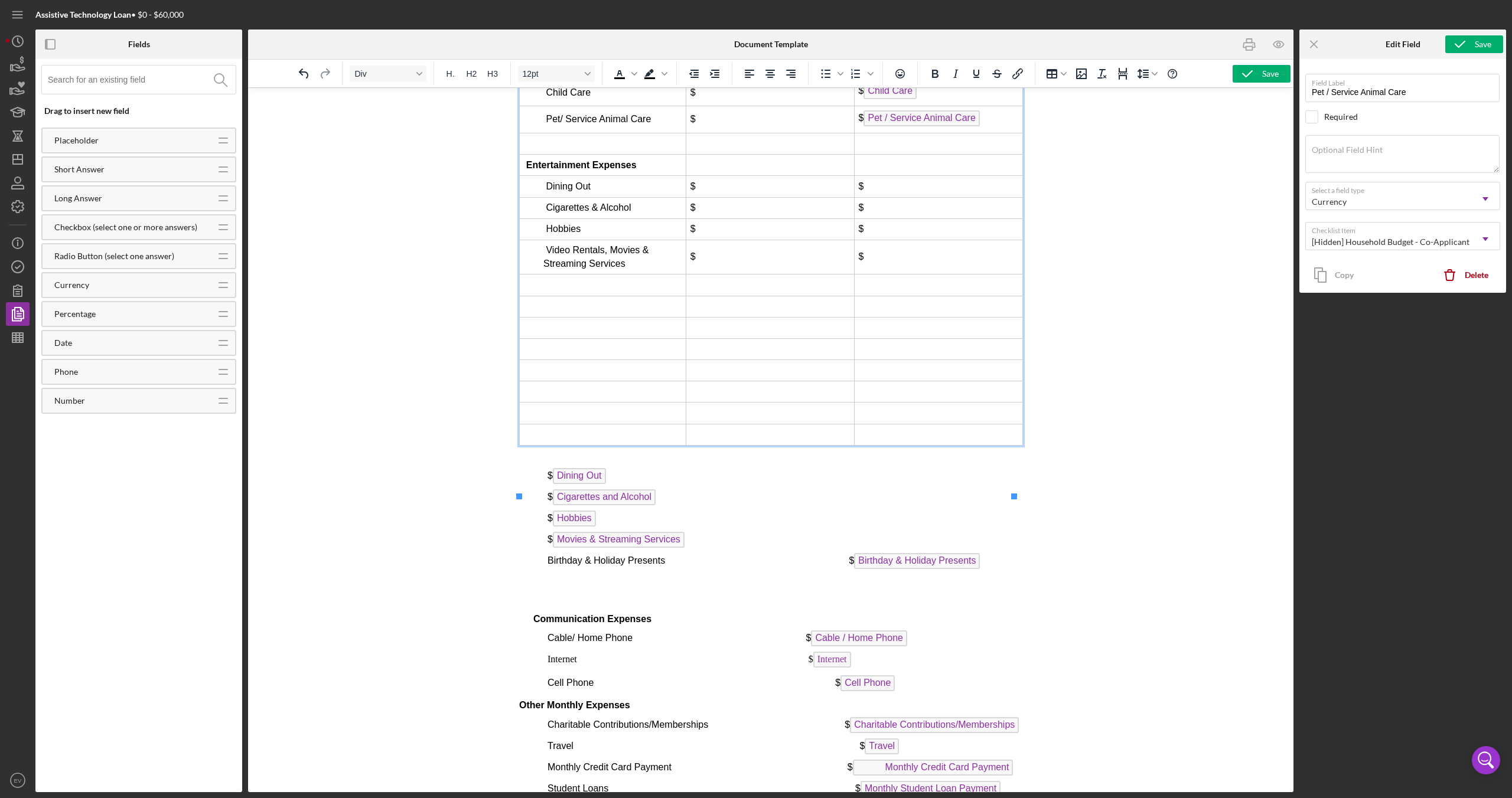
click at [545, 268] on span "Video Rentals, Movies & Streaming Services" at bounding box center [595, 256] width 105 height 23
click at [539, 133] on td "Pet/ Service Animal Care" at bounding box center [603, 120] width 167 height 27
click at [545, 191] on span "Dining Out" at bounding box center [567, 186] width 45 height 10
click at [547, 213] on span "Cigarettes & Alcohol" at bounding box center [587, 207] width 85 height 10
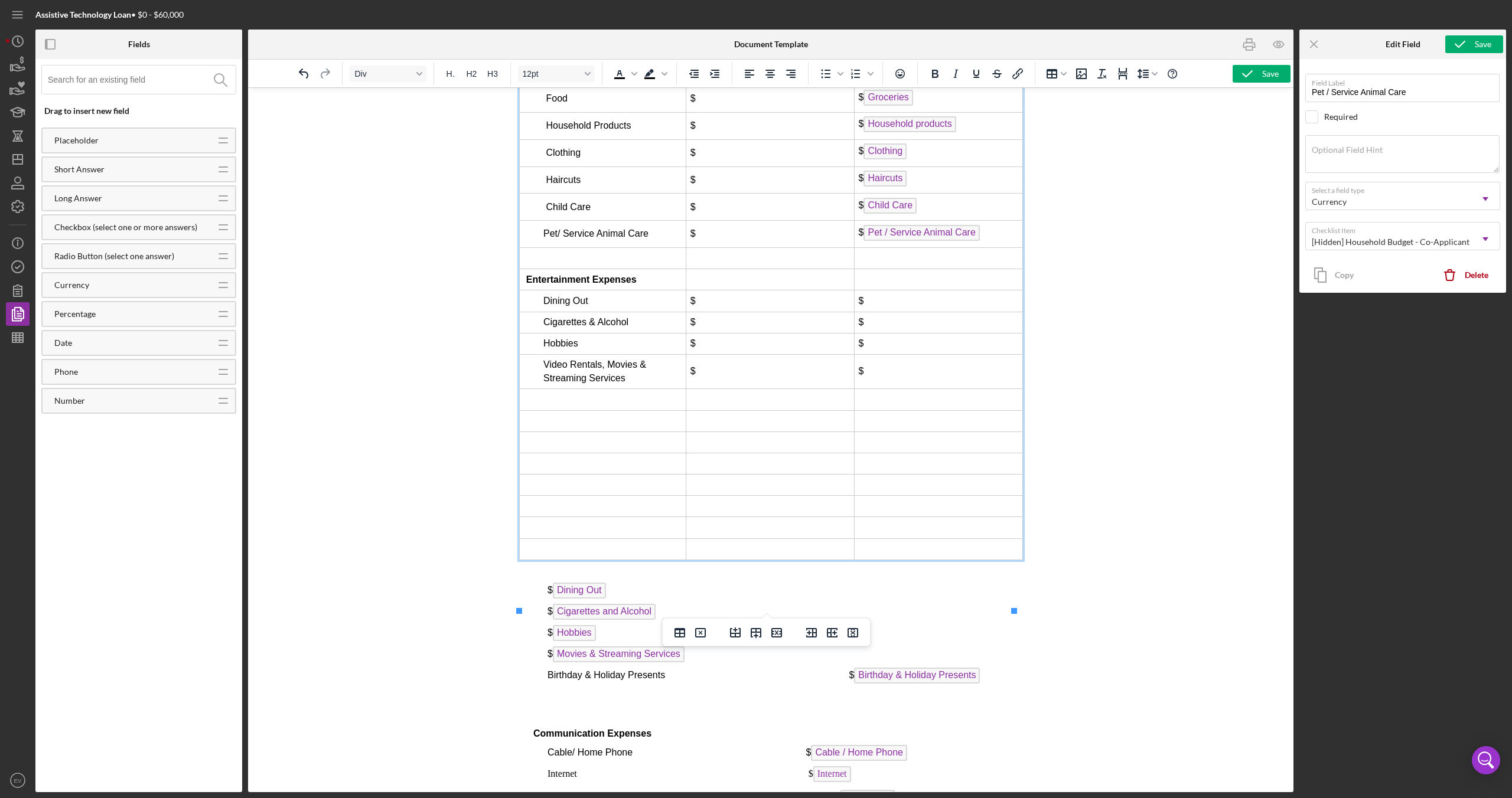
click at [546, 212] on span "Child Care" at bounding box center [567, 206] width 45 height 10
click at [546, 185] on span "Haircuts" at bounding box center [562, 180] width 35 height 10
click at [715, 74] on icon "Increase indent" at bounding box center [715, 74] width 9 height 8
click at [547, 158] on span "Clothing" at bounding box center [562, 152] width 35 height 10
click at [713, 77] on icon "Increase indent" at bounding box center [715, 74] width 9 height 8
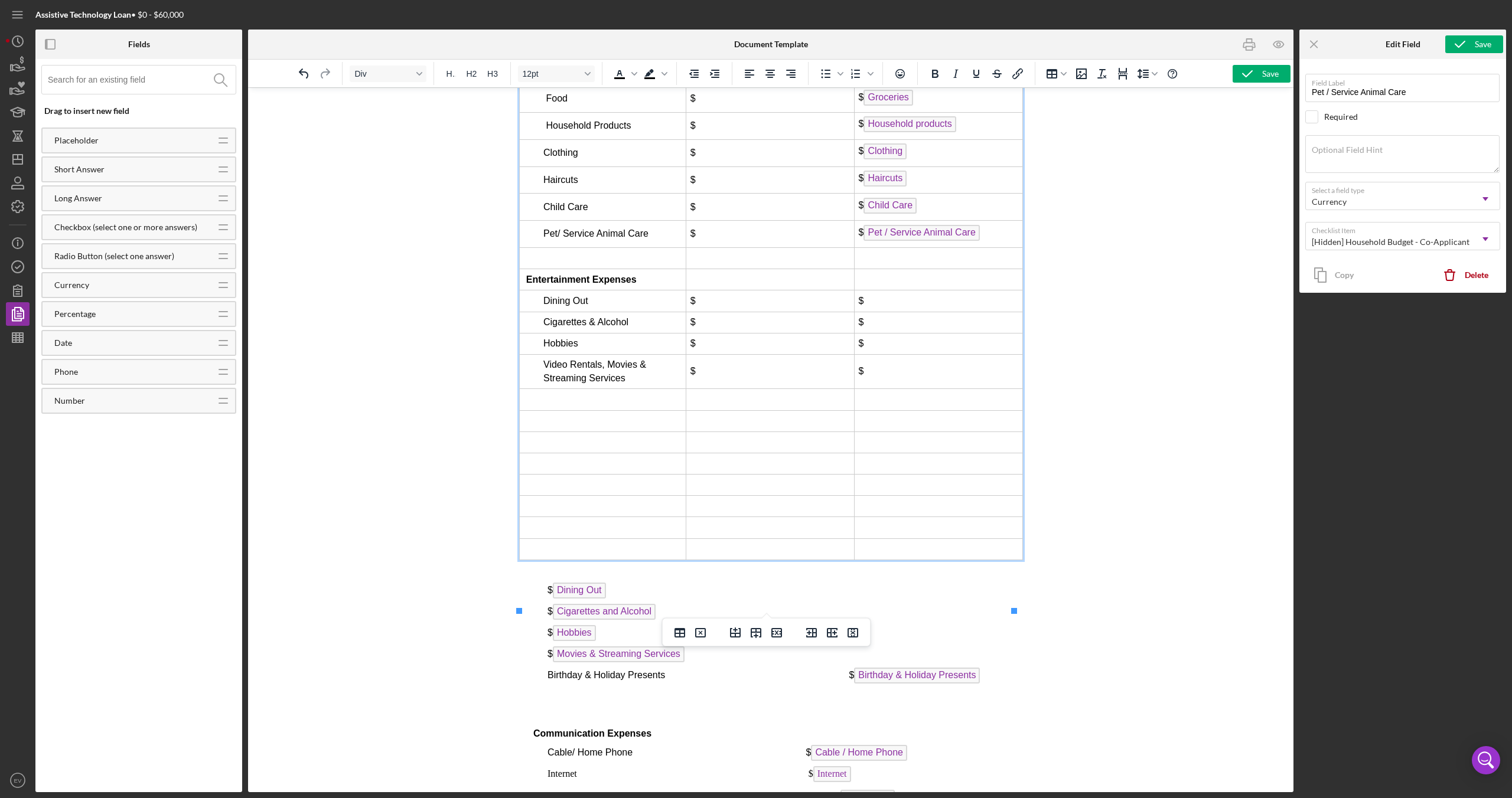
click at [547, 130] on span "Household Products" at bounding box center [587, 125] width 85 height 10
click at [546, 103] on span "Food" at bounding box center [556, 98] width 21 height 10
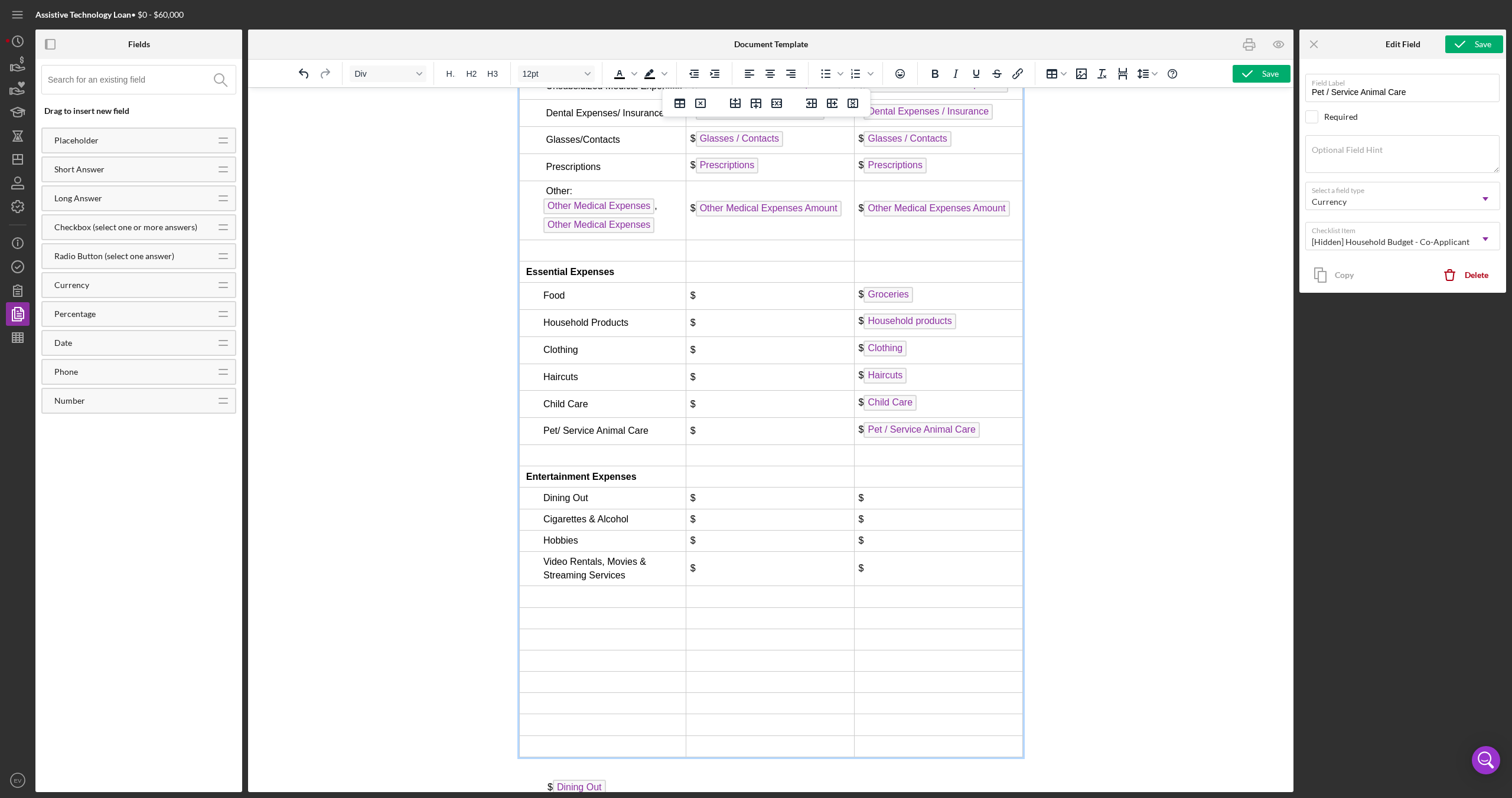
scroll to position [4942, 0]
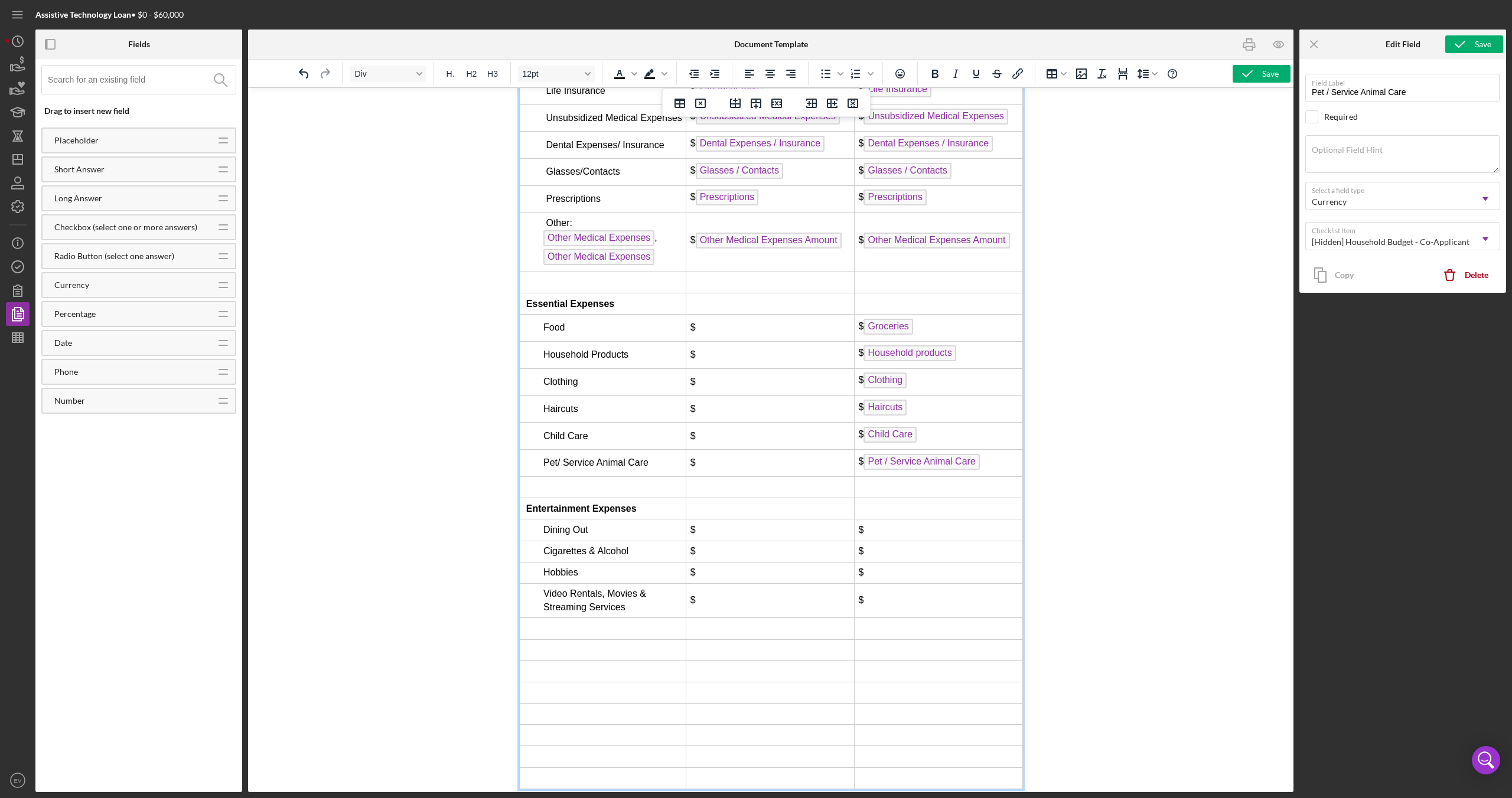
click at [549, 261] on span "Other: Other Medical Expenses , Other Medical Expenses" at bounding box center [599, 239] width 114 height 43
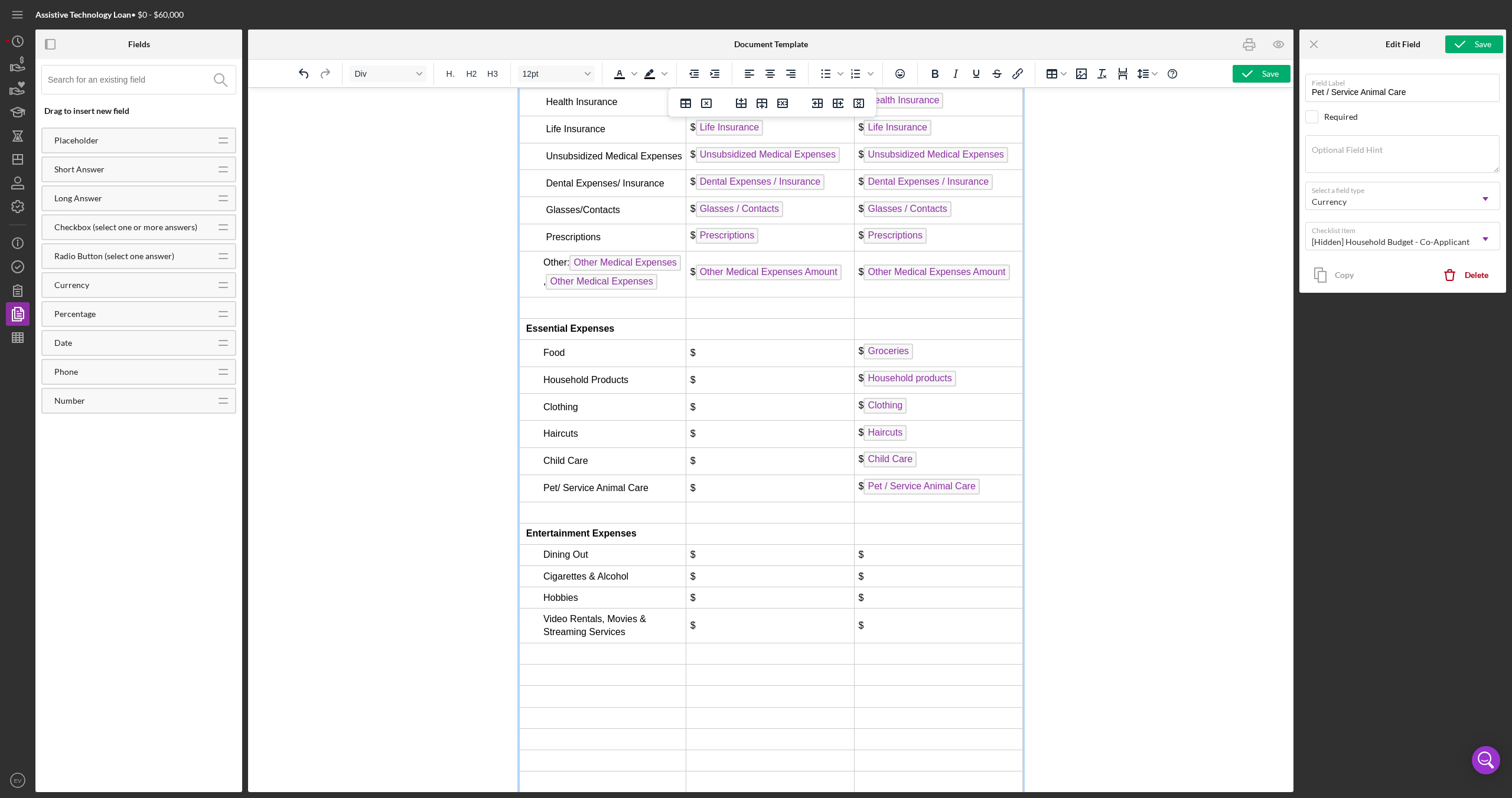
scroll to position [4775, 0]
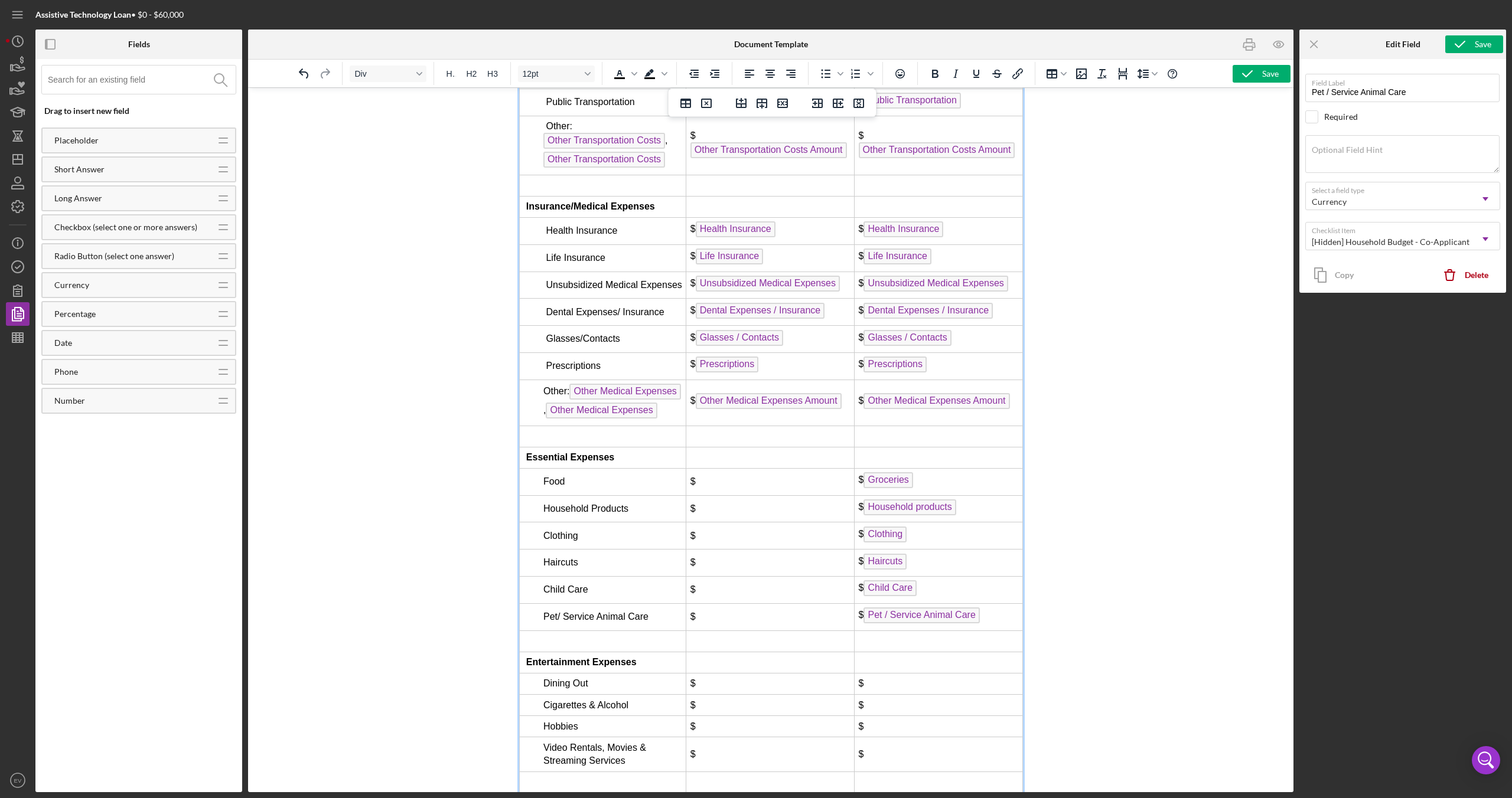
click at [546, 371] on span "Prescriptions" at bounding box center [572, 365] width 55 height 10
click at [547, 343] on span "Glasses/Contacts" at bounding box center [581, 338] width 74 height 10
click at [546, 317] on span "Dental Expenses/ Insurance" at bounding box center [604, 311] width 118 height 10
click at [545, 290] on span "Unsubsidized Medical Expenses" at bounding box center [612, 284] width 136 height 10
click at [546, 263] on span "Life Insurance" at bounding box center [574, 257] width 60 height 10
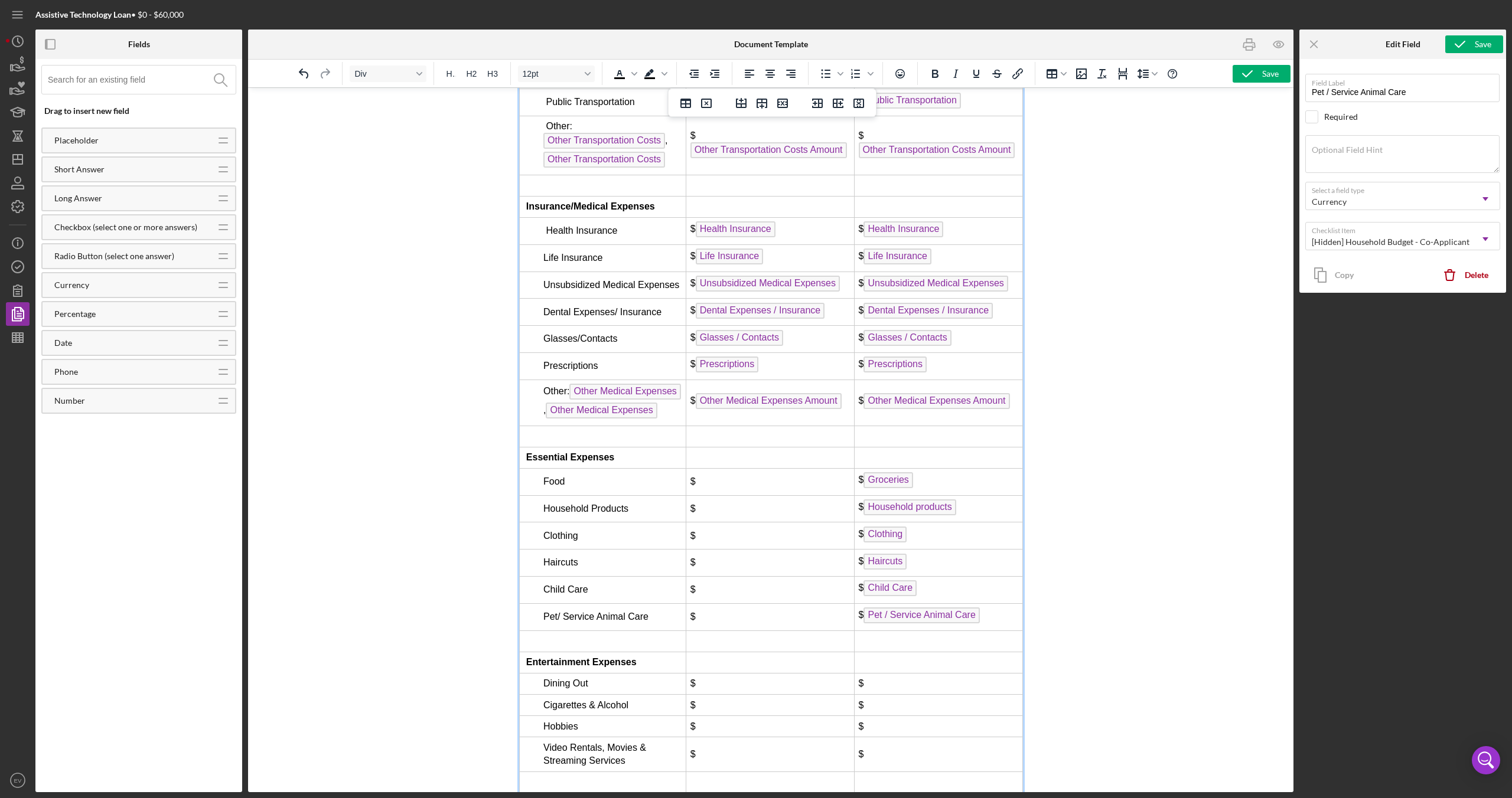
click at [547, 236] on span "Health Insurance" at bounding box center [581, 230] width 71 height 10
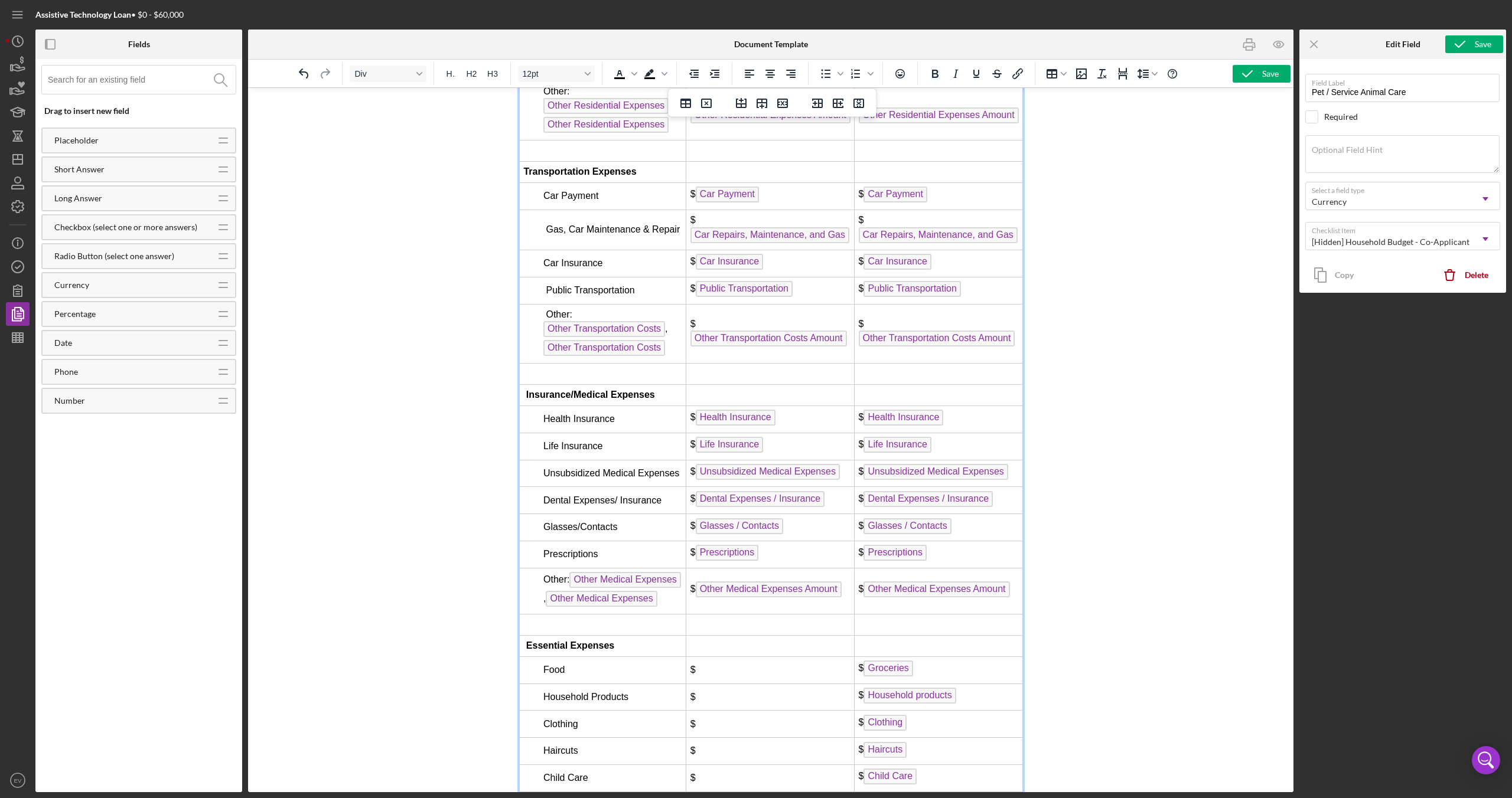
click at [546, 334] on span "Other: Other Transportation Costs , Other Transportation Costs" at bounding box center [605, 330] width 124 height 43
click at [546, 296] on span "Public Transportation" at bounding box center [589, 289] width 89 height 10
click at [544, 268] on span "Car Insurance" at bounding box center [572, 263] width 60 height 10
click at [713, 76] on icon "Increase indent" at bounding box center [714, 74] width 14 height 14
click at [547, 234] on span "Gas, Car Maintenance & Repair" at bounding box center [612, 229] width 134 height 10
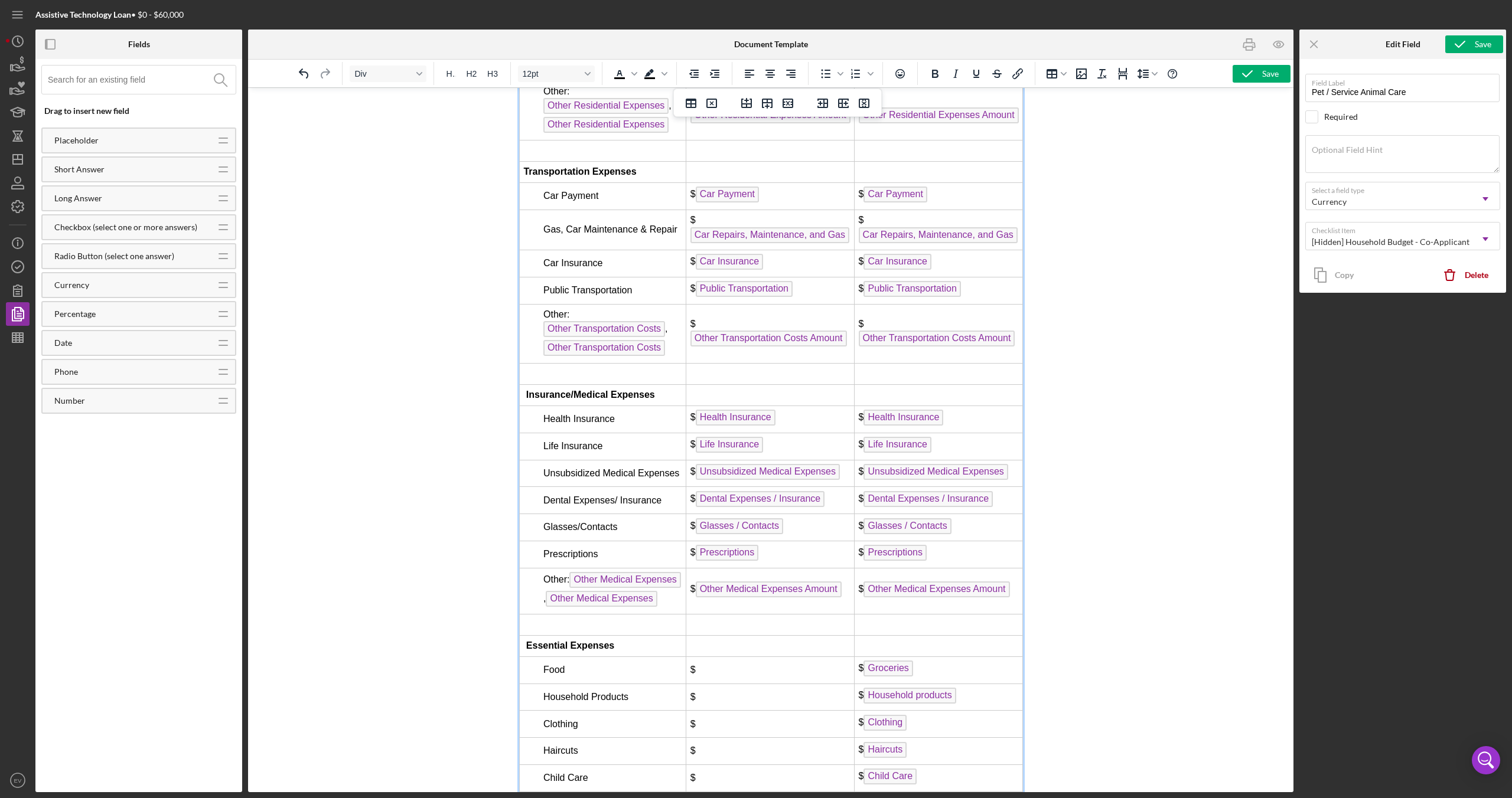
click at [543, 201] on span "Car Payment" at bounding box center [570, 196] width 55 height 10
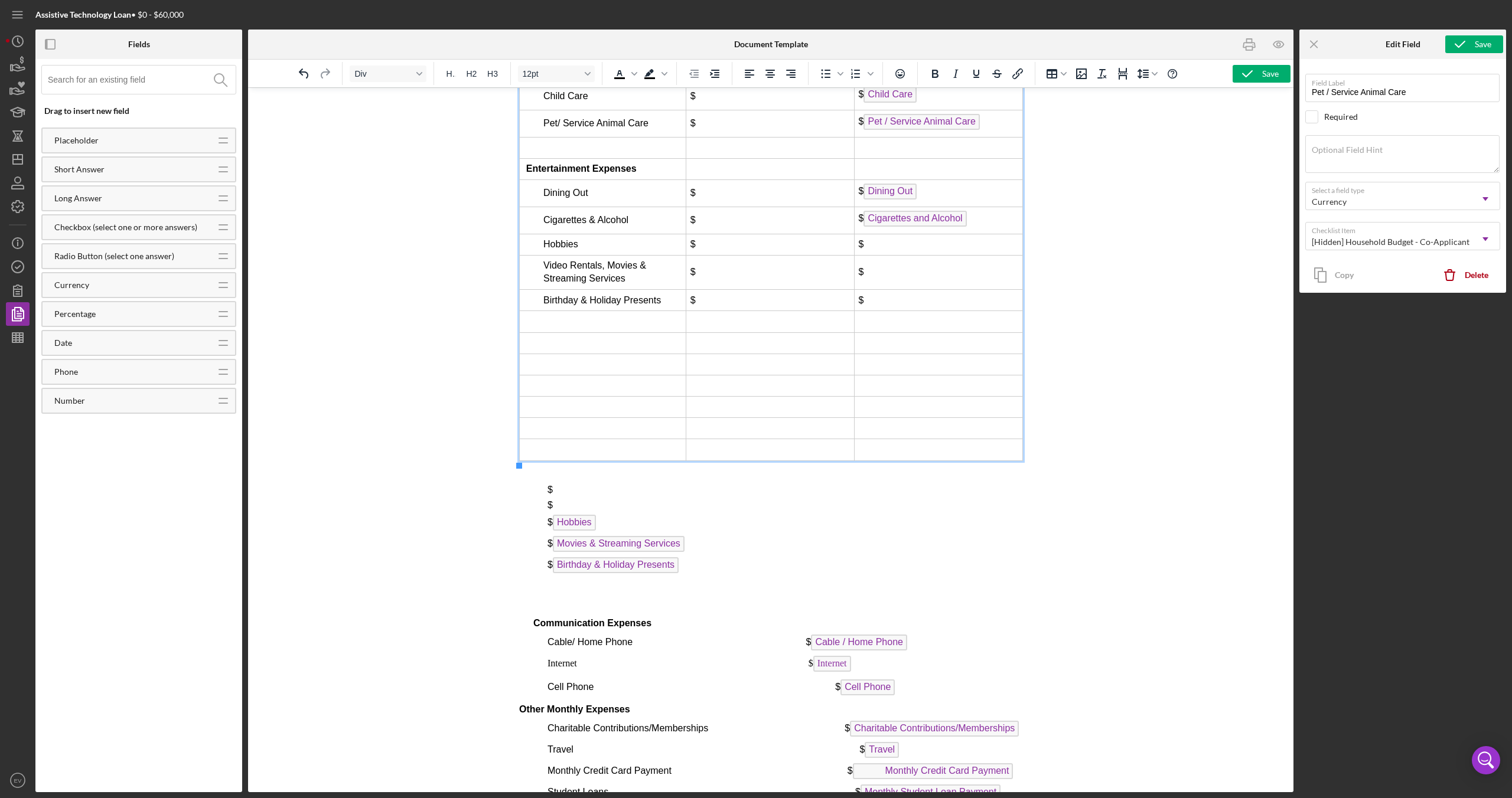
scroll to position [5268, 0]
drag, startPoint x: 847, startPoint y: 527, endPoint x: 947, endPoint y: 243, distance: 301.1
drag, startPoint x: 723, startPoint y: 547, endPoint x: 955, endPoint y: 273, distance: 359.0
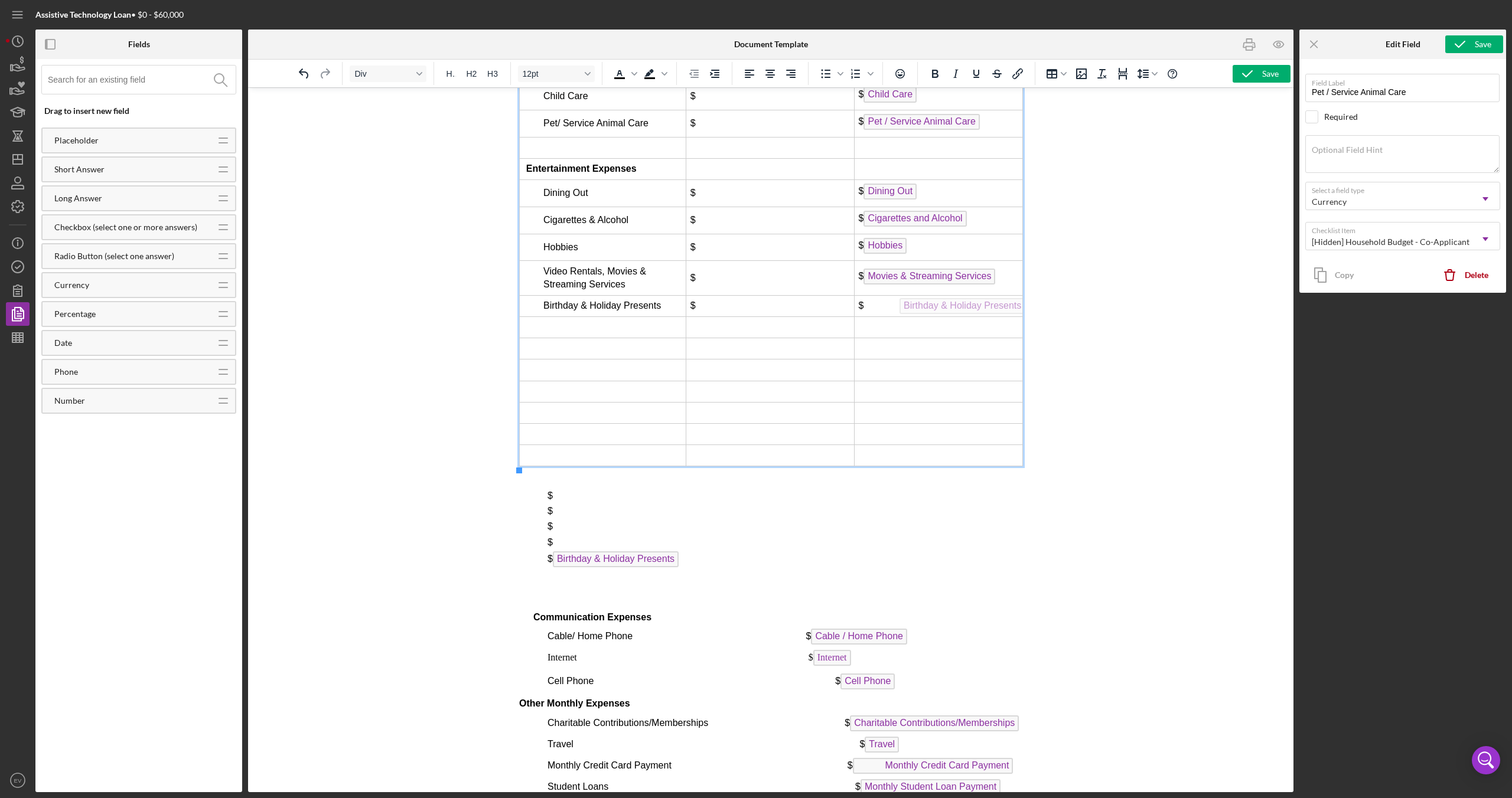
drag, startPoint x: 803, startPoint y: 563, endPoint x: 967, endPoint y: 296, distance: 313.3
click at [1003, 305] on td "Birthday & Holiday Presents $" at bounding box center [938, 309] width 168 height 27
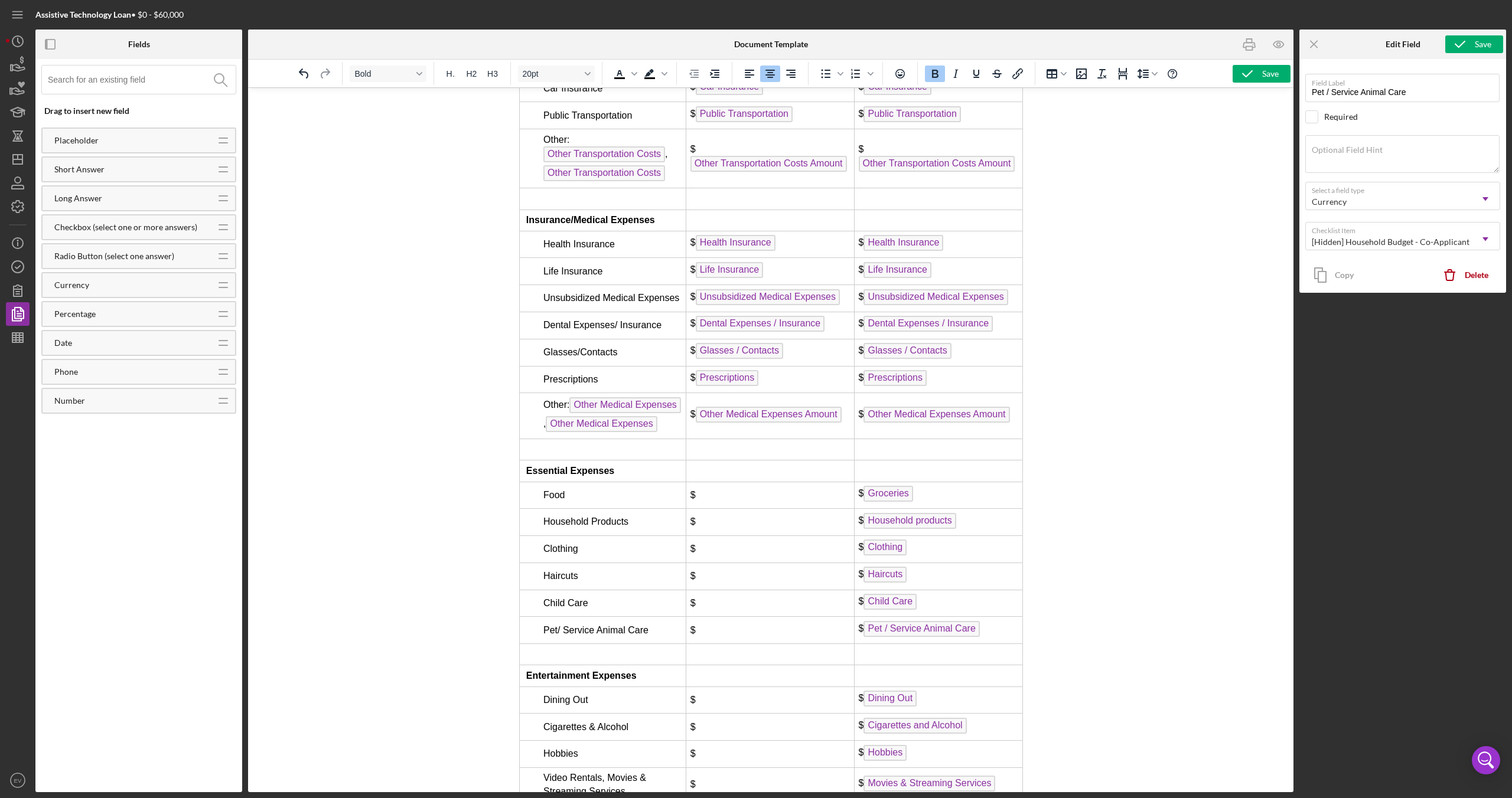
scroll to position [5033, 0]
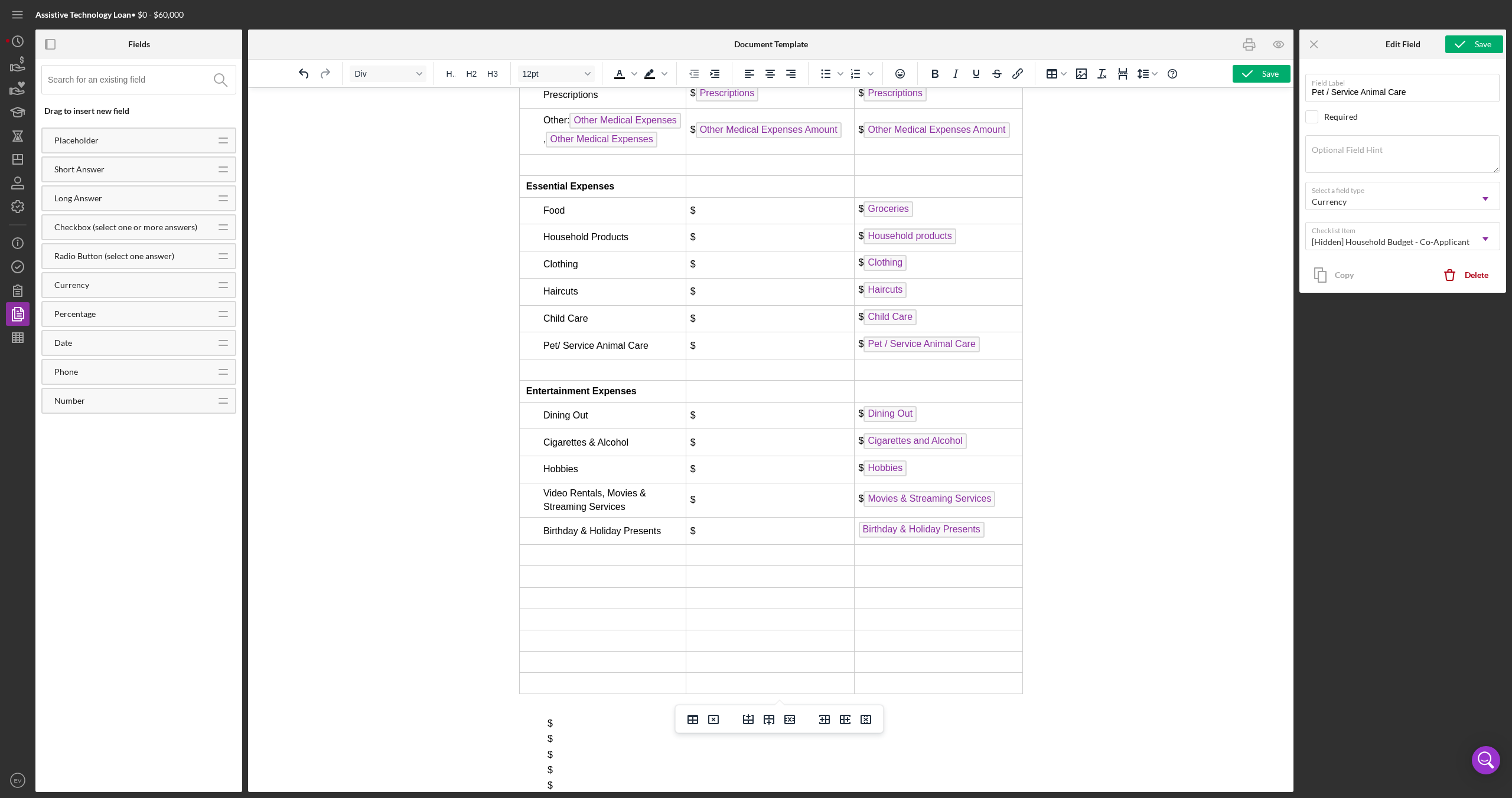
click at [875, 525] on td "Birthday & Holiday Presents" at bounding box center [938, 531] width 168 height 27
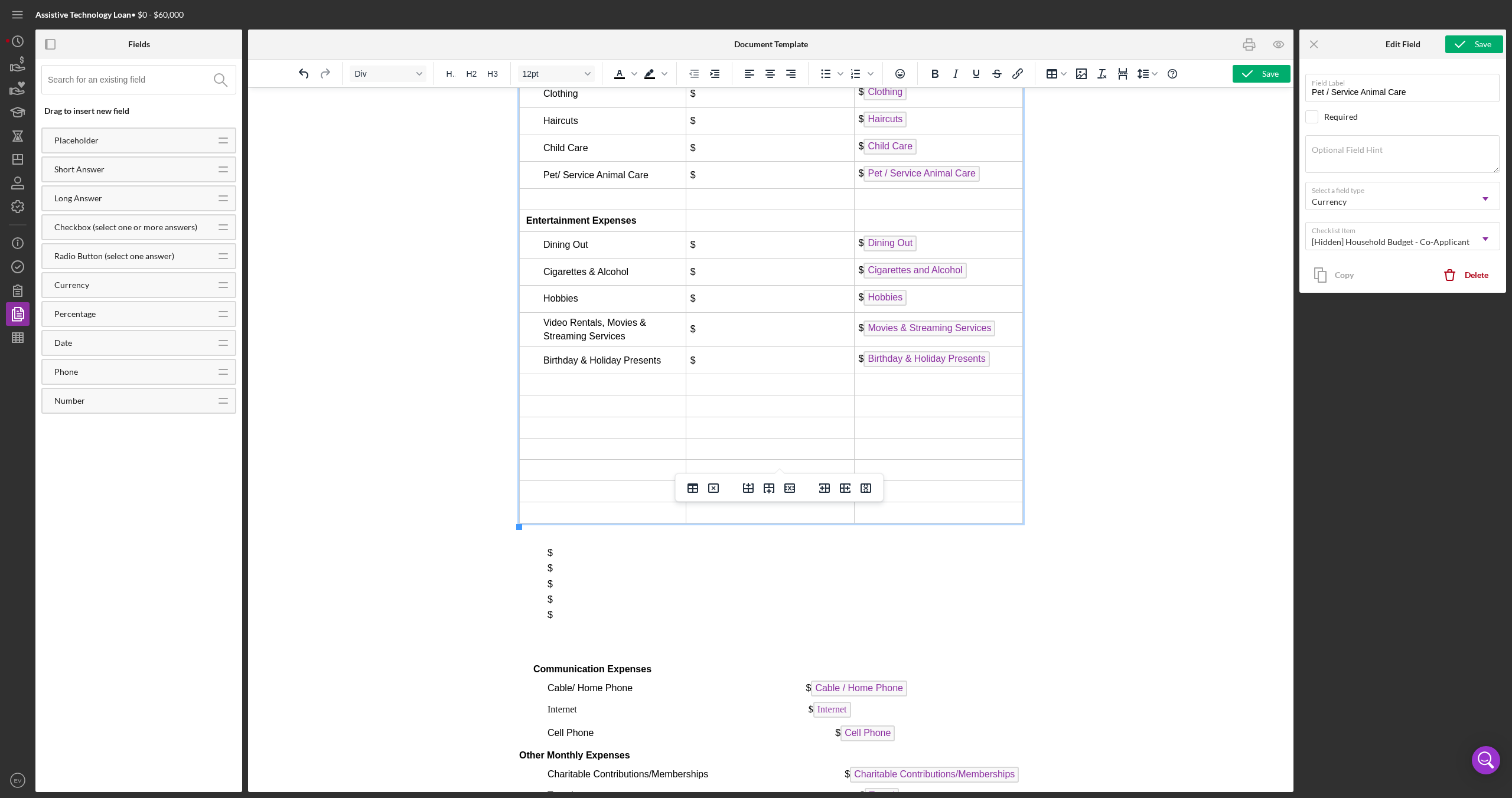
scroll to position [5325, 0]
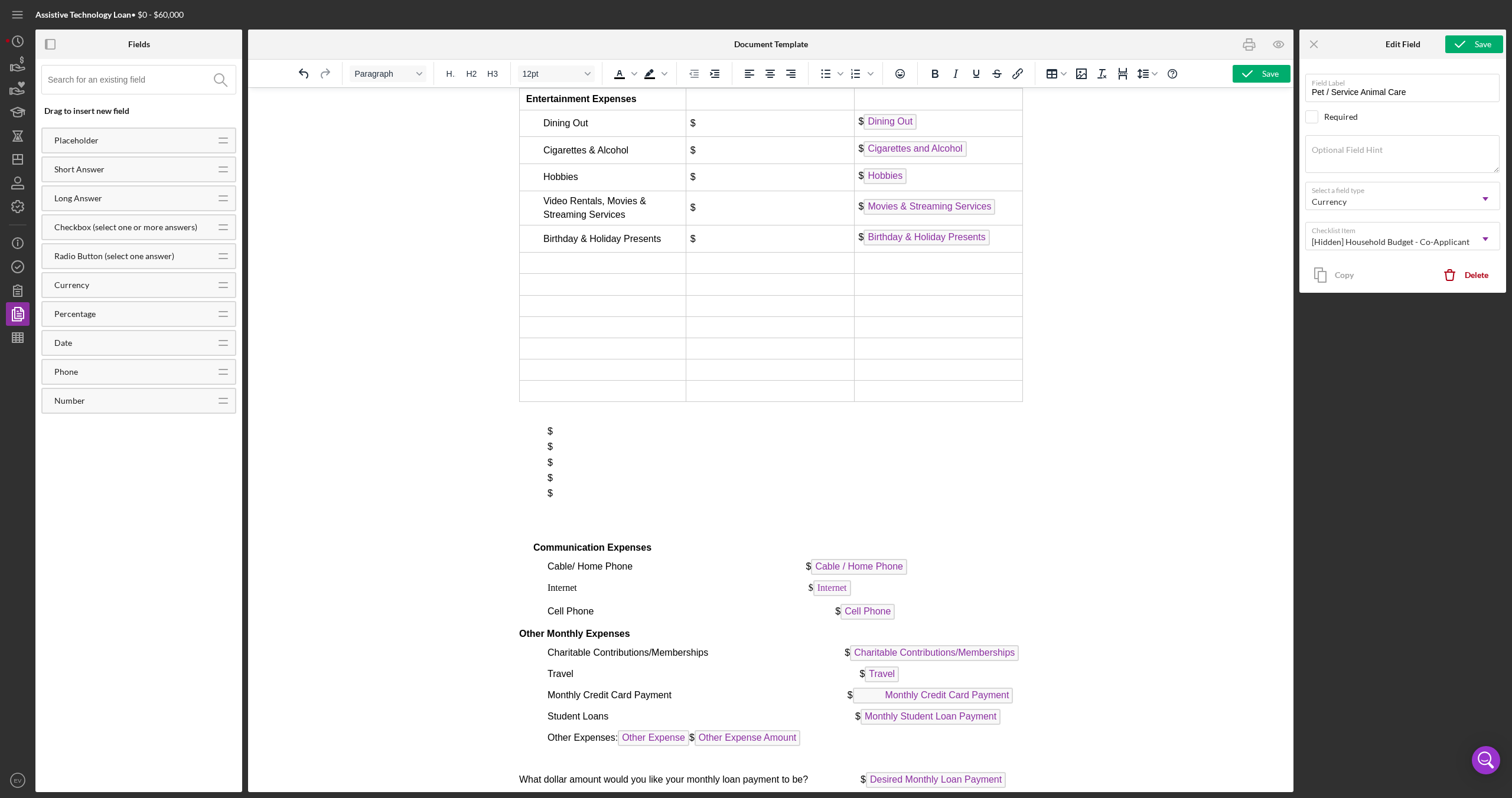
drag, startPoint x: 552, startPoint y: 440, endPoint x: 916, endPoint y: 544, distance: 378.6
click at [916, 544] on div "PART III budget worksheet Basic MONTHLY Expenses Applicant 1 Applicant 2 (If se…" at bounding box center [770, 118] width 504 height 2184
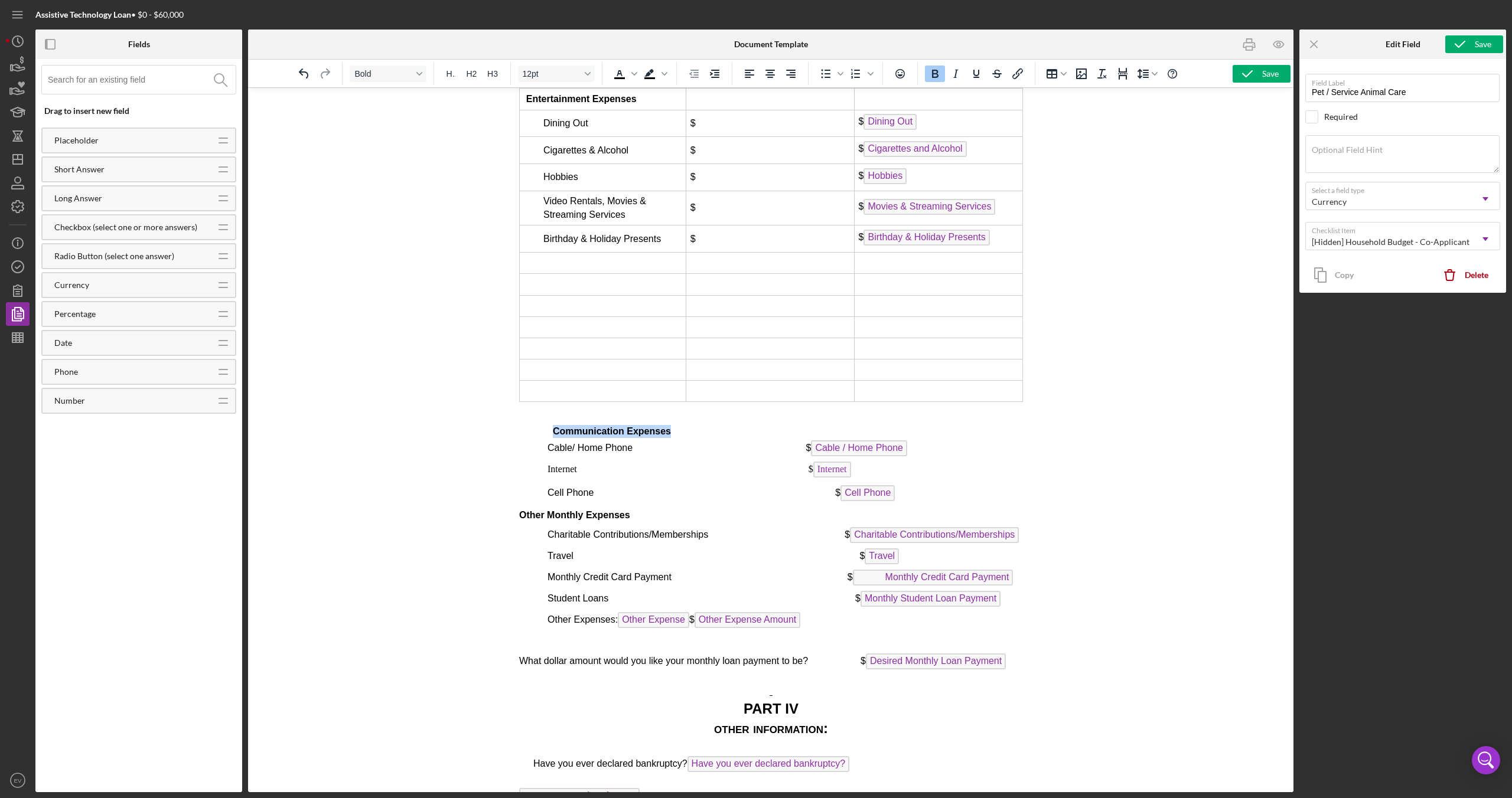
drag, startPoint x: 669, startPoint y: 435, endPoint x: 555, endPoint y: 434, distance: 114.0
click at [555, 434] on span "Communication Expenses" at bounding box center [612, 431] width 118 height 10
click at [687, 70] on icon "Decrease indent" at bounding box center [693, 74] width 14 height 14
drag, startPoint x: 549, startPoint y: 449, endPoint x: 629, endPoint y: 453, distance: 80.1
click at [629, 453] on span "Cable/ Home Phone $ Cable / Home Phone" at bounding box center [727, 447] width 360 height 10
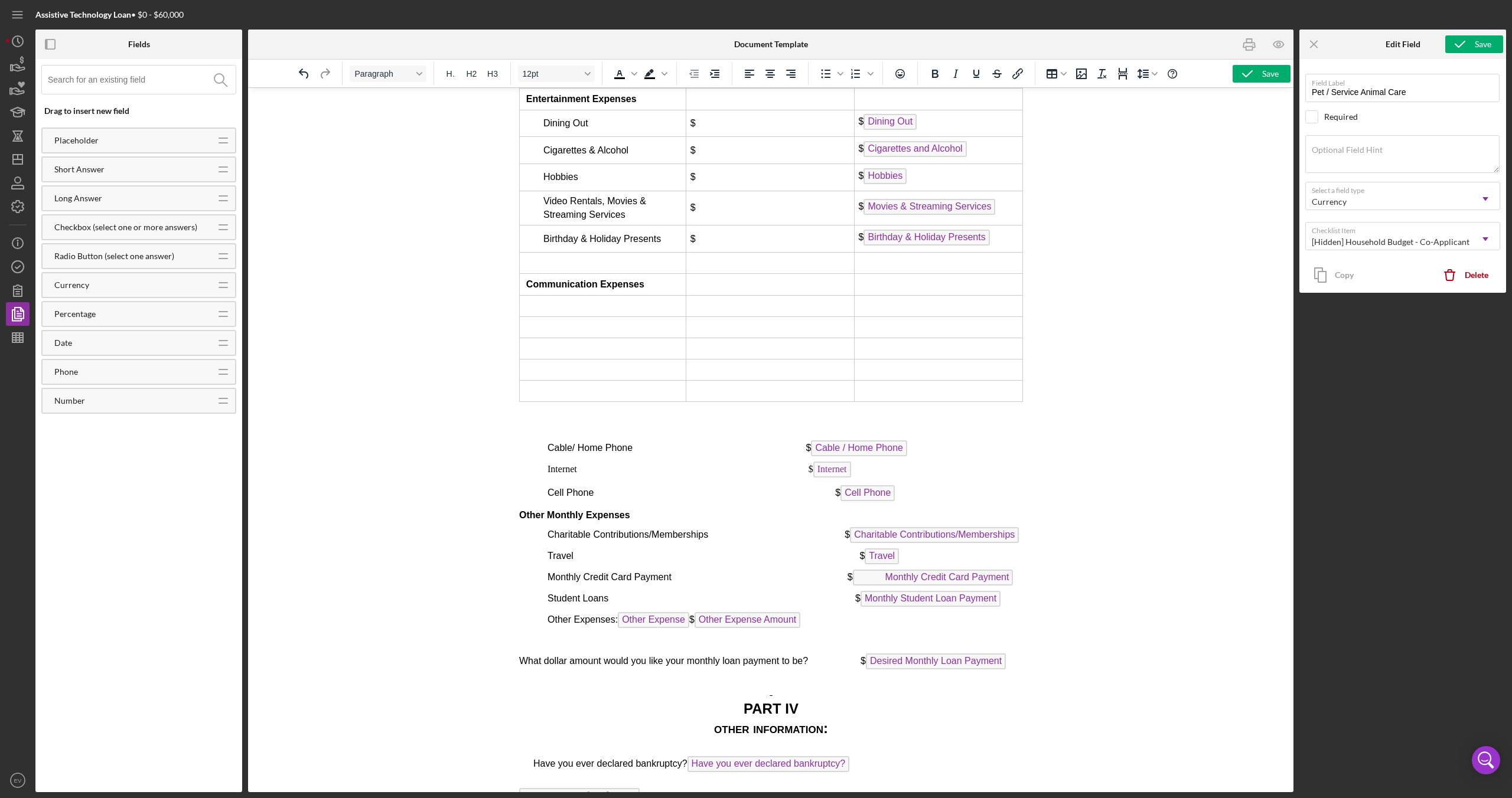
click at [630, 453] on span "Cable/ Home Phone $ Cable / Home Phone" at bounding box center [727, 447] width 360 height 10
drag, startPoint x: 630, startPoint y: 453, endPoint x: 555, endPoint y: 448, distance: 75.2
click at [555, 448] on span "Cable/ Home Phone $ Cable / Home Phone" at bounding box center [727, 447] width 360 height 10
click at [582, 302] on td "Rich Text Area. Press ALT-0 for help." at bounding box center [603, 306] width 167 height 21
click at [775, 309] on td "Rich Text Area. Press ALT-0 for help." at bounding box center [770, 306] width 168 height 21
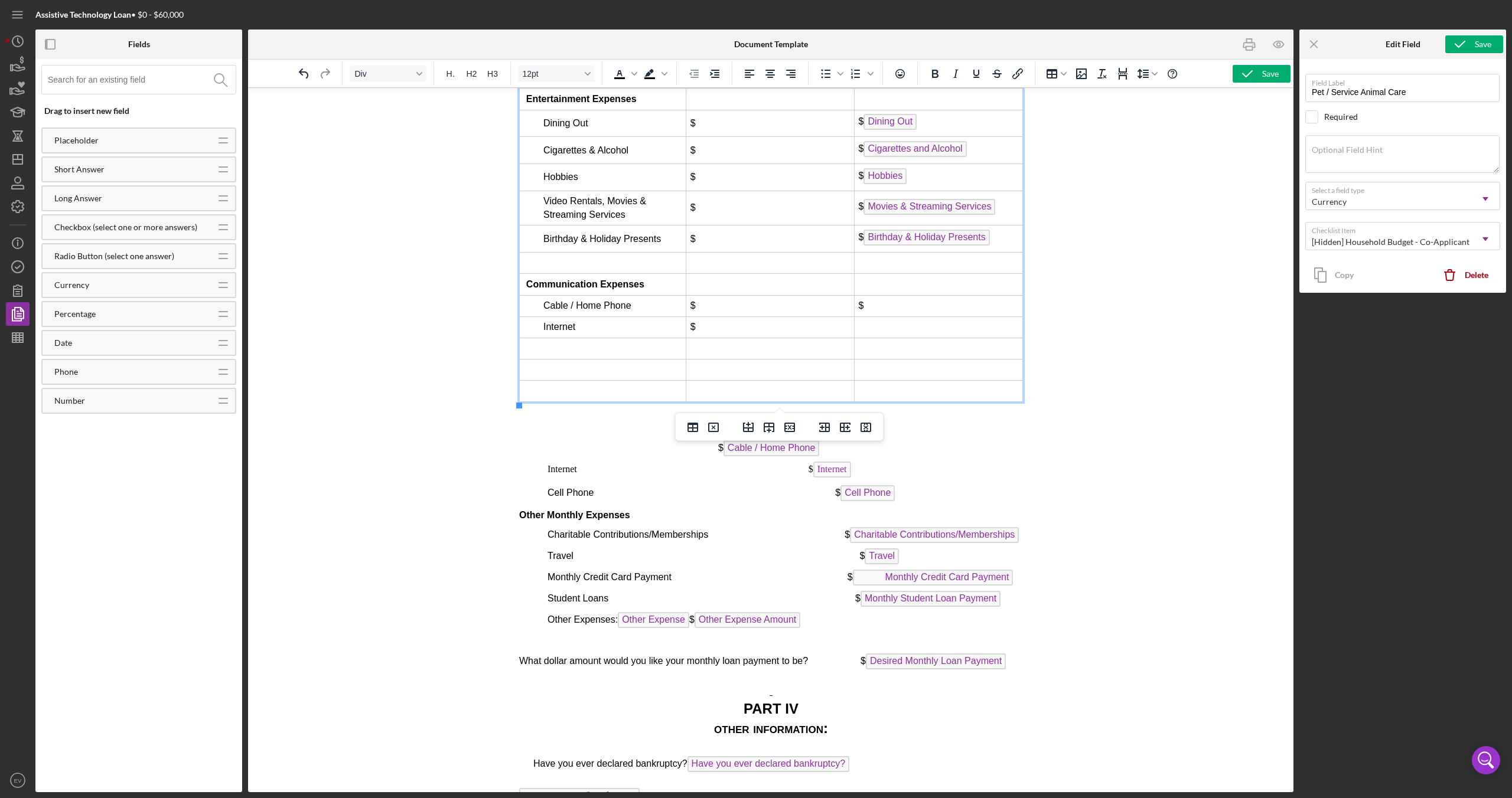
click at [958, 333] on td "Rich Text Area. Press ALT-0 for help." at bounding box center [938, 327] width 168 height 21
drag, startPoint x: 592, startPoint y: 497, endPoint x: 544, endPoint y: 494, distance: 48.1
click at [544, 494] on div "PART III budget worksheet Basic MONTHLY Expenses Applicant 1 Applicant 2 (If se…" at bounding box center [770, 59] width 504 height 2066
click at [563, 352] on td "Rich Text Area. Press ALT-0 for help." at bounding box center [603, 349] width 167 height 21
click at [560, 350] on td "Rich Text Area. Press ALT-0 for help." at bounding box center [603, 349] width 167 height 21
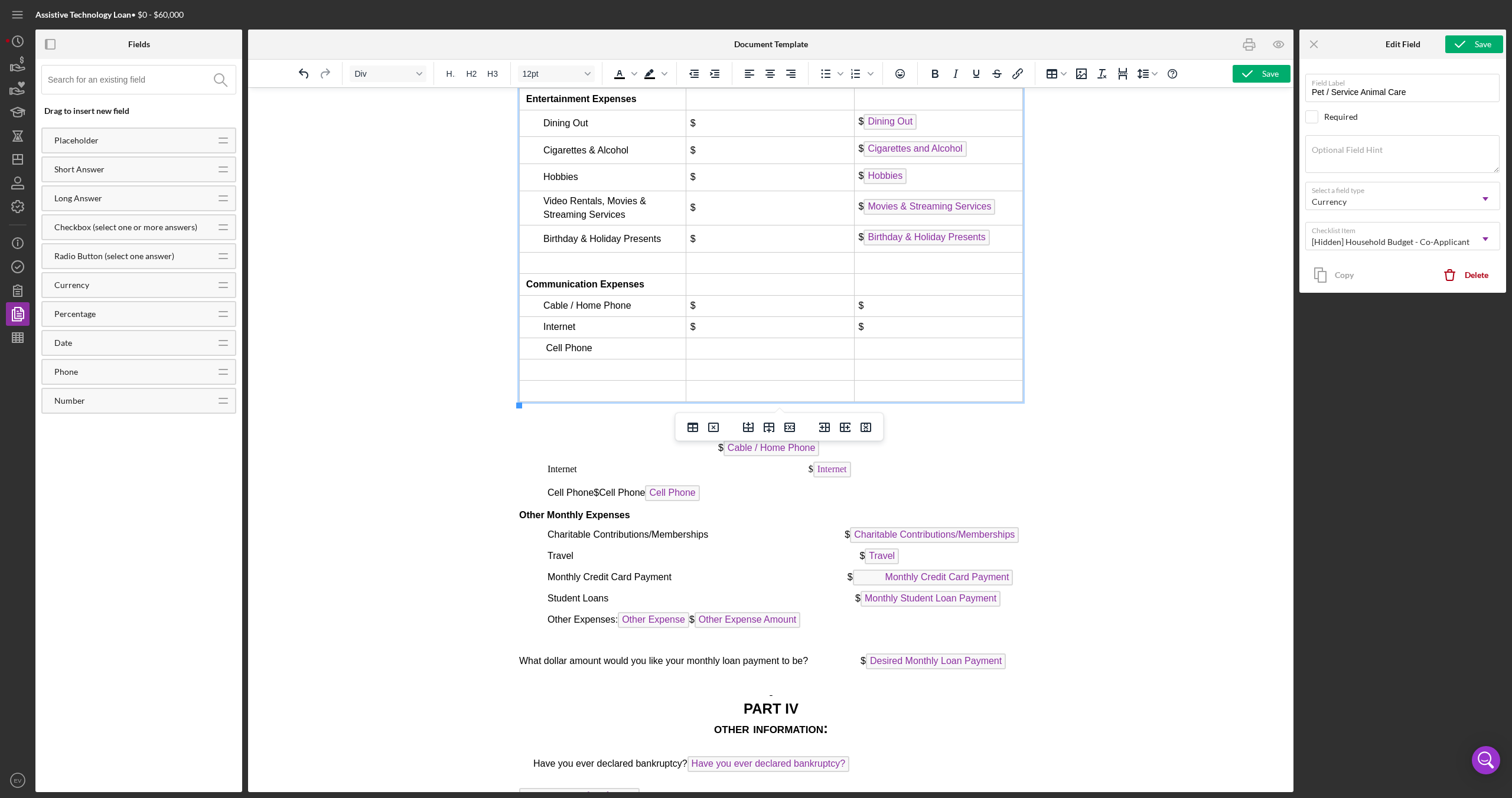
click at [545, 346] on span "Cell Phone" at bounding box center [568, 348] width 46 height 10
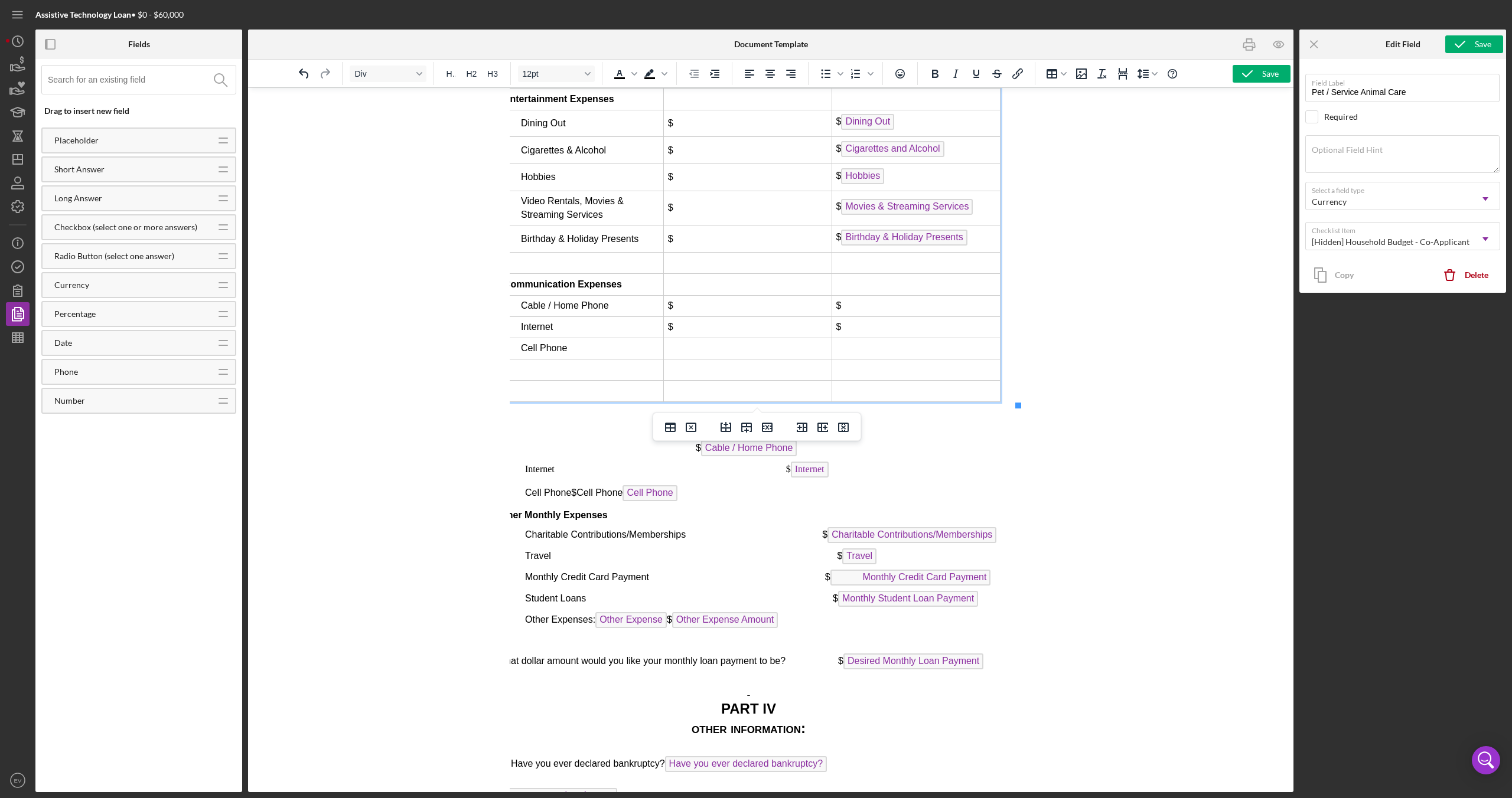
click at [718, 349] on td "Rich Text Area. Press ALT-0 for help." at bounding box center [747, 349] width 168 height 21
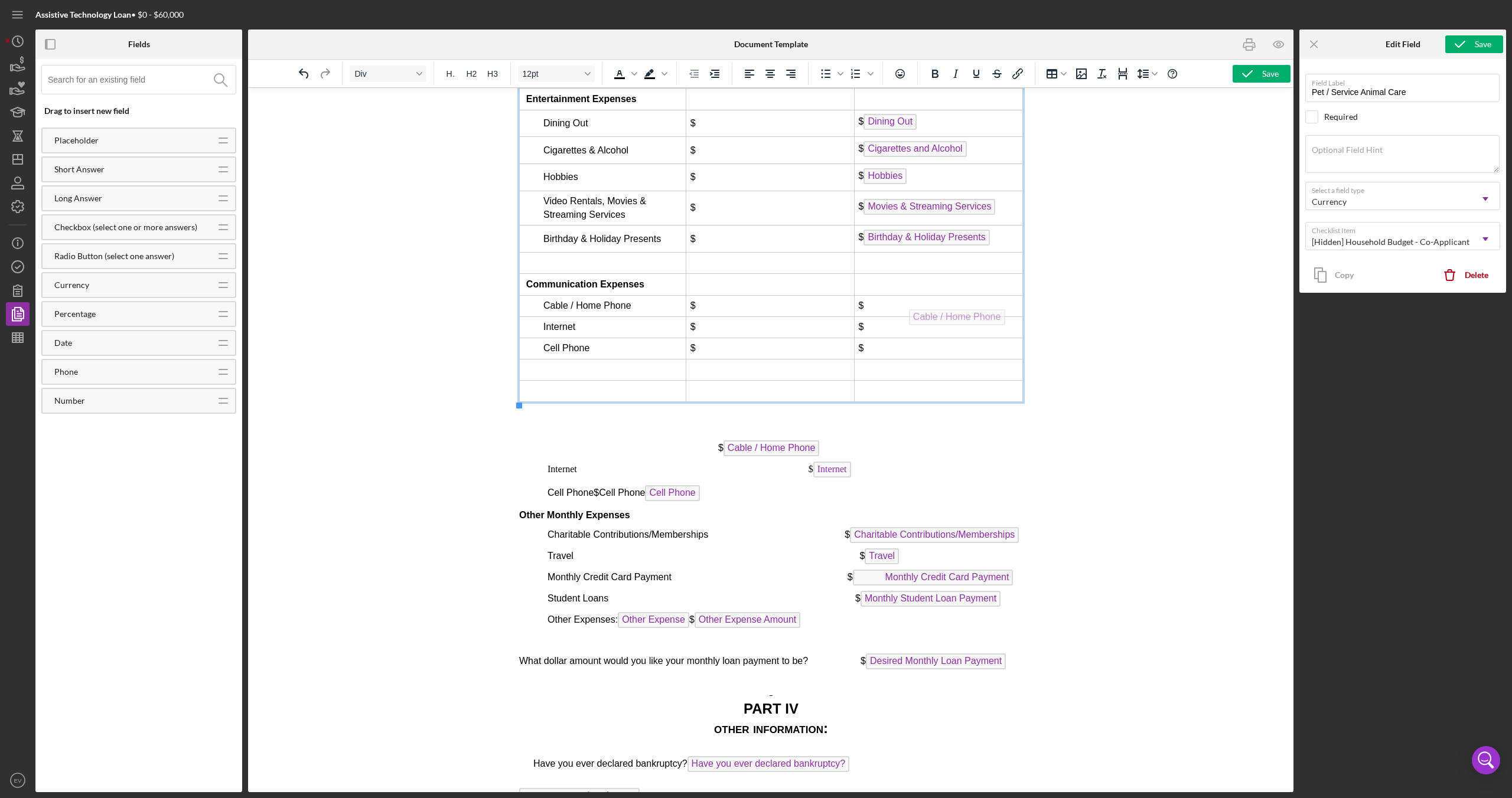
drag, startPoint x: 755, startPoint y: 454, endPoint x: 941, endPoint y: 302, distance: 240.2
drag, startPoint x: 831, startPoint y: 474, endPoint x: 949, endPoint y: 333, distance: 183.9
click at [1269, 71] on div "Save" at bounding box center [1270, 74] width 17 height 17
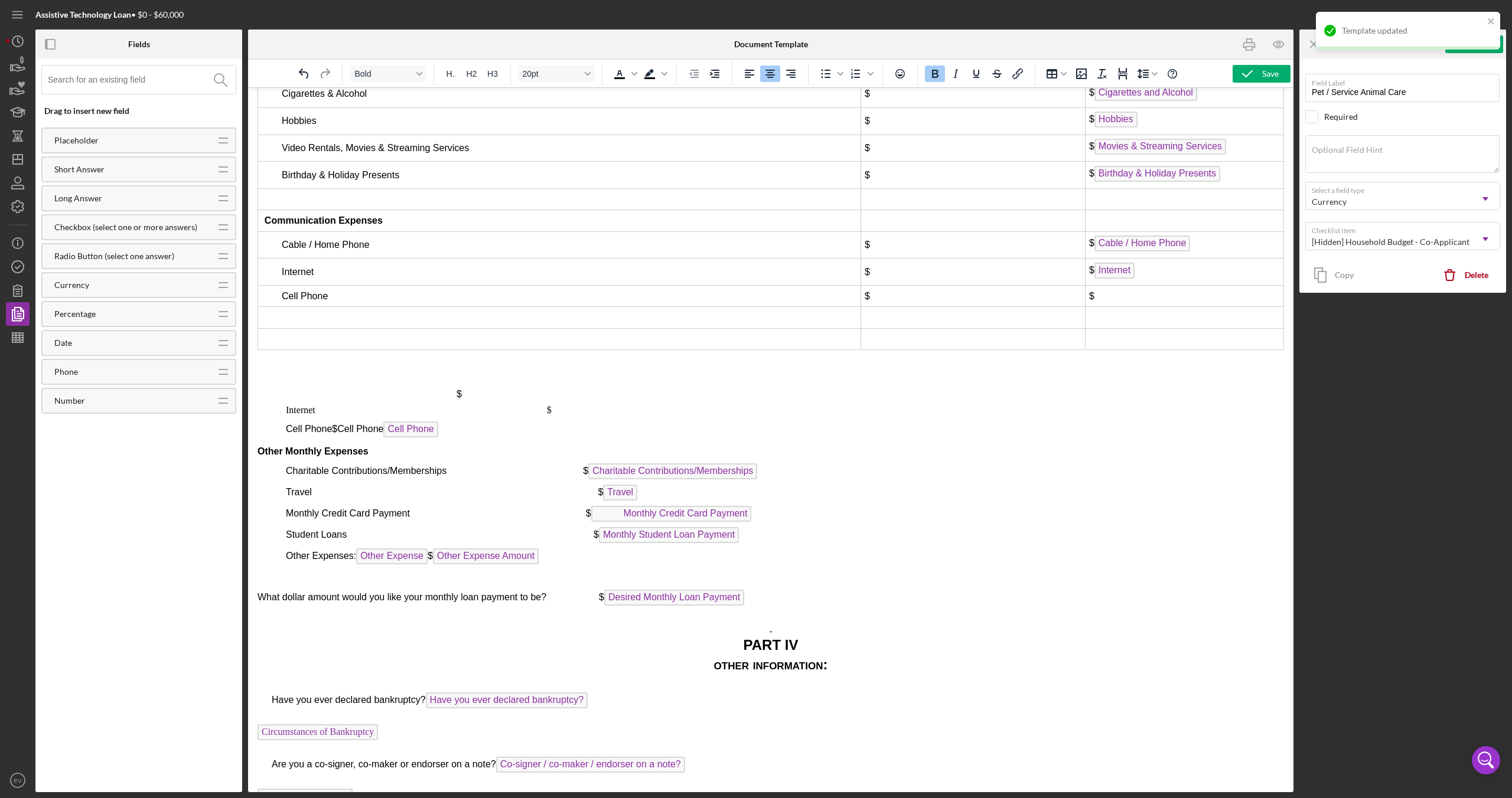
scroll to position [5064, 0]
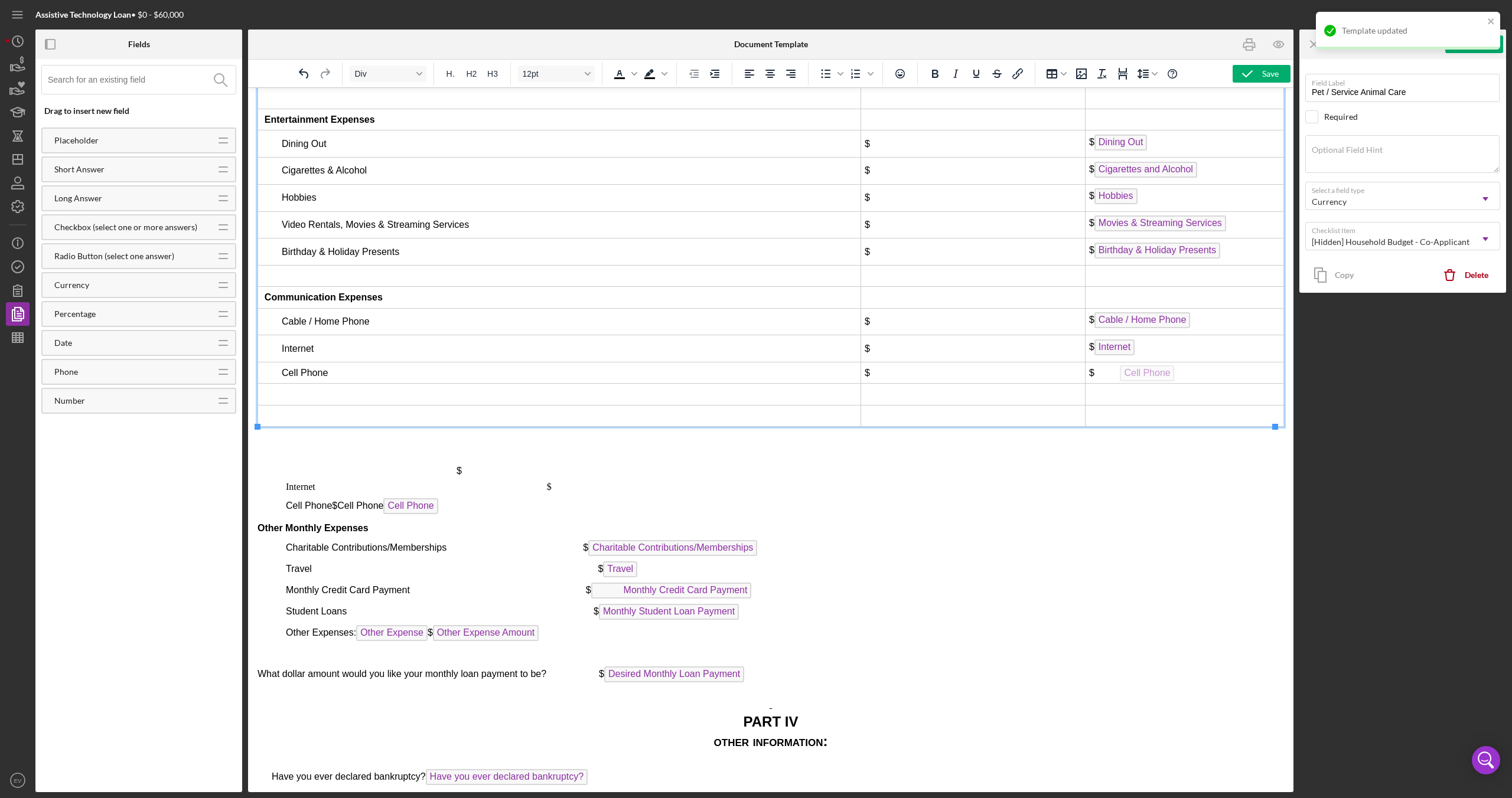
drag, startPoint x: 656, startPoint y: 506, endPoint x: 1151, endPoint y: 362, distance: 515.5
drag, startPoint x: 1144, startPoint y: 371, endPoint x: 1137, endPoint y: 371, distance: 7.0
click at [1137, 371] on td "Cell Phone $" at bounding box center [1184, 376] width 199 height 27
click at [995, 383] on td "$" at bounding box center [972, 376] width 224 height 27
click at [1085, 374] on td "Cell Phone" at bounding box center [1184, 376] width 199 height 27
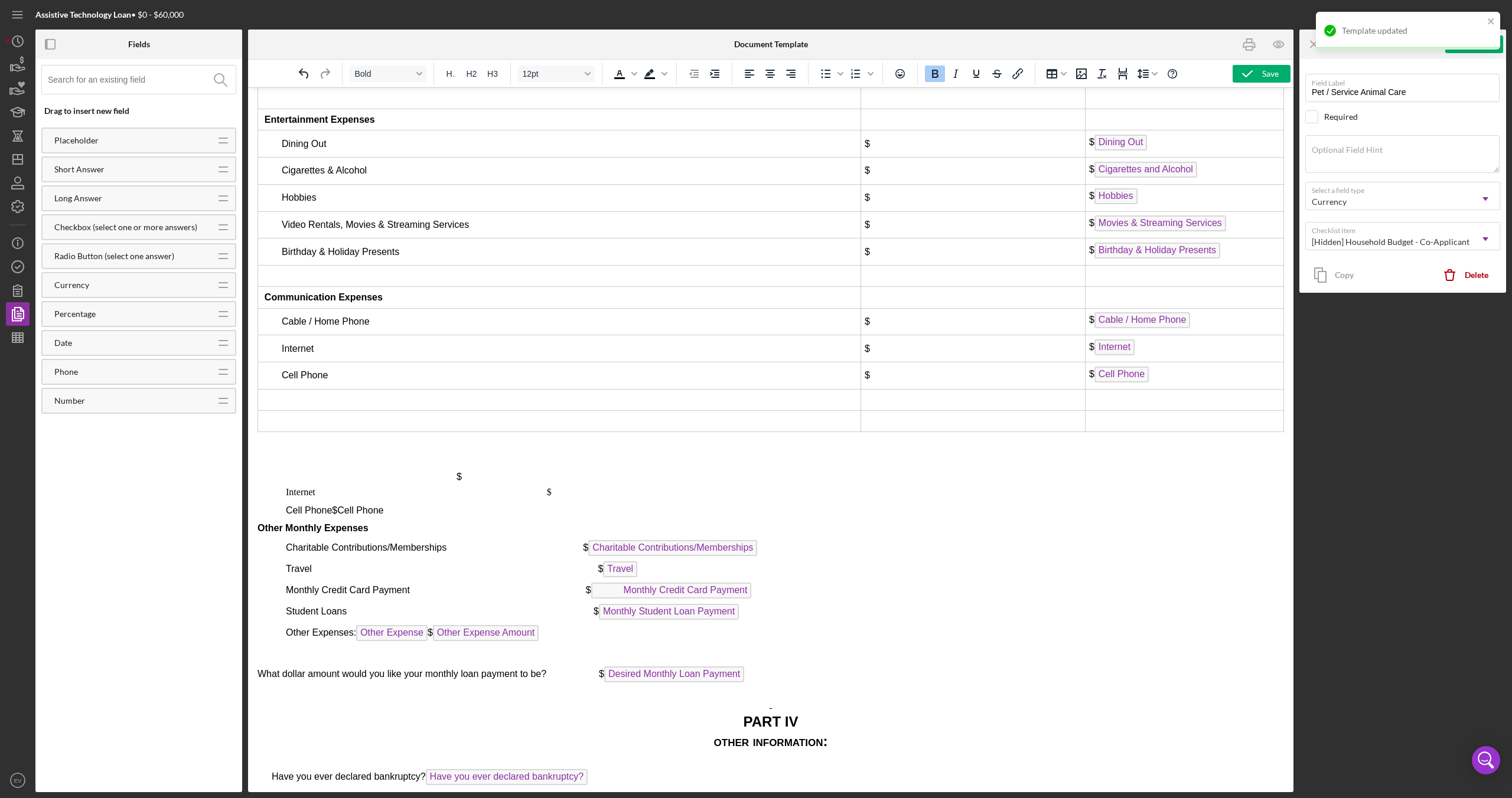
drag, startPoint x: 267, startPoint y: 524, endPoint x: 378, endPoint y: 525, distance: 111.0
click at [368, 525] on span "Other Monthly Expenses" at bounding box center [313, 527] width 111 height 10
drag, startPoint x: 384, startPoint y: 529, endPoint x: 275, endPoint y: 524, distance: 109.1
click at [275, 524] on p "Other Monthly Expenses" at bounding box center [771, 528] width 1026 height 13
click at [691, 74] on icon "Decrease indent" at bounding box center [693, 74] width 14 height 14
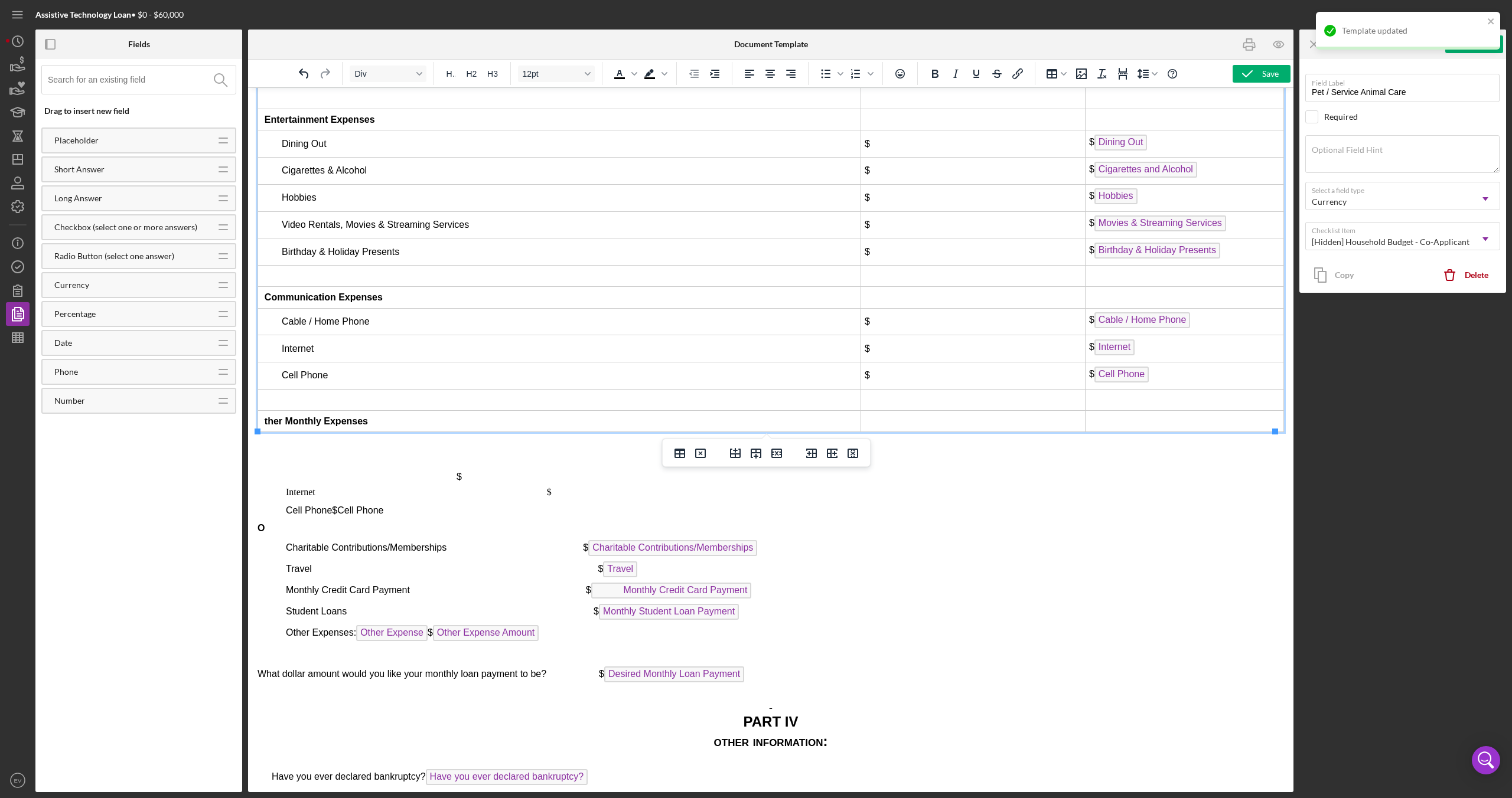
click at [266, 418] on span "ther Monthly Expenses" at bounding box center [316, 421] width 103 height 10
click at [402, 416] on td "Other Monthly Expenses" at bounding box center [560, 421] width 603 height 21
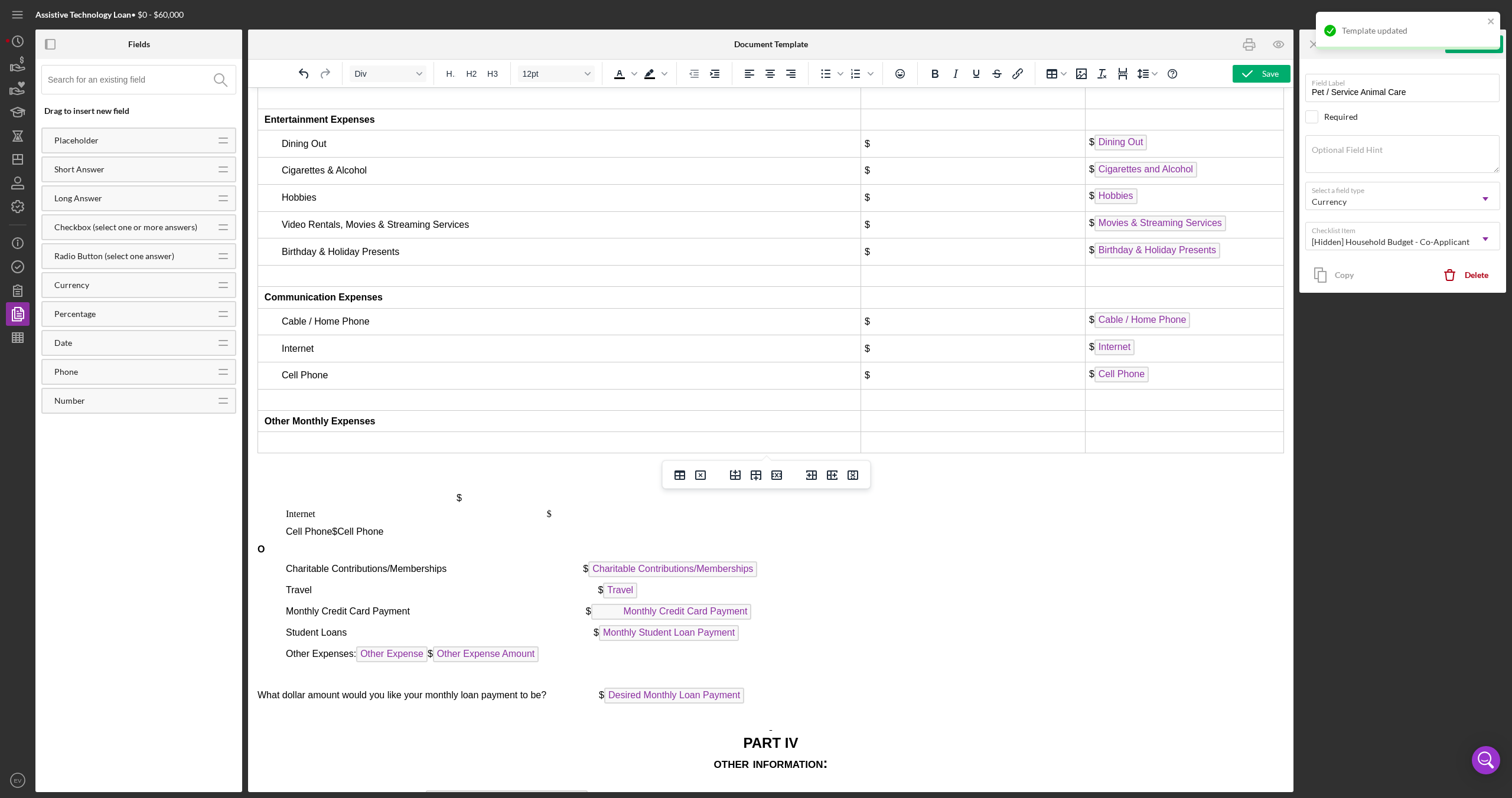
click at [366, 448] on td "Rich Text Area. Press ALT-0 for help." at bounding box center [560, 443] width 603 height 21
drag, startPoint x: 296, startPoint y: 512, endPoint x: 638, endPoint y: 548, distance: 343.9
click at [638, 548] on div "PART III budget worksheet Basic MONTHLY Expenses Applicant 1 Applicant 2 (If se…" at bounding box center [771, 121] width 1026 height 1957
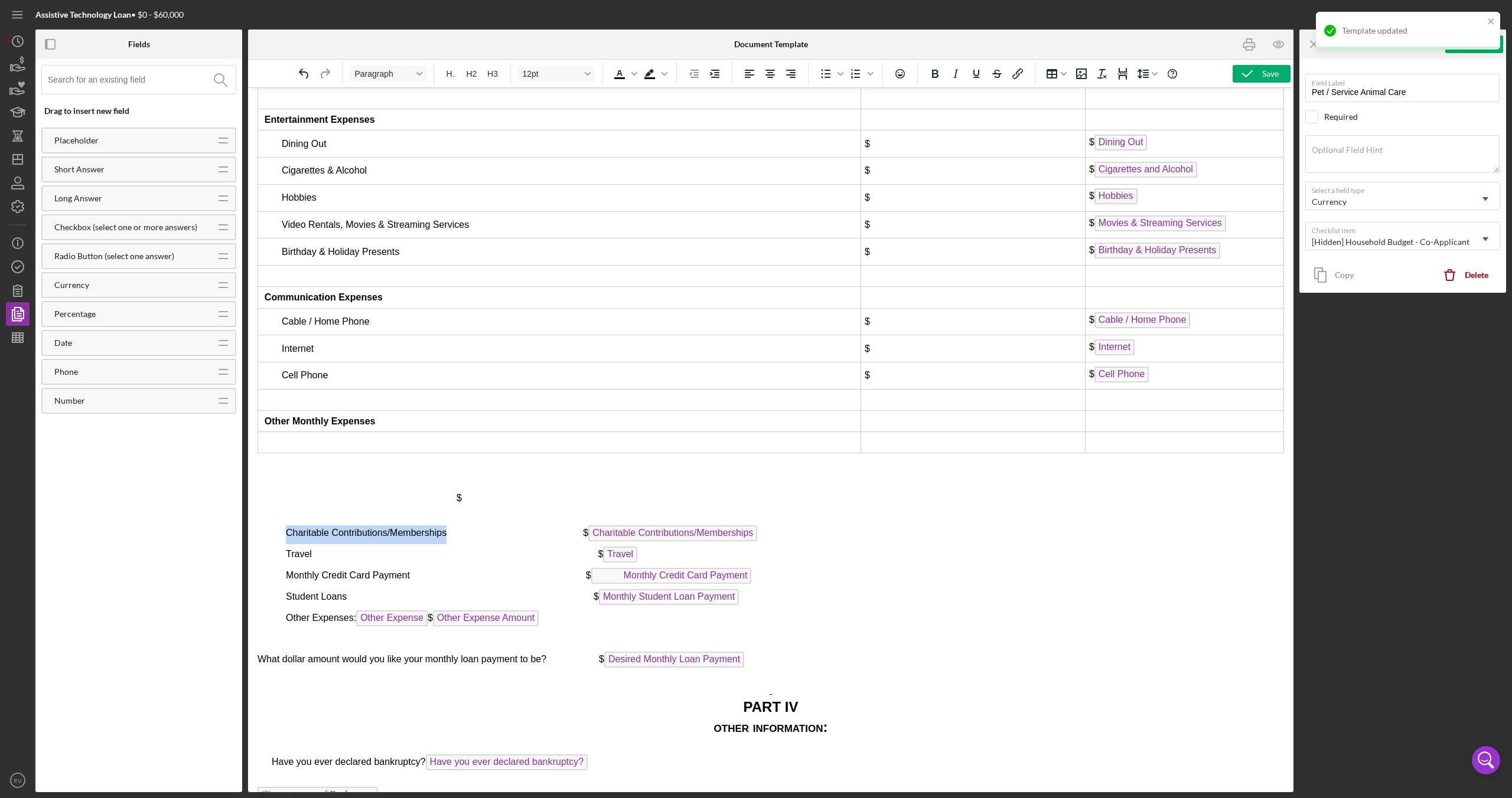
drag, startPoint x: 287, startPoint y: 532, endPoint x: 448, endPoint y: 535, distance: 161.0
click at [448, 535] on span "Charitable Contributions/Memberships $ Charitable Contributions/Memberships" at bounding box center [521, 533] width 471 height 10
click at [355, 445] on td "Rich Text Area. Press ALT-0 for help." at bounding box center [560, 443] width 603 height 21
click at [356, 433] on td "Rich Text Area. Press ALT-0 for help." at bounding box center [560, 443] width 603 height 21
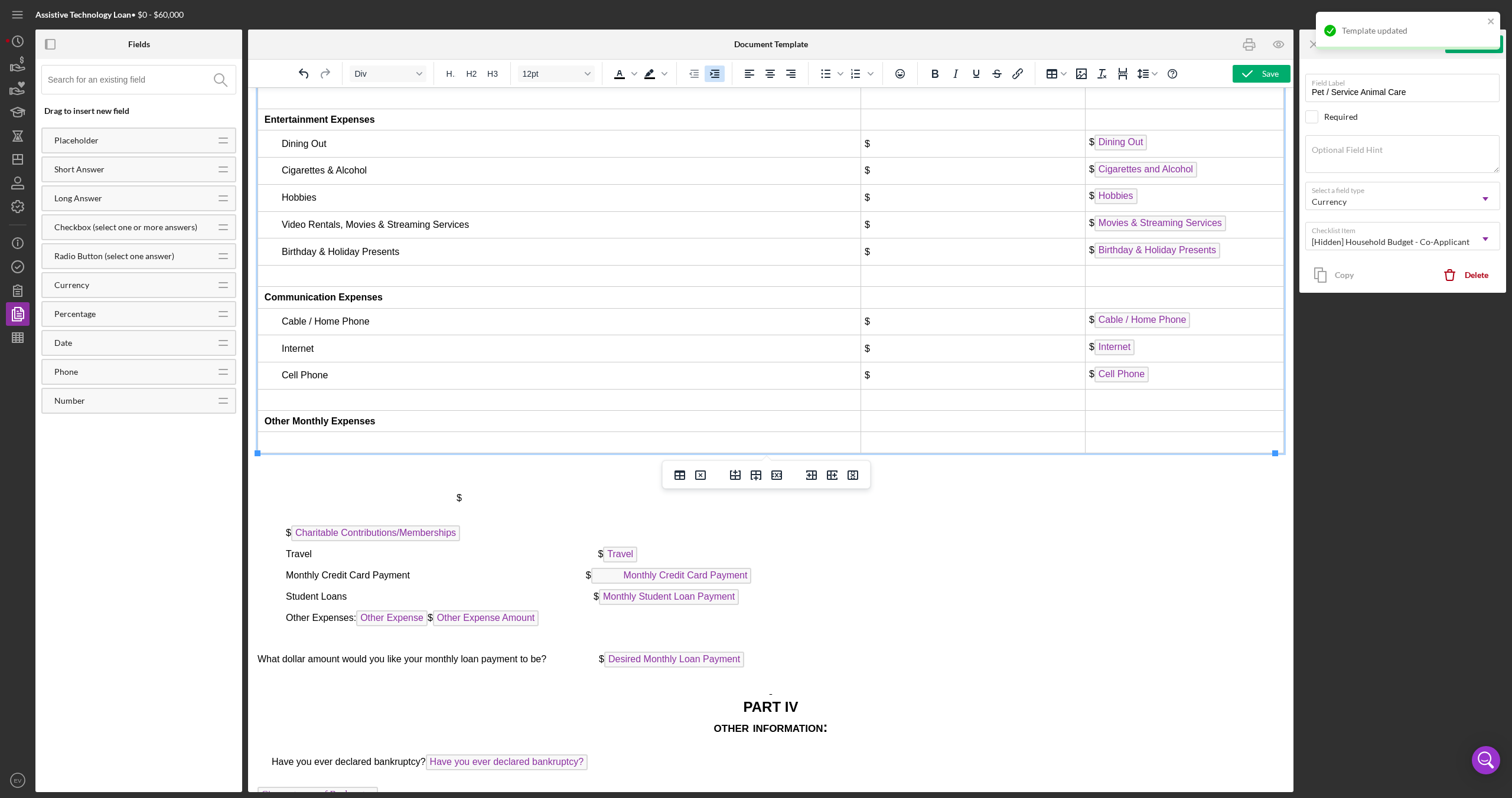
click at [715, 75] on icon "Increase indent" at bounding box center [715, 74] width 9 height 8
click at [755, 478] on icon "Insert row after" at bounding box center [756, 475] width 11 height 10
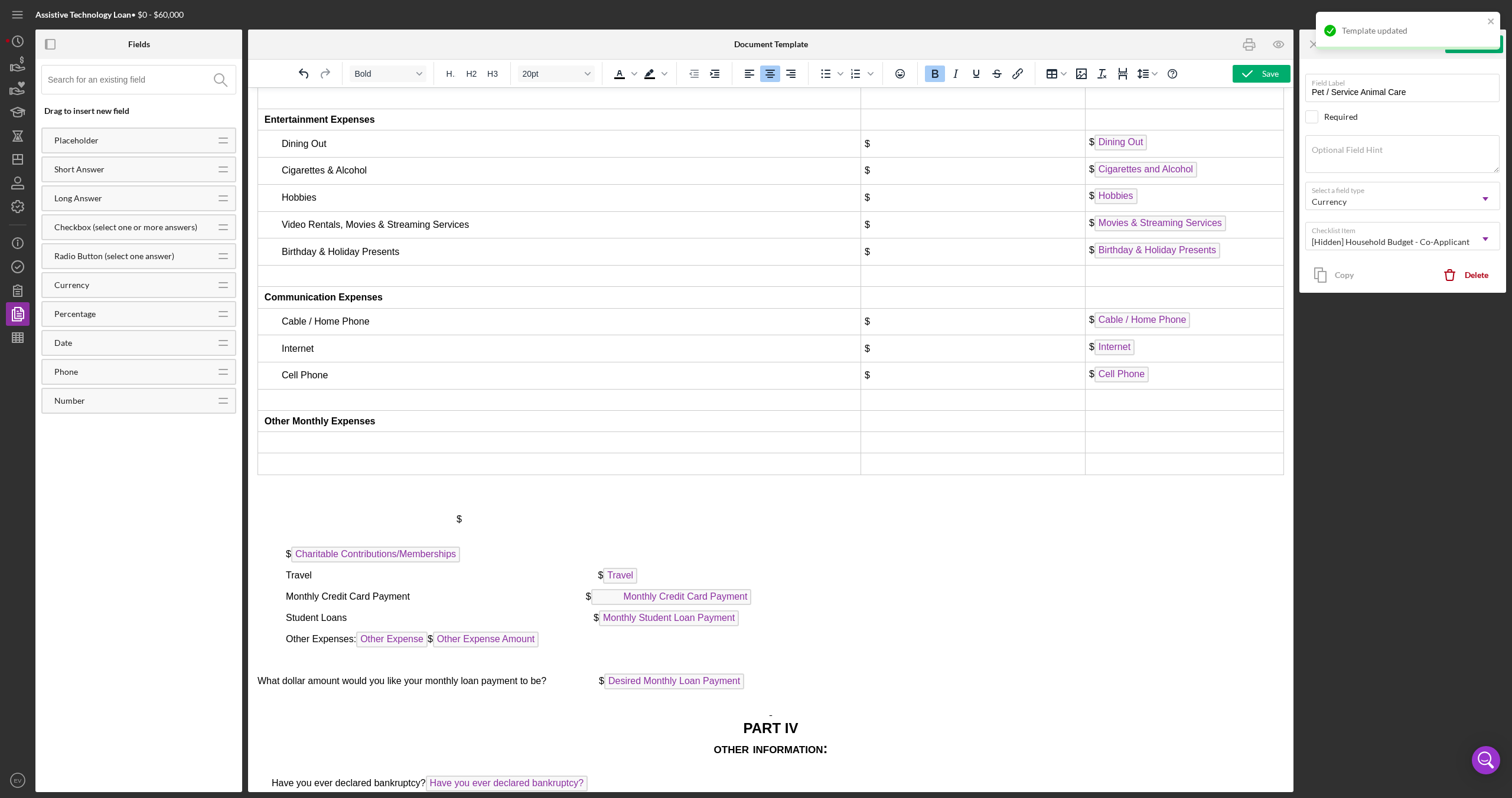
click at [757, 459] on td "Rich Text Area. Press ALT-0 for help." at bounding box center [560, 464] width 603 height 21
click at [756, 494] on icon "Insert row after" at bounding box center [756, 498] width 14 height 14
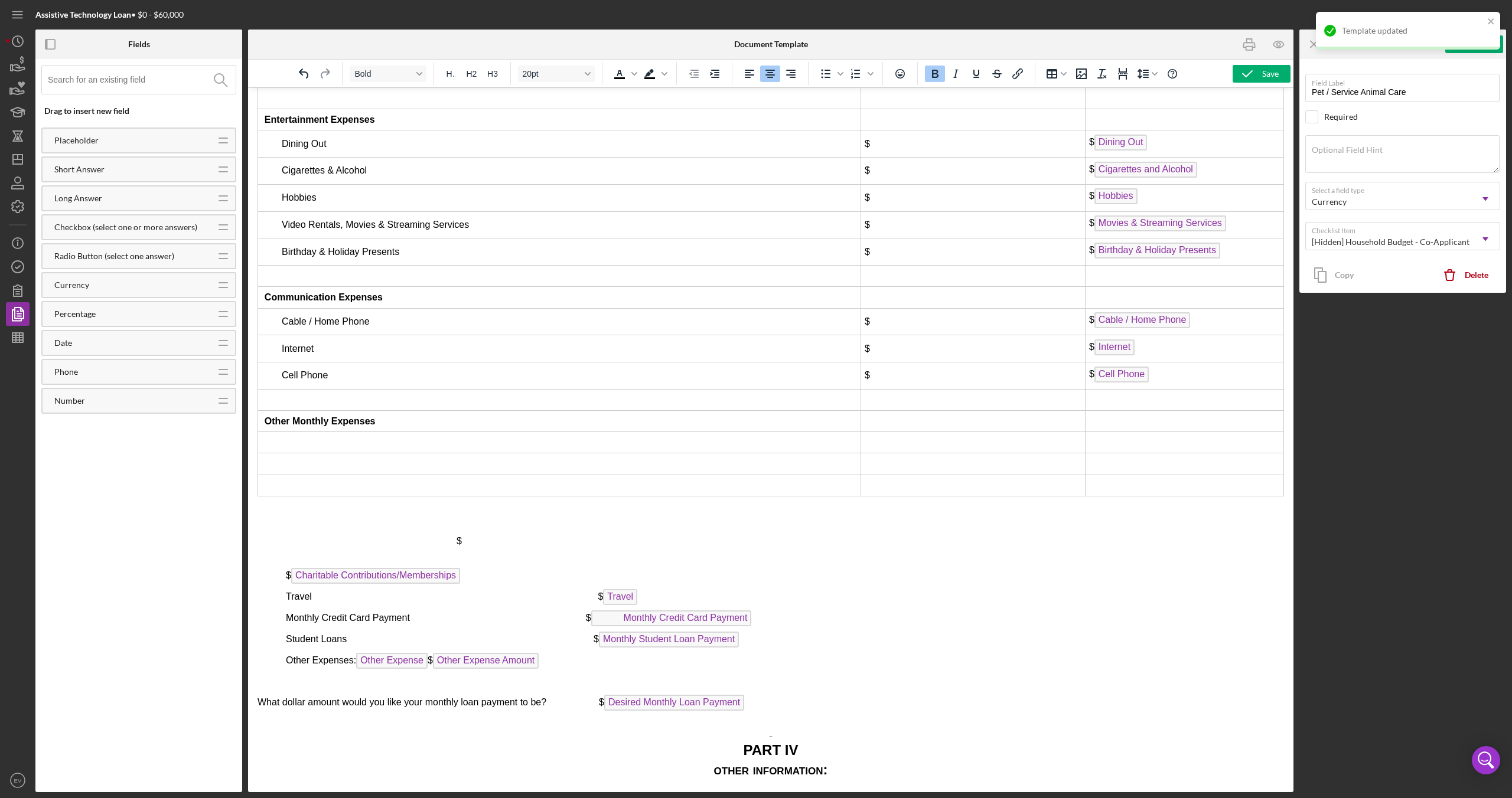
click at [762, 481] on td "Rich Text Area. Press ALT-0 for help." at bounding box center [560, 485] width 603 height 21
click at [758, 522] on icon "Insert row after" at bounding box center [756, 519] width 11 height 10
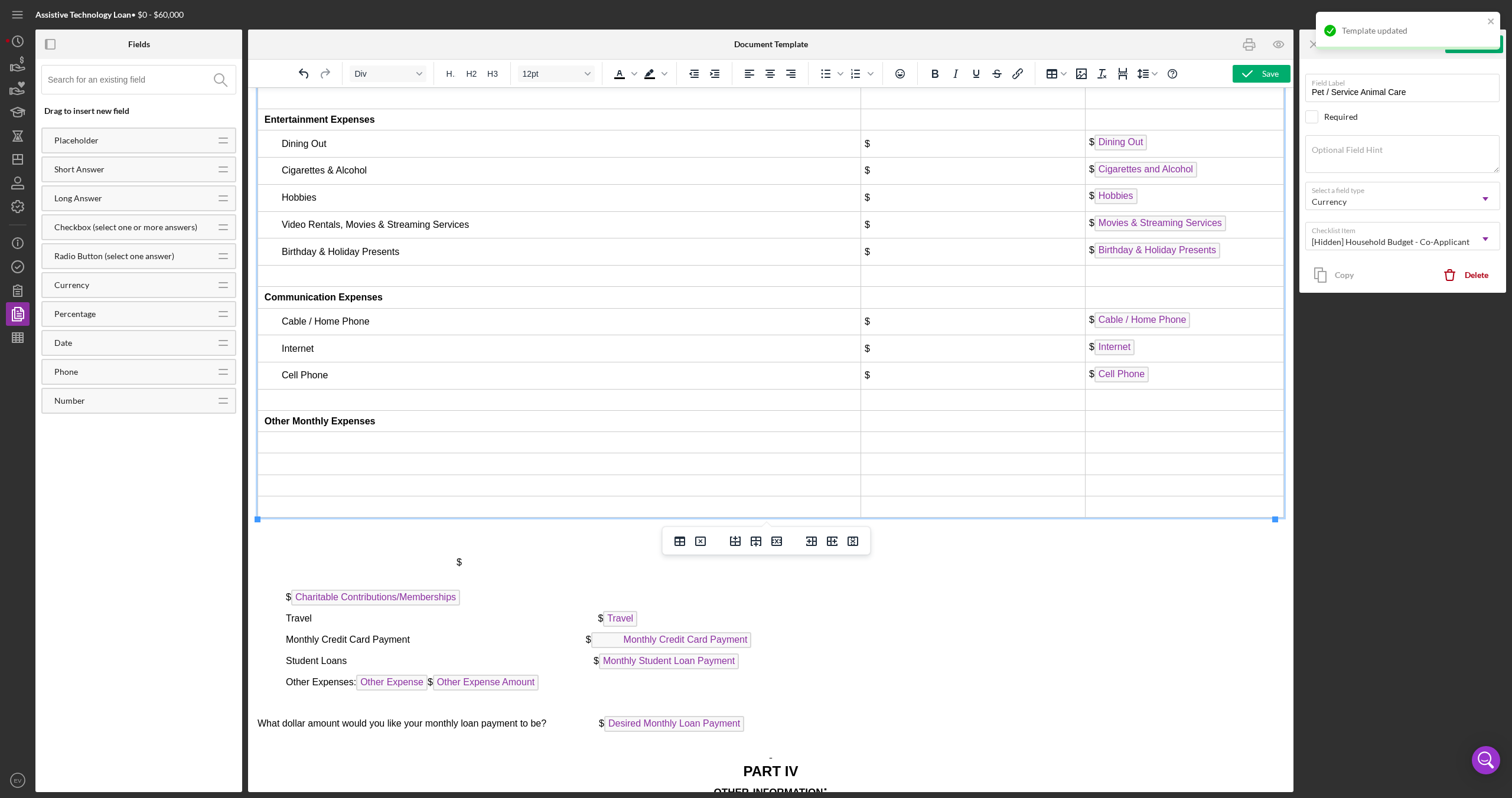
click at [520, 446] on td "Rich Text Area. Press ALT-0 for help." at bounding box center [560, 443] width 603 height 21
click at [881, 442] on td "Rich Text Area. Press ALT-0 for help." at bounding box center [972, 443] width 224 height 21
click at [330, 462] on td "Rich Text Area. Press ALT-0 for help." at bounding box center [560, 464] width 603 height 21
click at [1110, 464] on td "Rich Text Area. Press ALT-0 for help." at bounding box center [1184, 464] width 199 height 21
drag, startPoint x: 285, startPoint y: 445, endPoint x: 302, endPoint y: 443, distance: 17.1
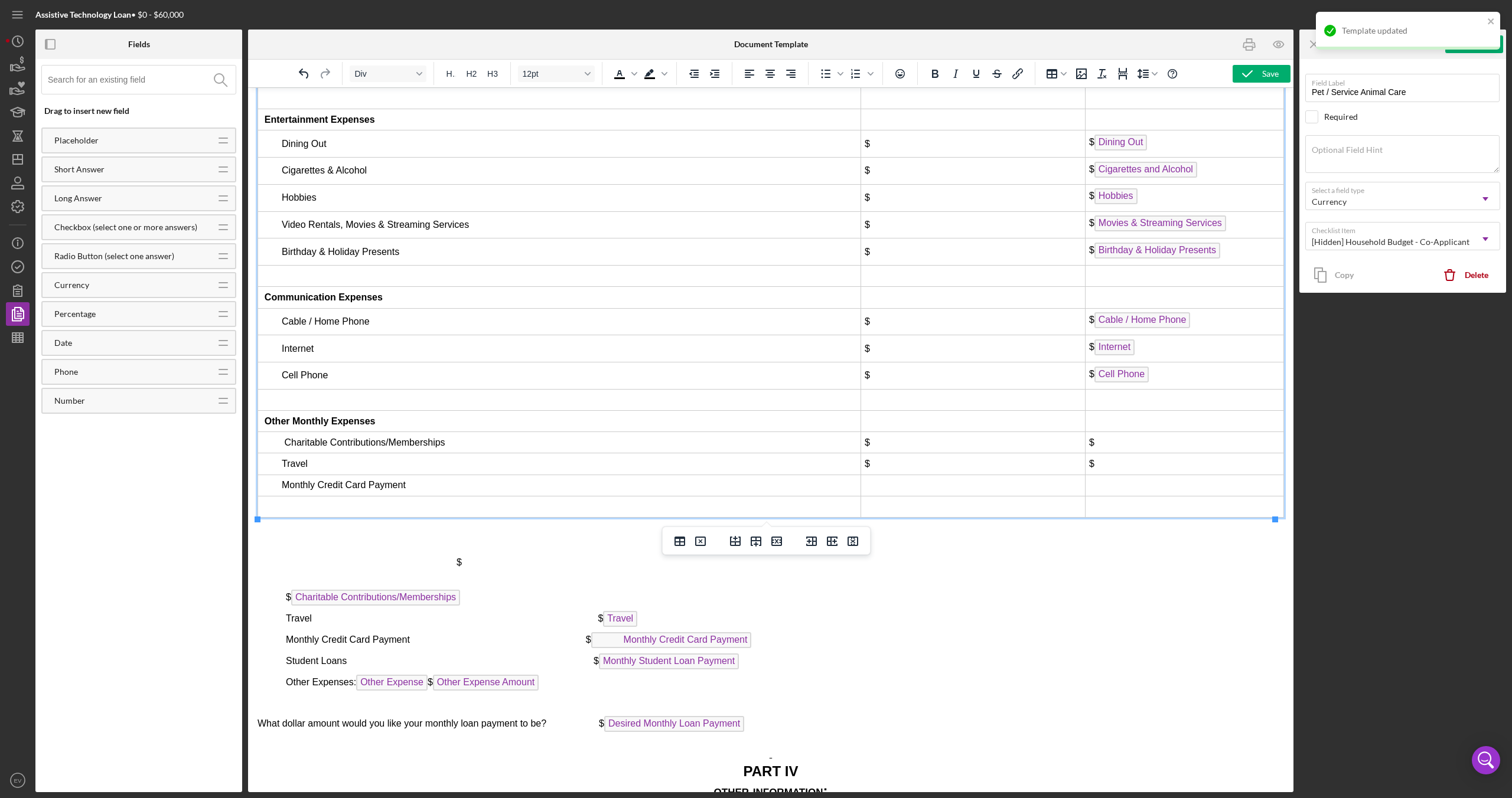
click at [285, 445] on span "Charitable Contributions/Memberships" at bounding box center [365, 442] width 161 height 10
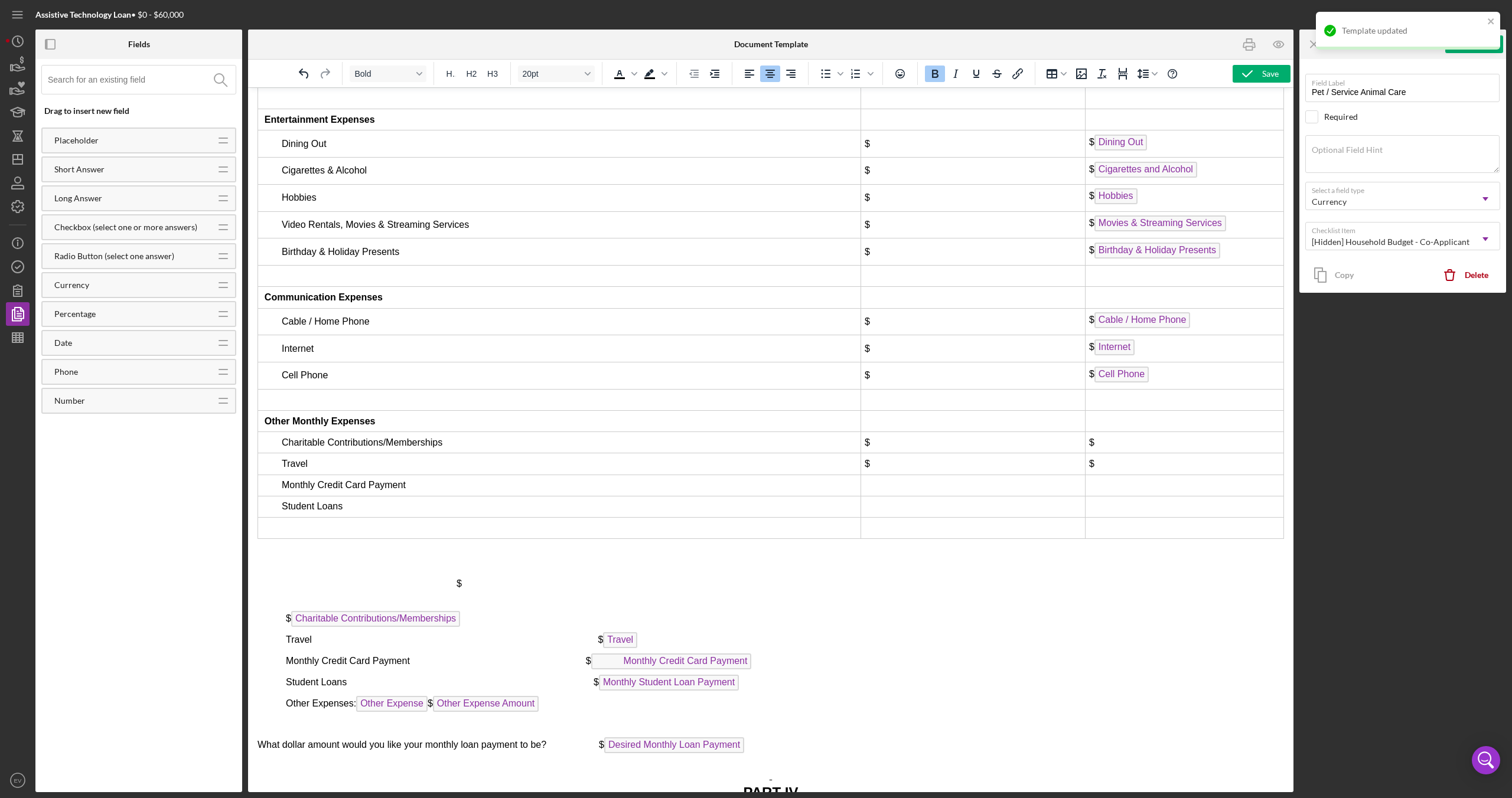
click at [301, 534] on td "Rich Text Area. Press ALT-0 for help." at bounding box center [560, 528] width 603 height 21
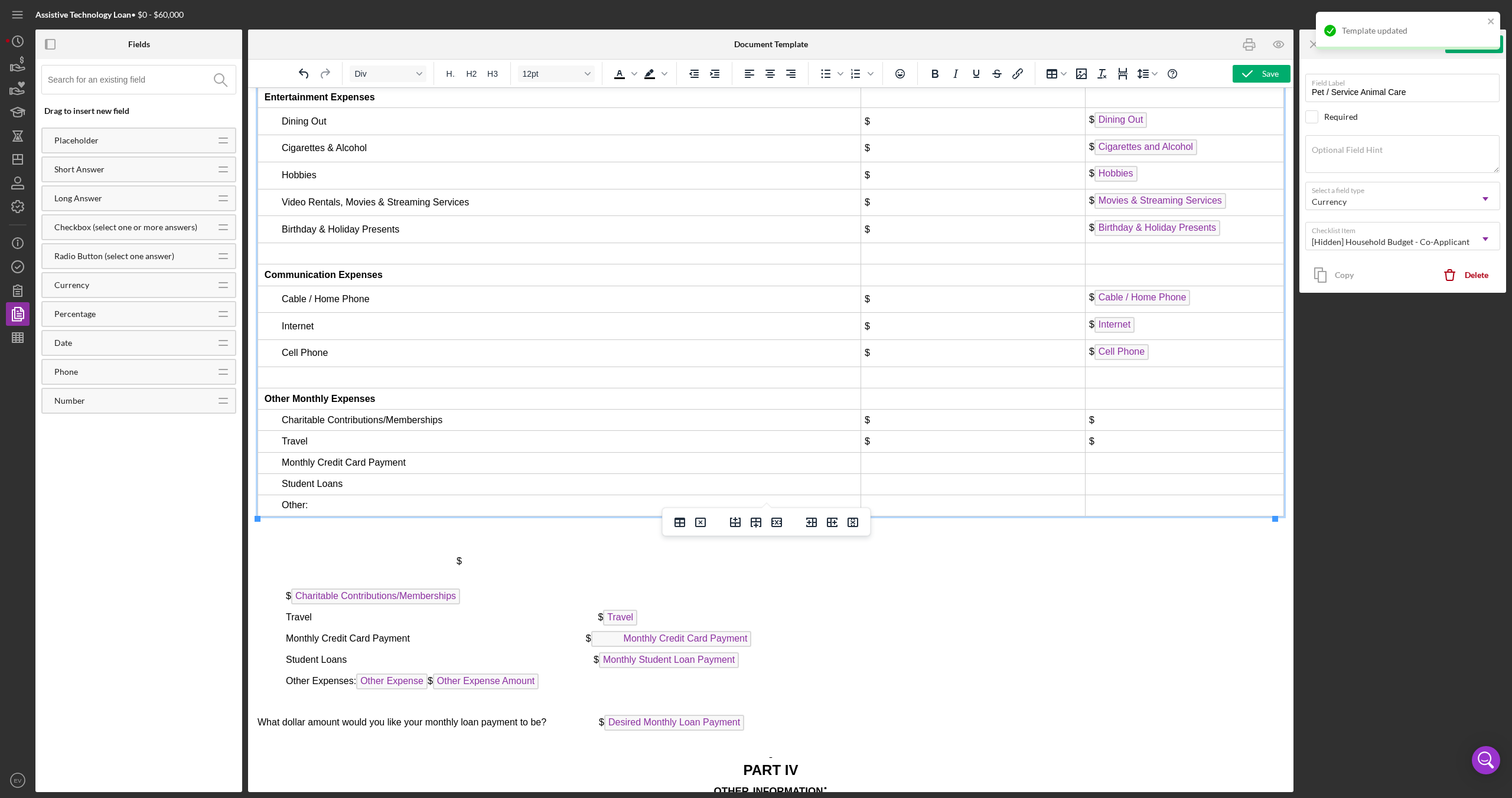
scroll to position [5105, 0]
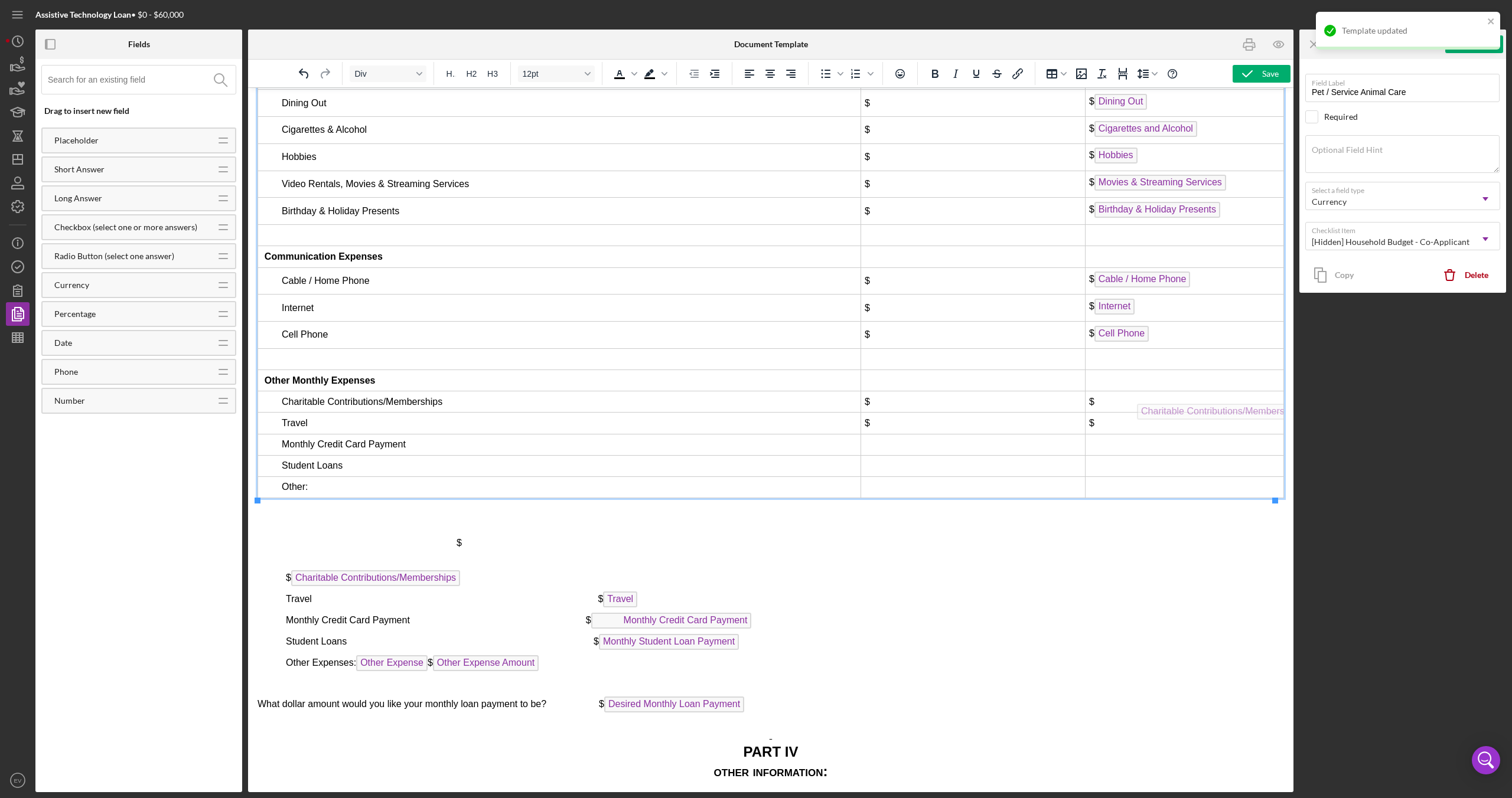
drag, startPoint x: 479, startPoint y: 581, endPoint x: 1188, endPoint y: 401, distance: 731.5
drag, startPoint x: 618, startPoint y: 599, endPoint x: 1160, endPoint y: 426, distance: 568.9
click at [1028, 455] on td "Rich Text Area. Press ALT-0 for help." at bounding box center [972, 456] width 224 height 21
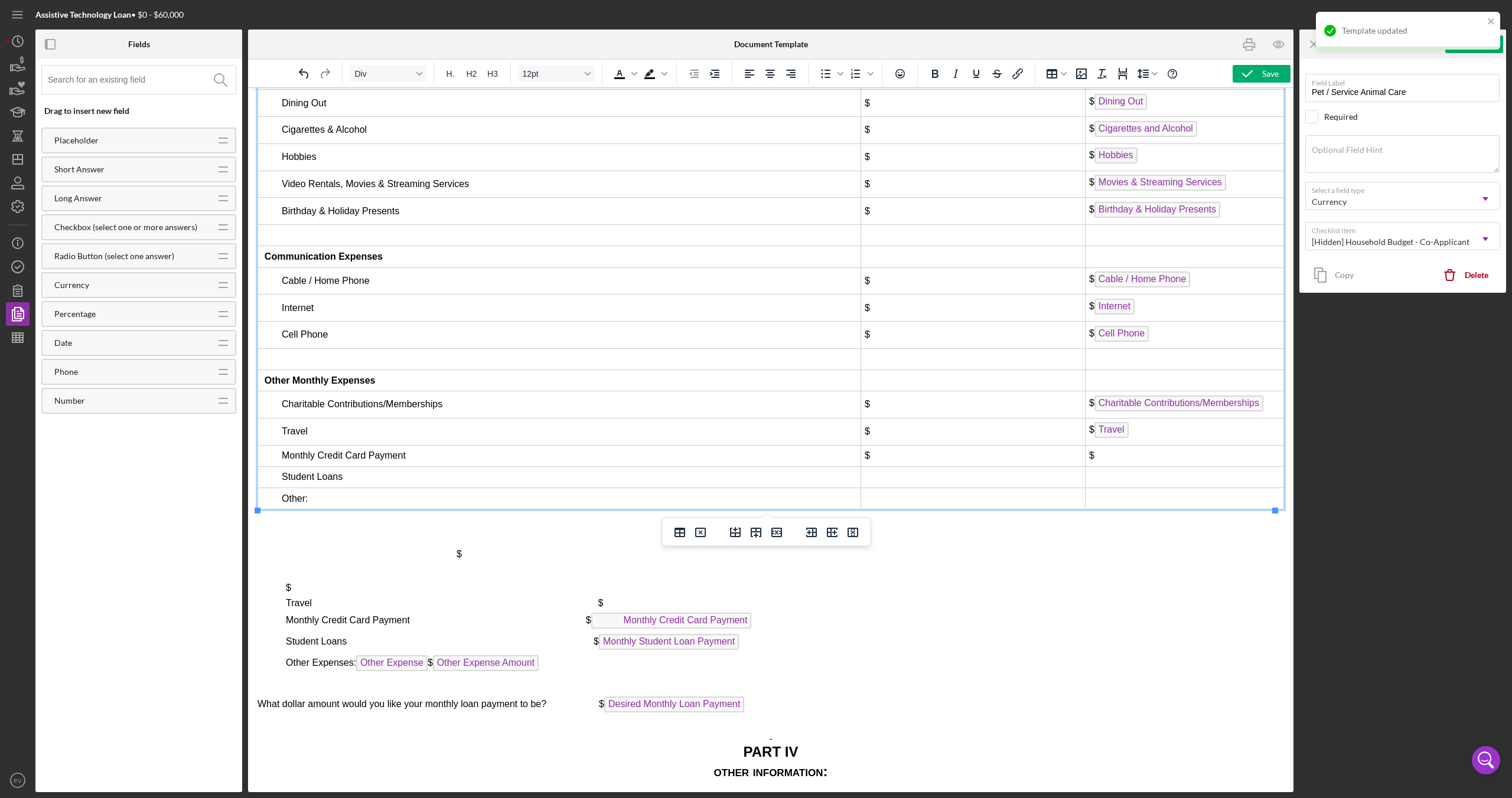
click at [994, 476] on td "Rich Text Area. Press ALT-0 for help." at bounding box center [972, 477] width 224 height 21
click at [1163, 471] on td "Rich Text Area. Press ALT-0 for help." at bounding box center [1184, 477] width 199 height 21
click at [1146, 506] on td "Rich Text Area. Press ALT-0 for help." at bounding box center [1184, 499] width 199 height 21
drag, startPoint x: 659, startPoint y: 621, endPoint x: 1189, endPoint y: 453, distance: 556.0
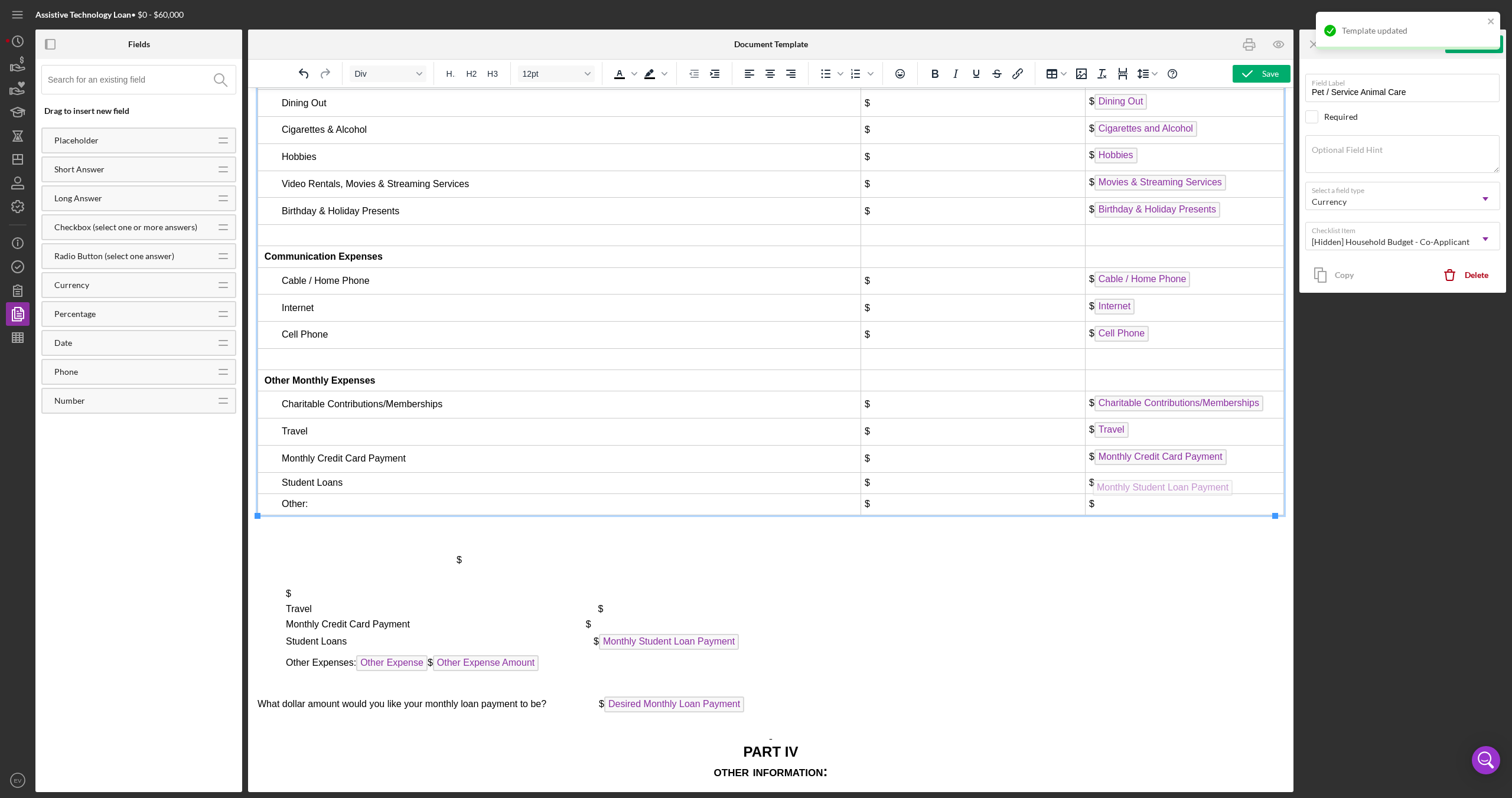
drag, startPoint x: 692, startPoint y: 635, endPoint x: 1165, endPoint y: 477, distance: 498.7
click at [636, 513] on td "Other:" at bounding box center [560, 510] width 603 height 21
drag, startPoint x: 387, startPoint y: 661, endPoint x: 404, endPoint y: 506, distance: 155.9
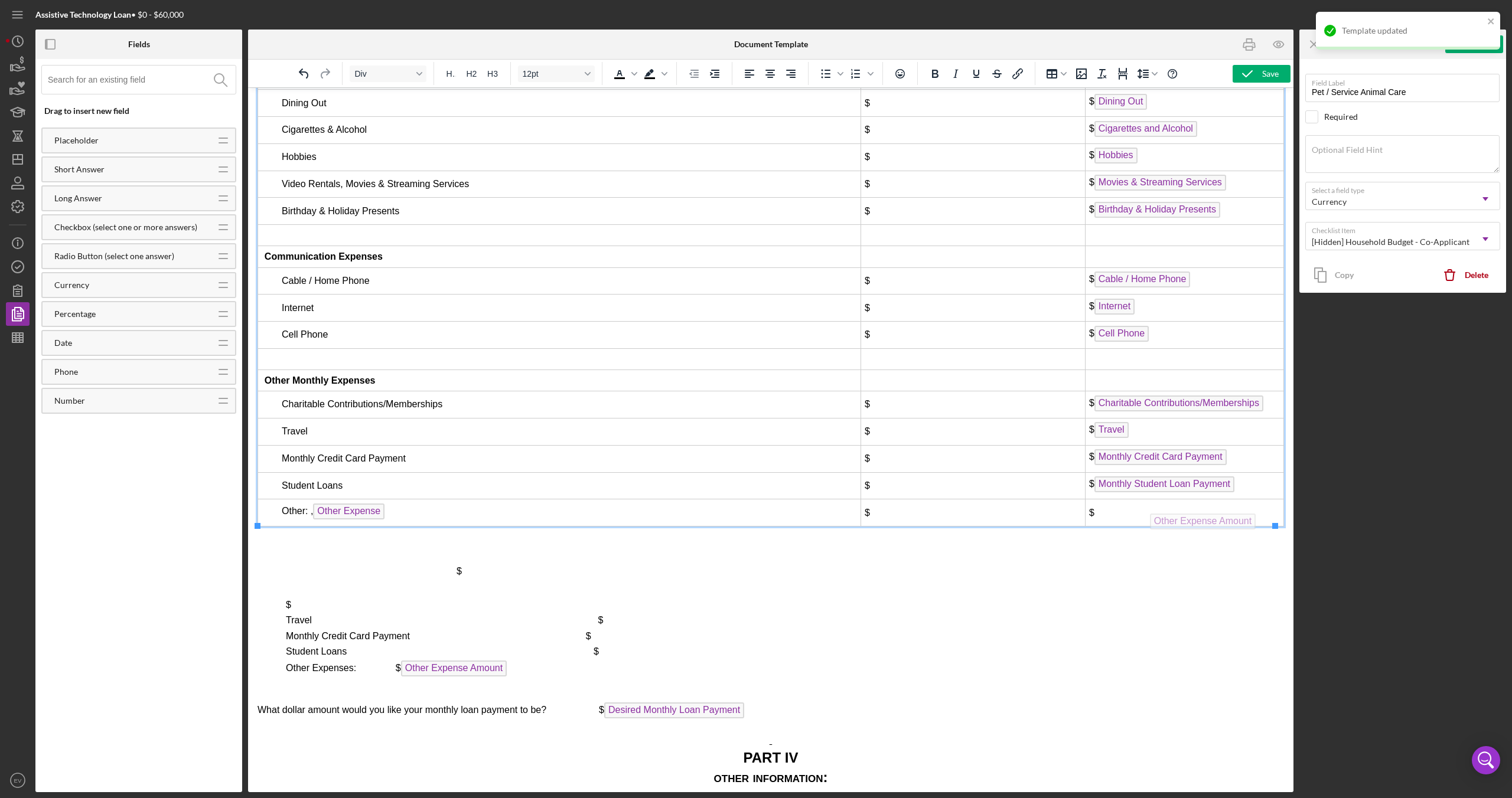
drag, startPoint x: 529, startPoint y: 653, endPoint x: 1204, endPoint y: 511, distance: 689.8
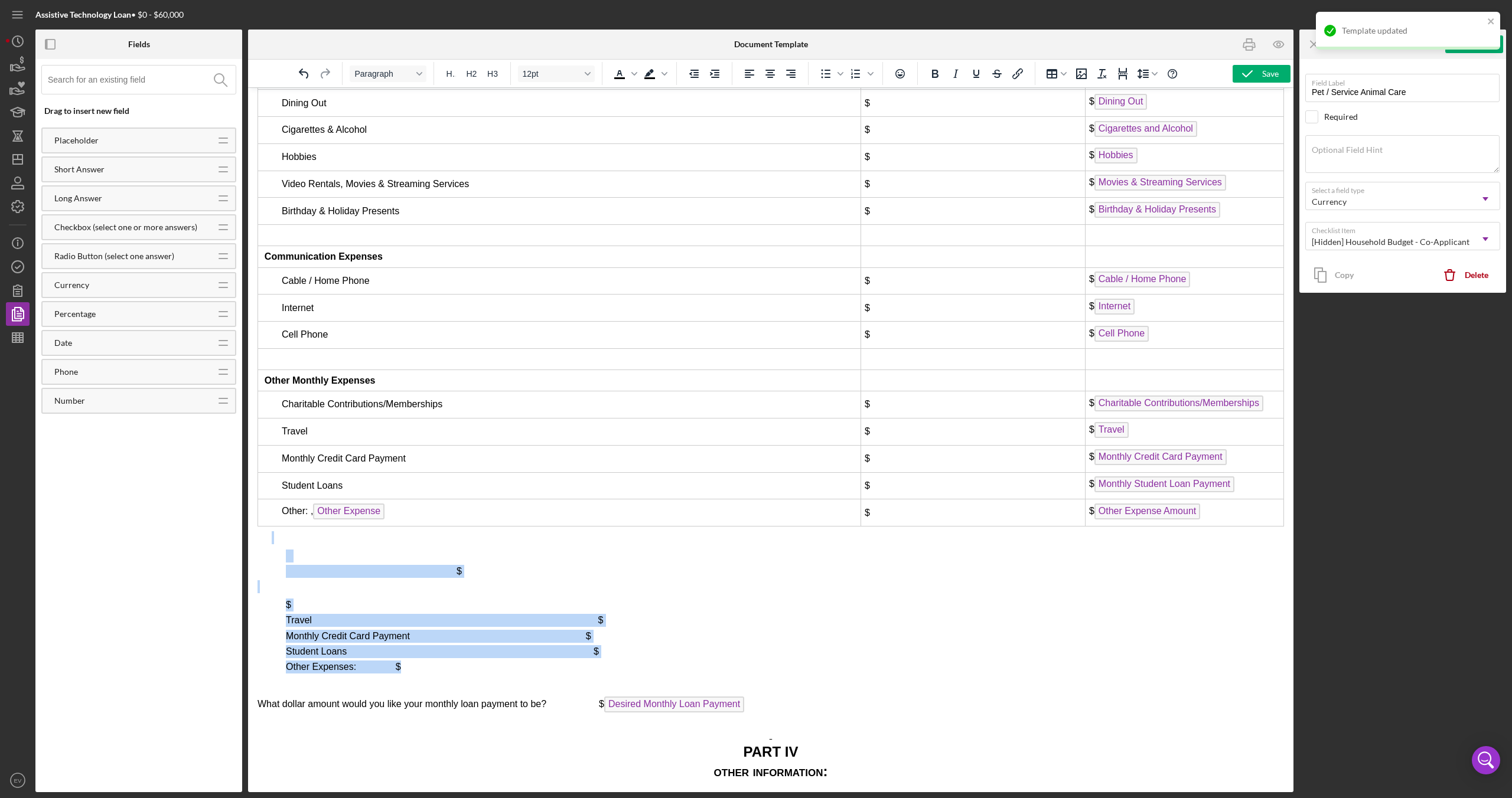
drag, startPoint x: 612, startPoint y: 662, endPoint x: 277, endPoint y: 544, distance: 355.2
click at [277, 544] on div "PART III budget worksheet Basic MONTHLY Expenses Applicant 1 Applicant 2 (If se…" at bounding box center [771, 106] width 1026 height 2007
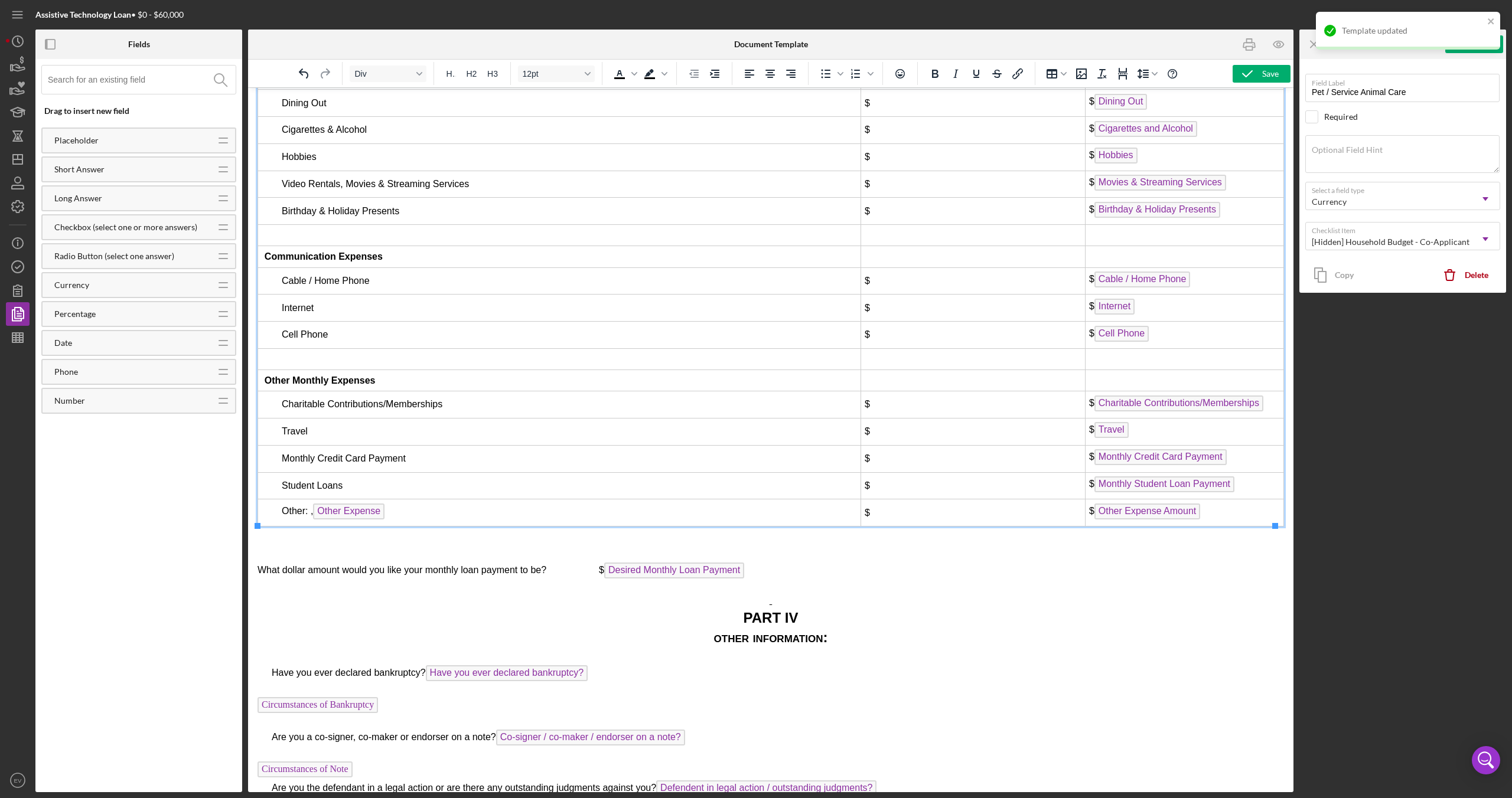
click at [1017, 520] on td "$" at bounding box center [972, 513] width 224 height 27
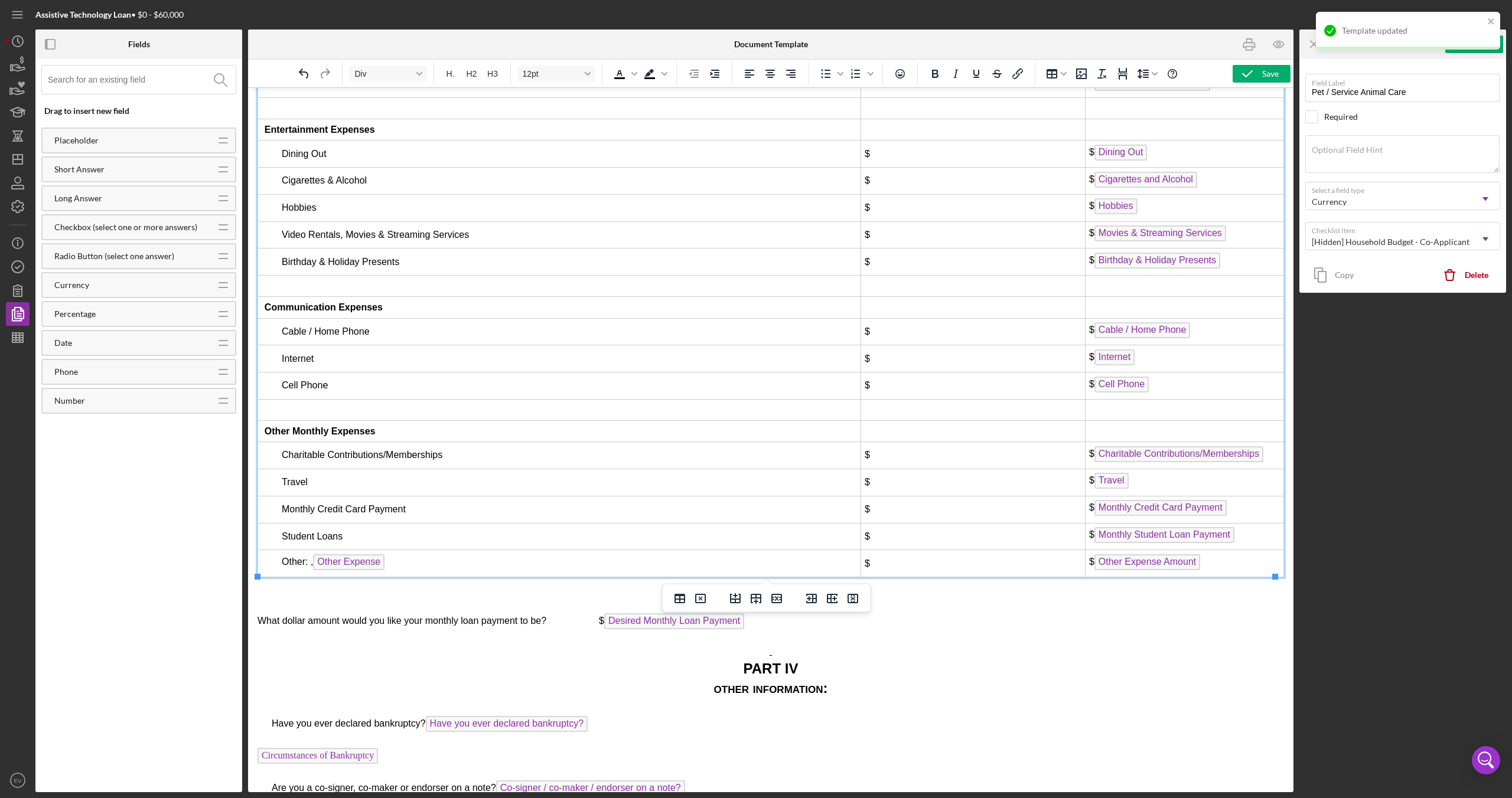
scroll to position [5140, 0]
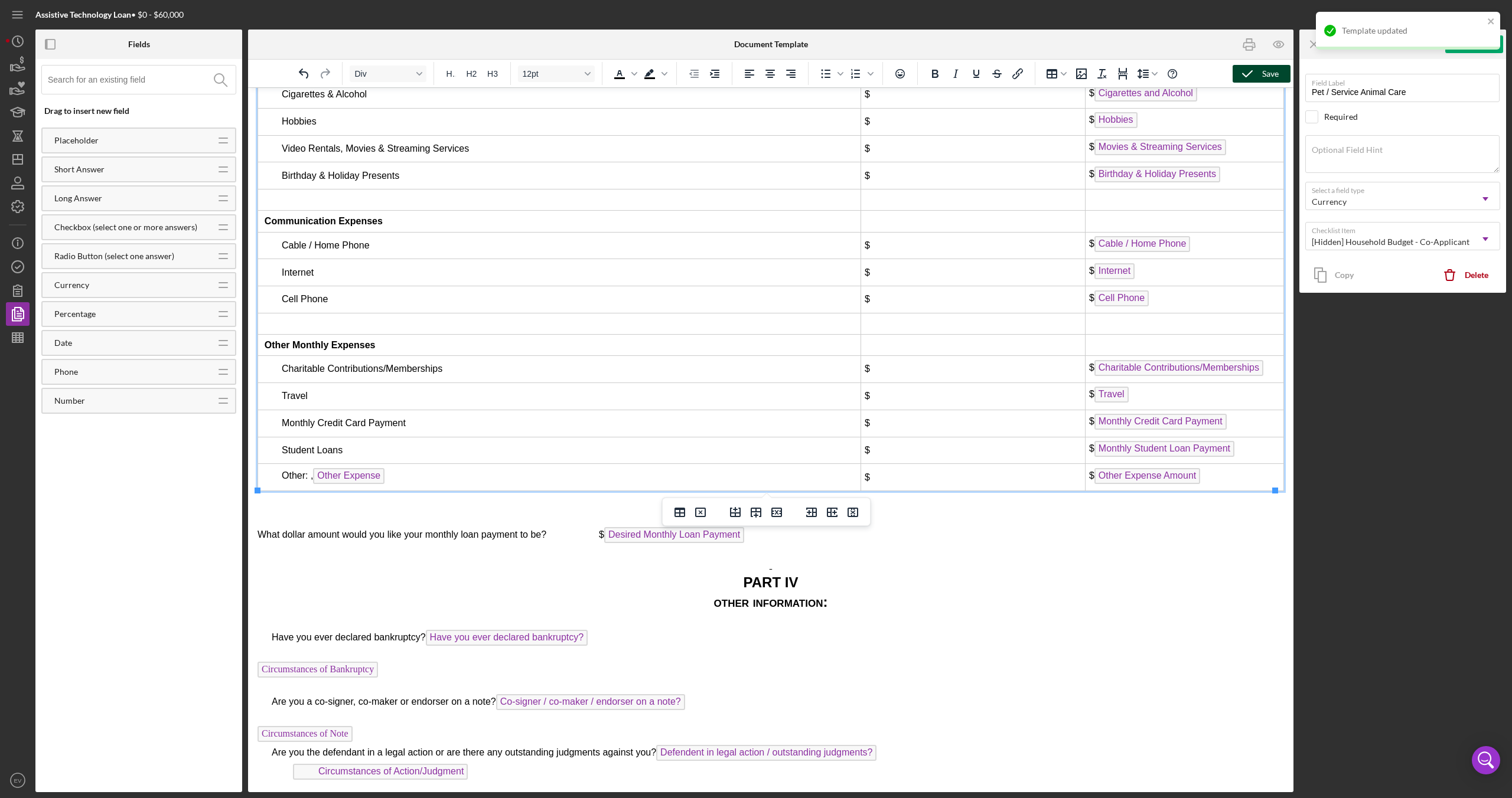
click at [1251, 68] on icon "button" at bounding box center [1247, 74] width 30 height 30
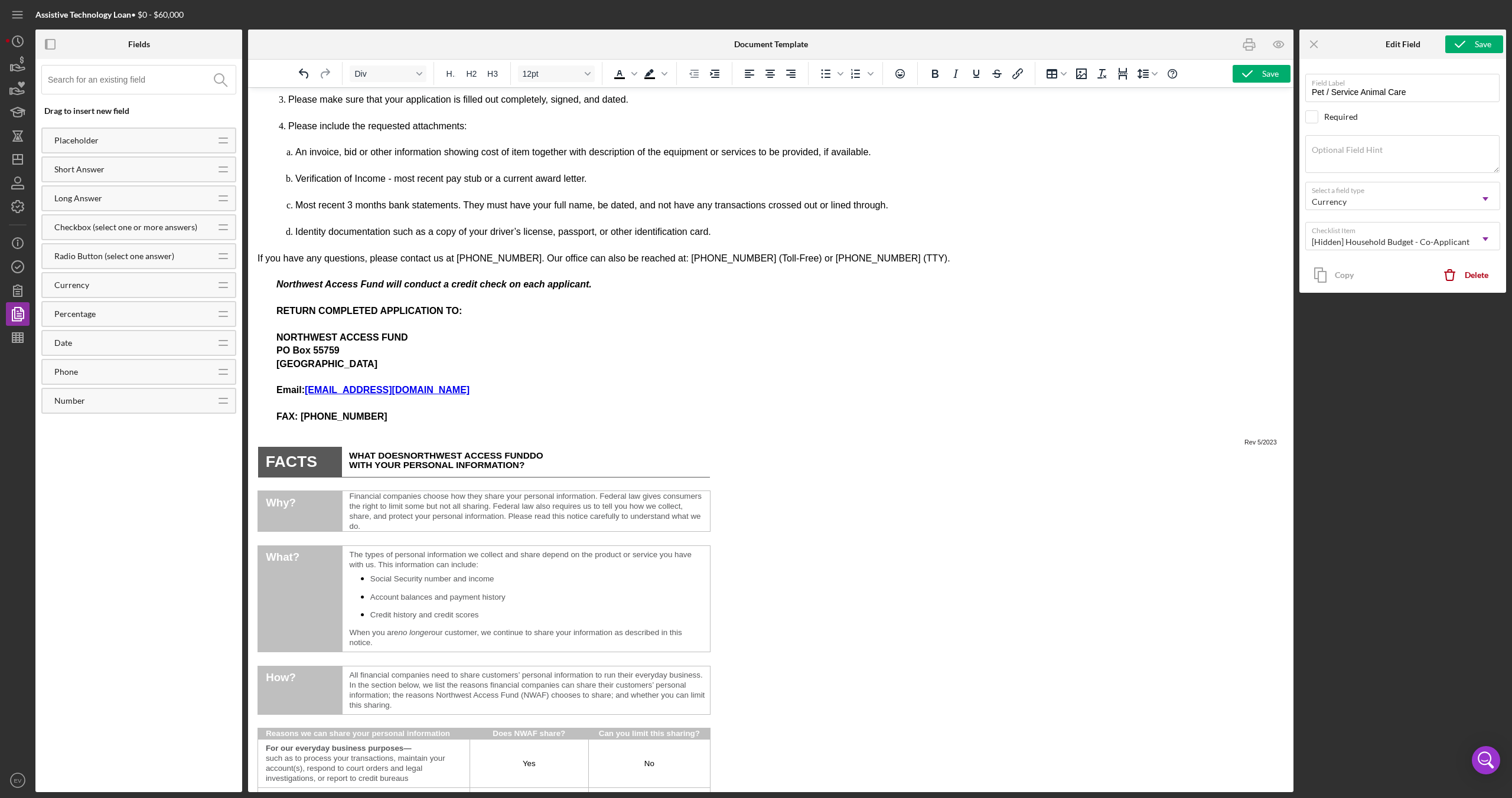
scroll to position [0, 0]
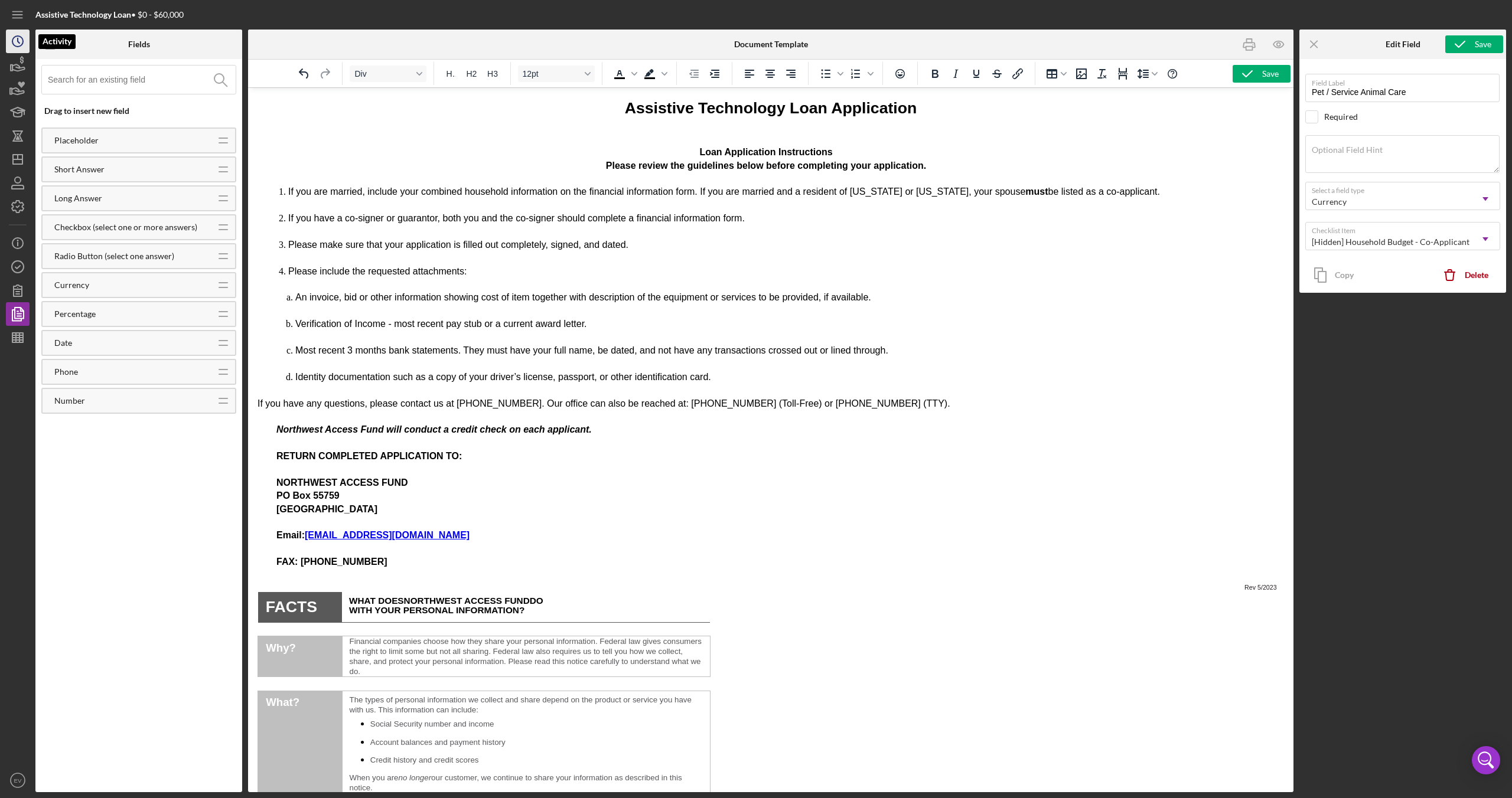
click at [15, 38] on icon "Icon/History" at bounding box center [17, 41] width 30 height 30
